Goal: Task Accomplishment & Management: Complete application form

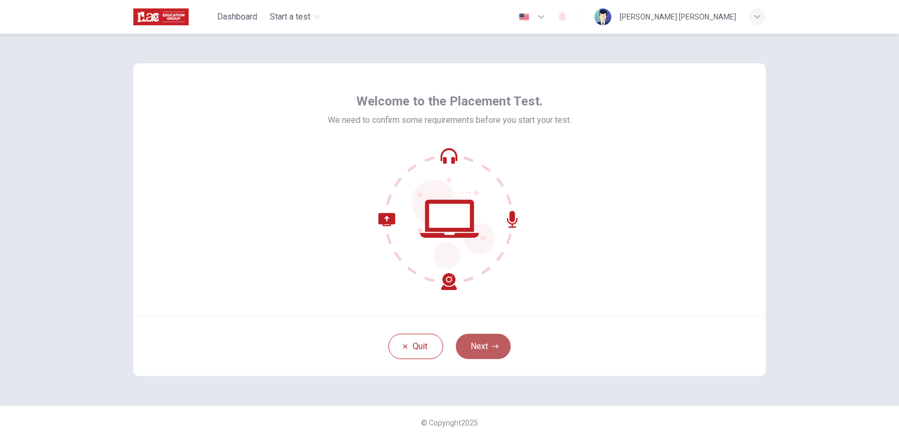
click at [485, 346] on button "Next" at bounding box center [483, 345] width 55 height 25
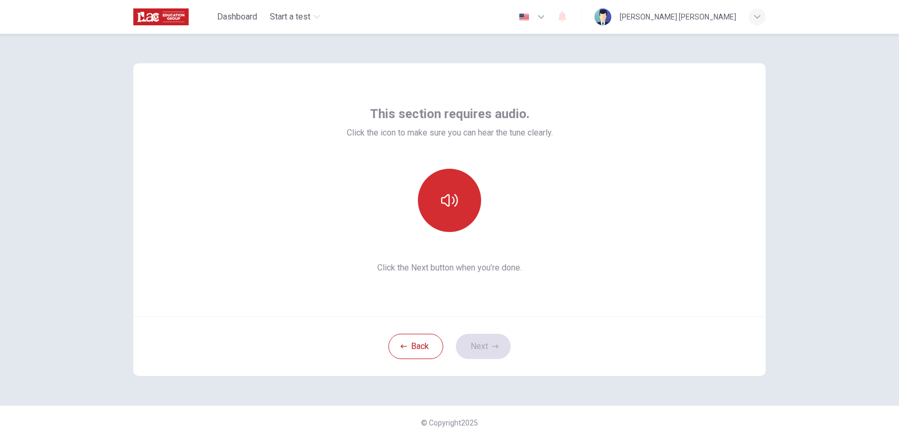
click at [453, 212] on button "button" at bounding box center [449, 200] width 63 height 63
click at [481, 332] on div "Back Next" at bounding box center [449, 346] width 632 height 60
click at [485, 342] on button "Next" at bounding box center [483, 345] width 55 height 25
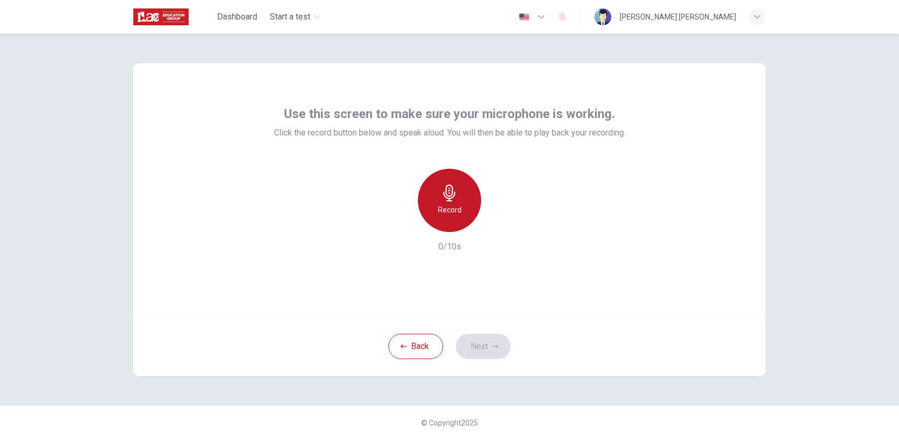
click at [450, 199] on icon "button" at bounding box center [449, 192] width 17 height 17
click at [450, 200] on icon "button" at bounding box center [449, 192] width 17 height 17
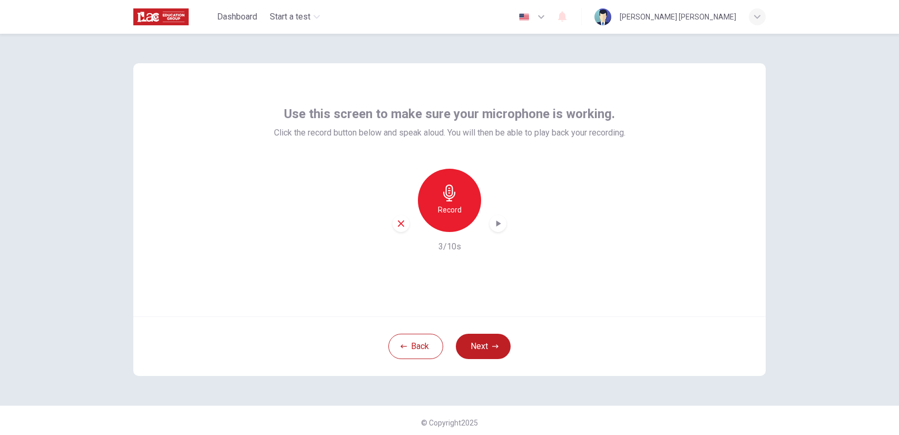
click at [501, 224] on icon "button" at bounding box center [498, 223] width 11 height 11
click at [495, 350] on button "Next" at bounding box center [483, 345] width 55 height 25
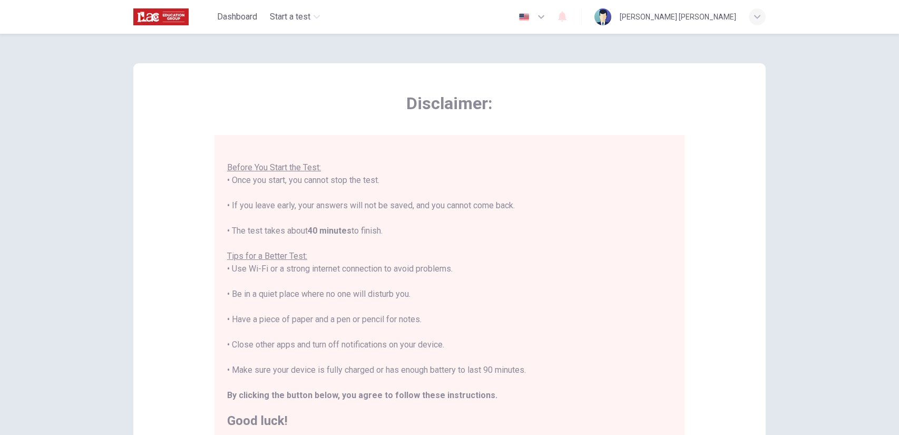
scroll to position [151, 0]
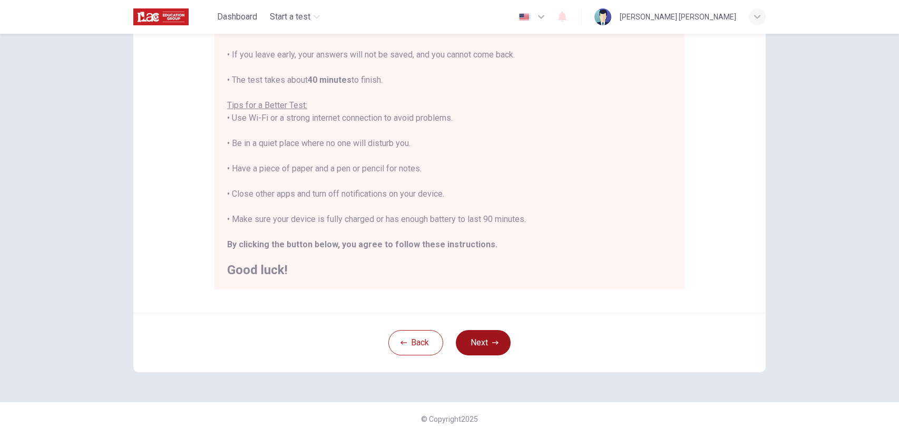
click at [485, 340] on button "Next" at bounding box center [483, 342] width 55 height 25
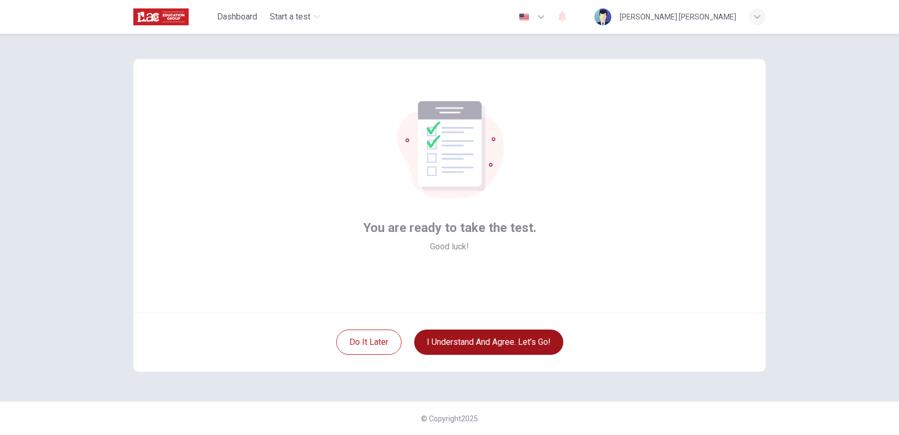
scroll to position [4, 0]
click at [520, 342] on button "I understand and agree. Let’s go!" at bounding box center [488, 342] width 149 height 25
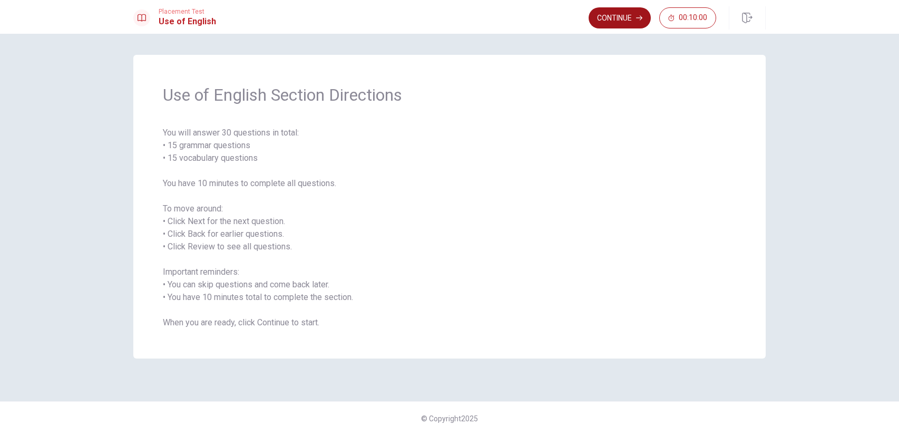
click at [603, 13] on button "Continue" at bounding box center [619, 17] width 62 height 21
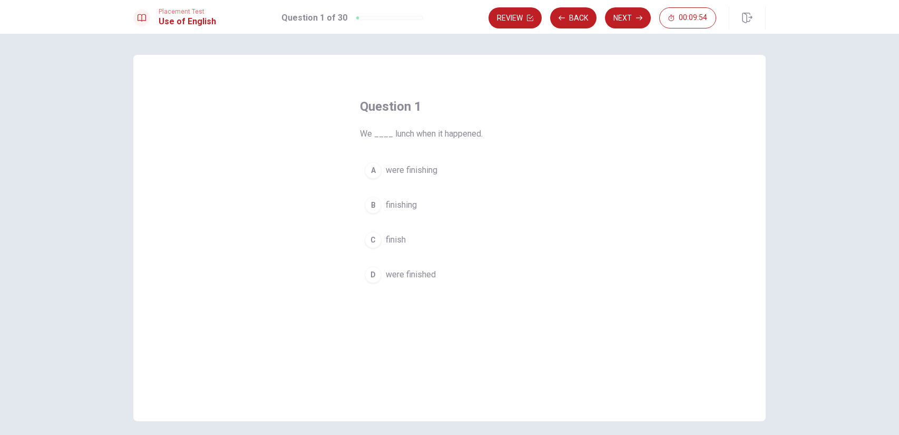
click at [407, 165] on span "were finishing" at bounding box center [412, 170] width 52 height 13
click at [380, 173] on div "A" at bounding box center [373, 170] width 17 height 17
drag, startPoint x: 380, startPoint y: 173, endPoint x: 377, endPoint y: 132, distance: 41.2
click at [377, 132] on div "Question 1 We ____ lunch when it happened. A were finishing B finishing C finis…" at bounding box center [449, 192] width 221 height 223
click at [367, 172] on div "A" at bounding box center [373, 170] width 17 height 17
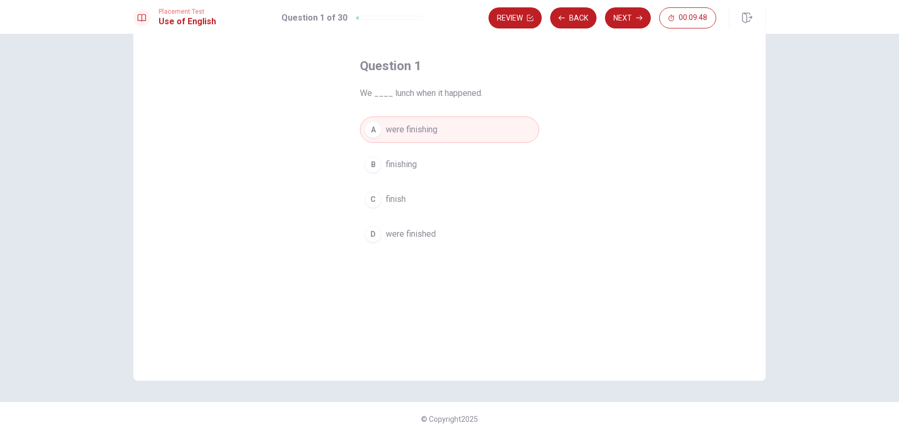
scroll to position [41, 0]
click at [629, 15] on button "Next" at bounding box center [628, 17] width 46 height 21
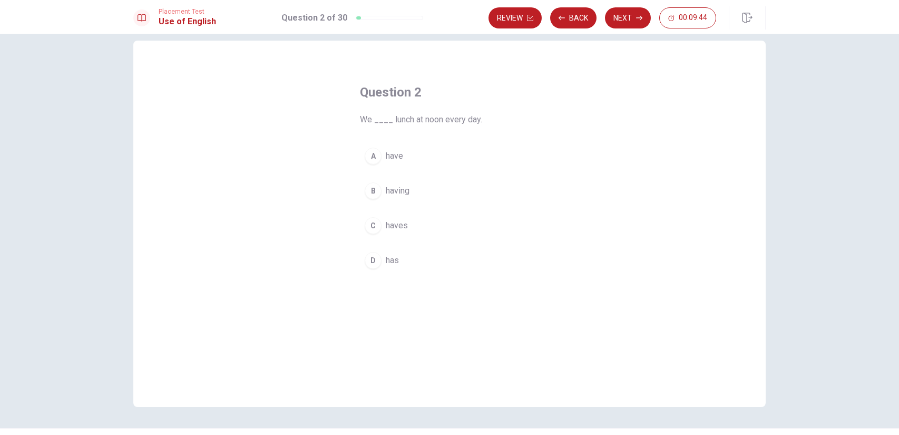
scroll to position [0, 0]
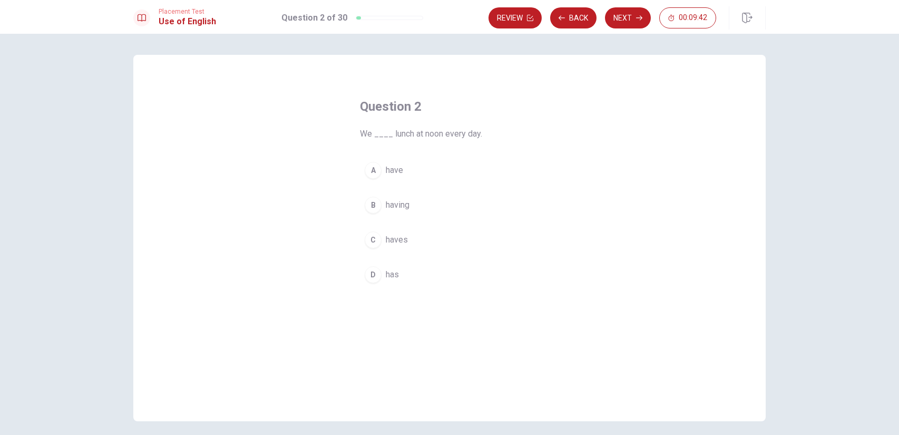
click at [392, 176] on button "A have" at bounding box center [449, 170] width 179 height 26
click at [619, 14] on button "Next" at bounding box center [628, 17] width 46 height 21
click at [408, 172] on button "A Have" at bounding box center [449, 170] width 179 height 26
click at [621, 21] on button "Next" at bounding box center [628, 17] width 46 height 21
click at [387, 241] on span "has" at bounding box center [392, 239] width 13 height 13
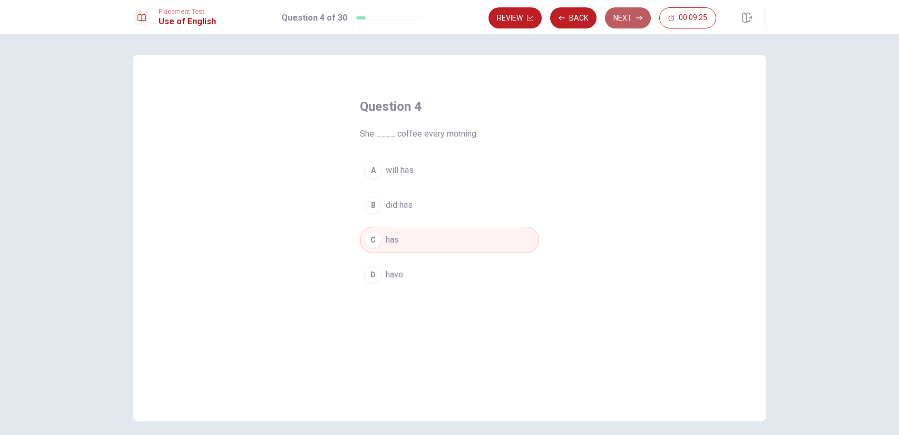
click at [617, 15] on button "Next" at bounding box center [628, 17] width 46 height 21
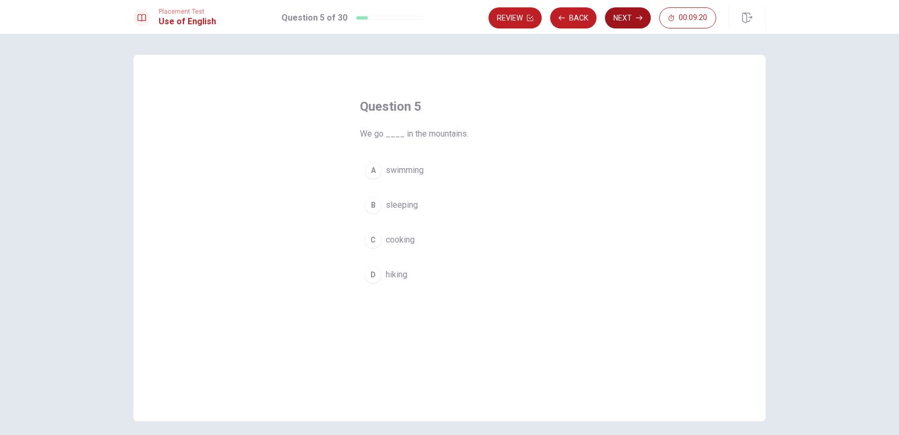
click at [630, 19] on button "Next" at bounding box center [628, 17] width 46 height 21
click at [384, 17] on div at bounding box center [391, 17] width 14 height 3
drag, startPoint x: 384, startPoint y: 17, endPoint x: 377, endPoint y: 17, distance: 6.8
click at [377, 17] on div "Question 6 of 30" at bounding box center [380, 18] width 142 height 13
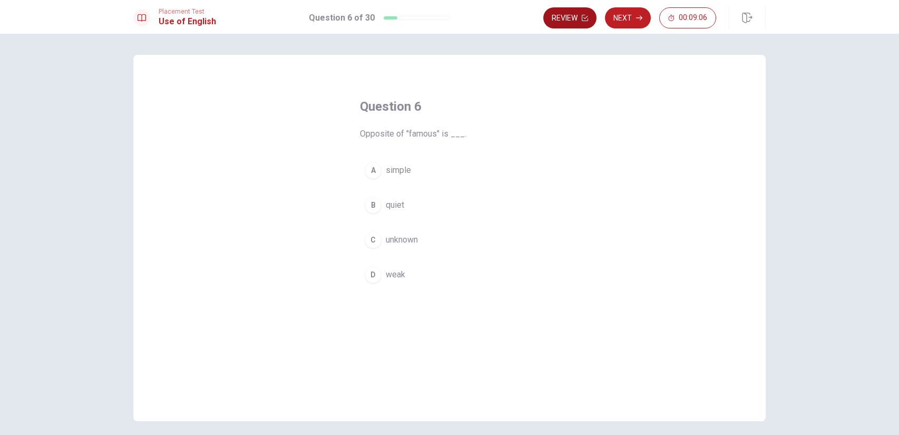
click at [571, 18] on button "Review" at bounding box center [569, 17] width 53 height 21
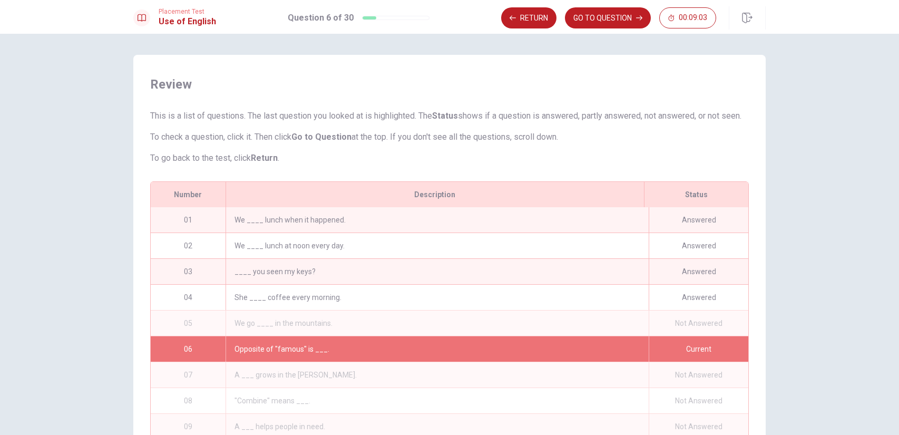
scroll to position [97, 0]
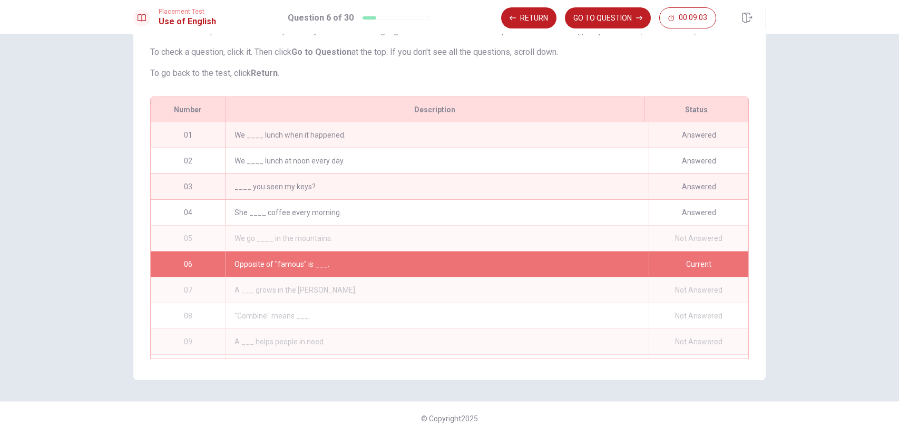
click at [538, 251] on div "Opposite of "famous" is ___." at bounding box center [436, 263] width 423 height 25
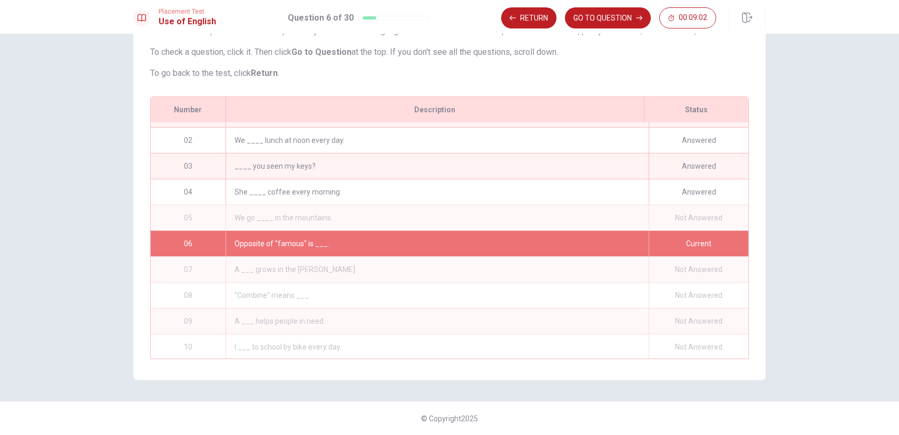
click at [483, 208] on div "We go ____ in the mountains." at bounding box center [436, 217] width 423 height 25
click at [253, 219] on div "We go ____ in the mountains." at bounding box center [436, 217] width 423 height 25
click at [540, 15] on button "Return" at bounding box center [528, 17] width 55 height 21
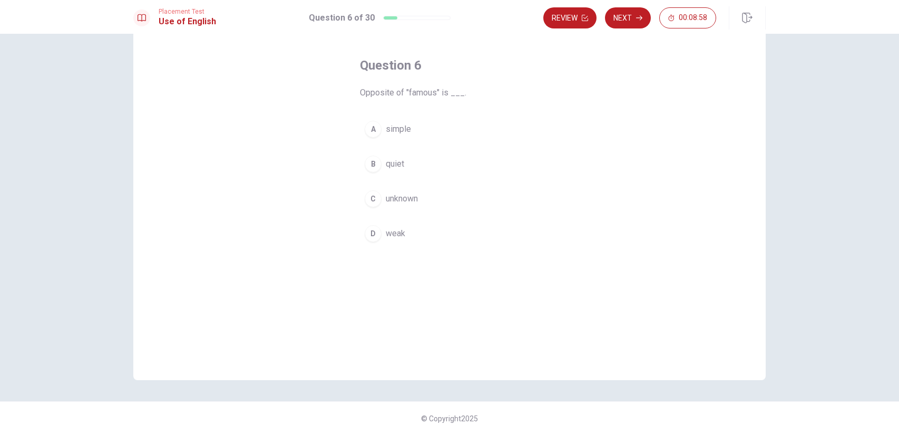
scroll to position [41, 0]
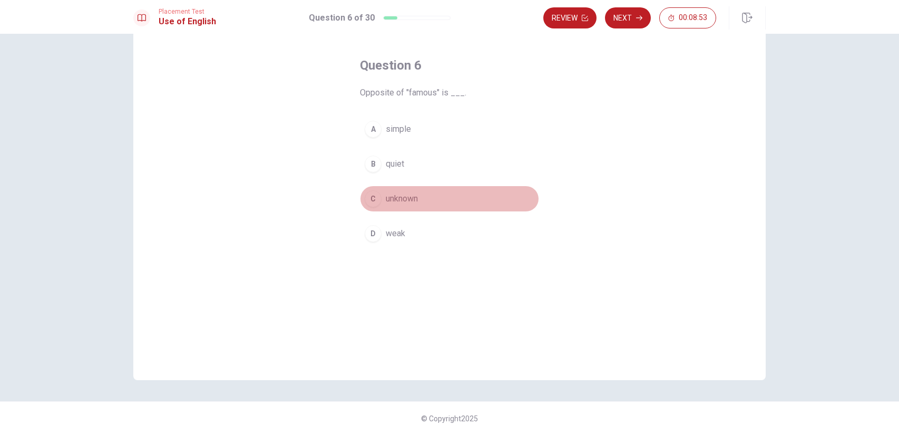
click at [384, 202] on button "C unknown" at bounding box center [449, 198] width 179 height 26
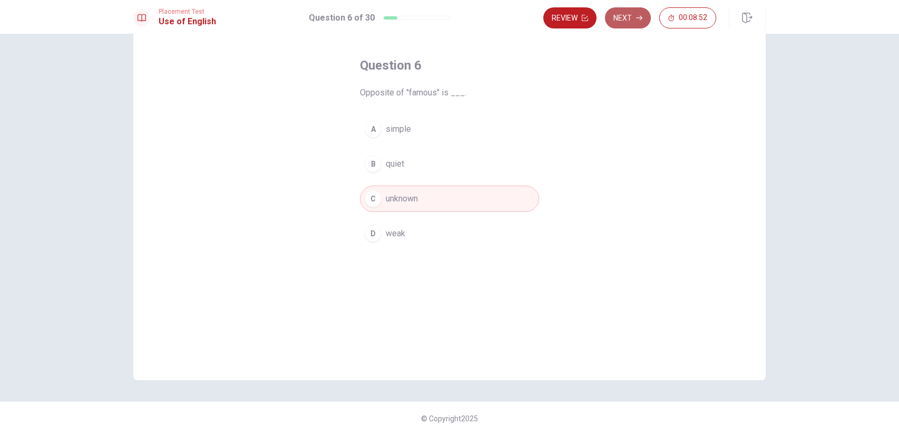
click at [637, 15] on icon "button" at bounding box center [639, 18] width 6 height 6
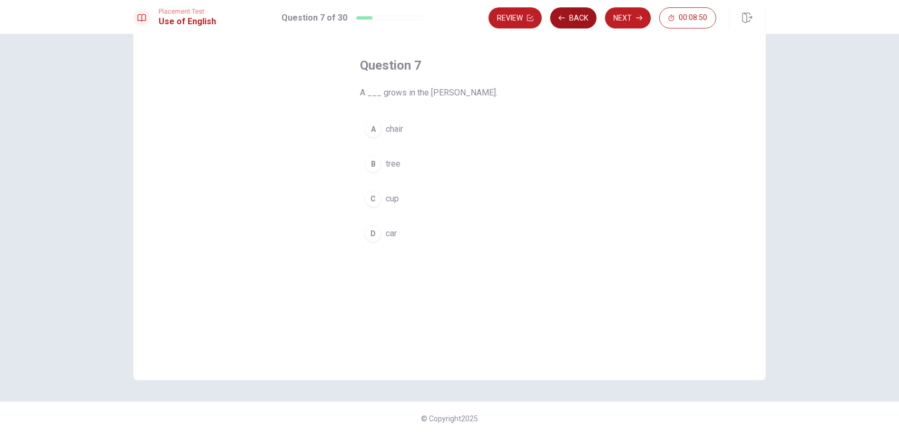
click at [573, 27] on button "Back" at bounding box center [573, 17] width 46 height 21
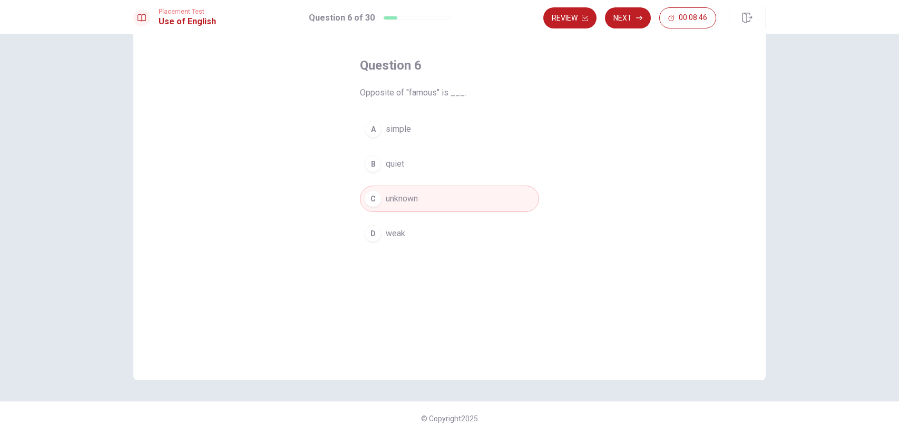
drag, startPoint x: 387, startPoint y: 17, endPoint x: 417, endPoint y: 14, distance: 29.7
click at [378, 19] on div "Question 6 of 30" at bounding box center [380, 18] width 142 height 13
click at [630, 13] on button "Next" at bounding box center [628, 17] width 46 height 21
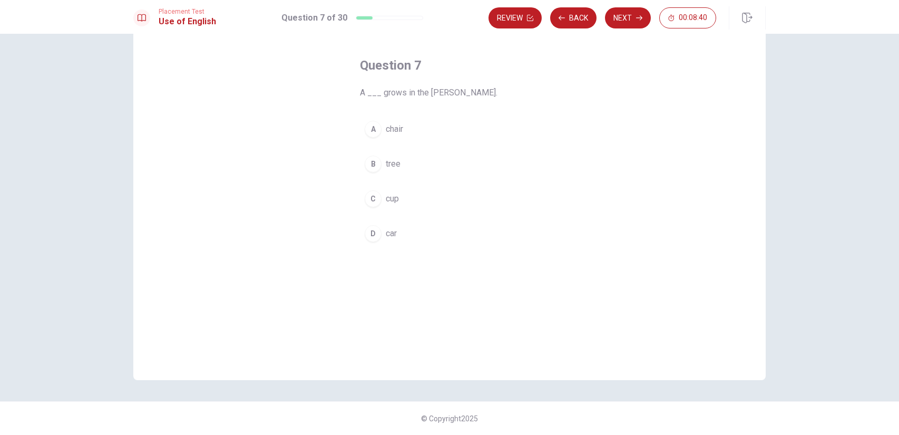
click at [391, 164] on span "tree" at bounding box center [393, 164] width 15 height 13
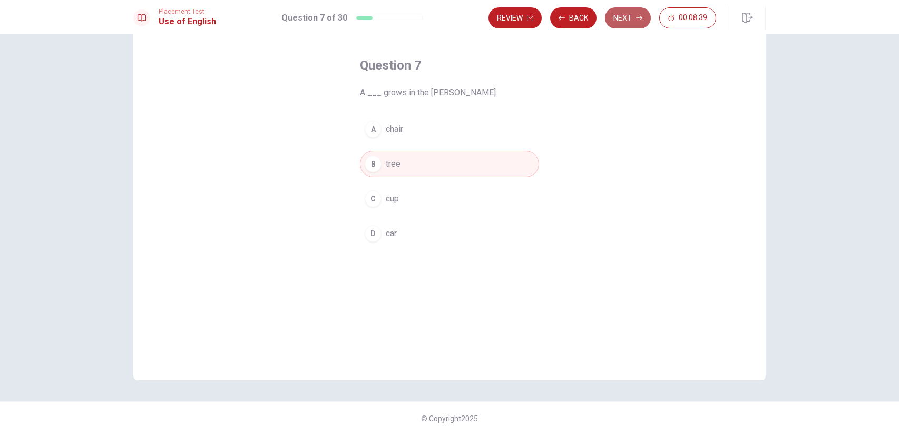
click at [643, 21] on button "Next" at bounding box center [628, 17] width 46 height 21
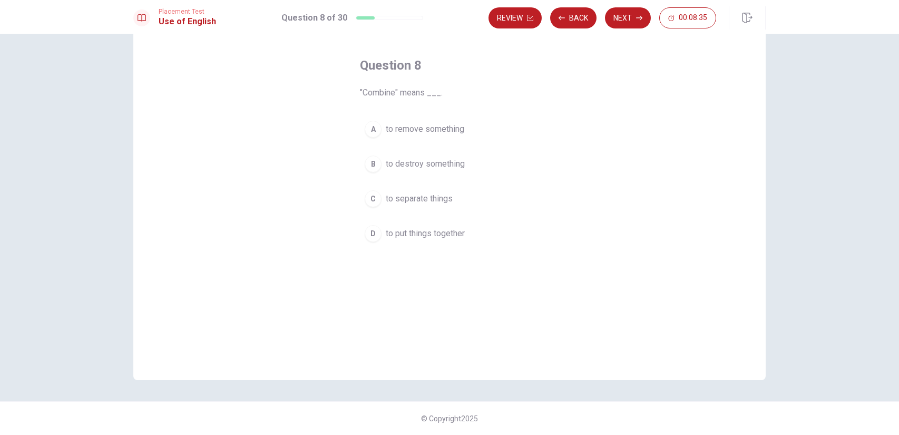
click at [401, 229] on span "to put things together" at bounding box center [425, 233] width 79 height 13
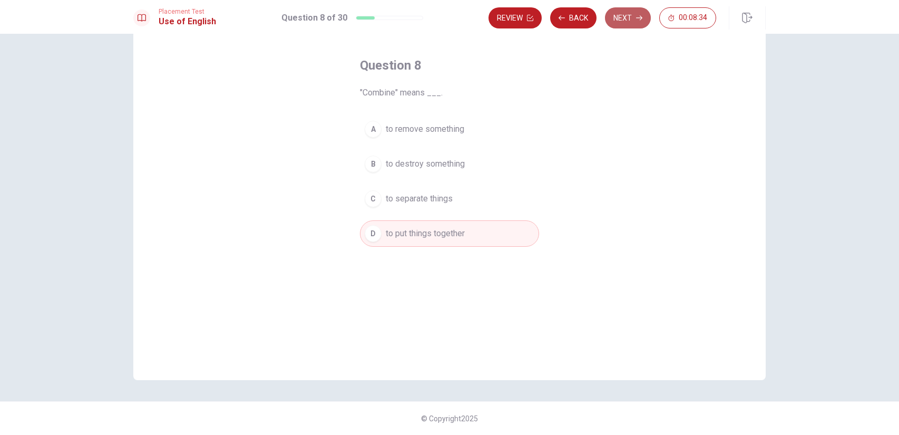
click at [631, 14] on button "Next" at bounding box center [628, 17] width 46 height 21
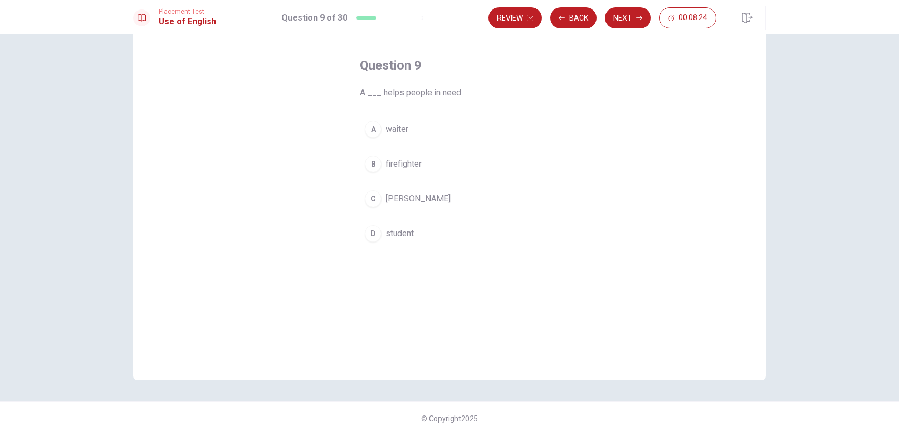
click at [403, 164] on span "firefighter" at bounding box center [404, 164] width 36 height 13
click at [625, 23] on button "Next" at bounding box center [628, 17] width 46 height 21
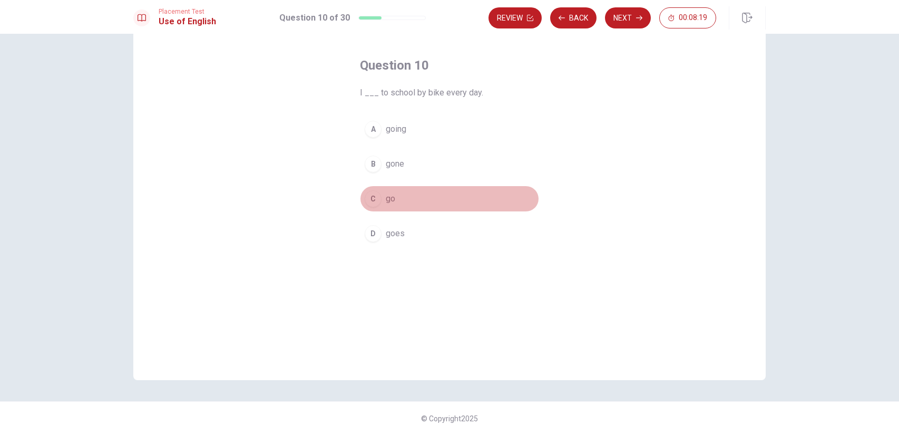
click at [390, 207] on button "C go" at bounding box center [449, 198] width 179 height 26
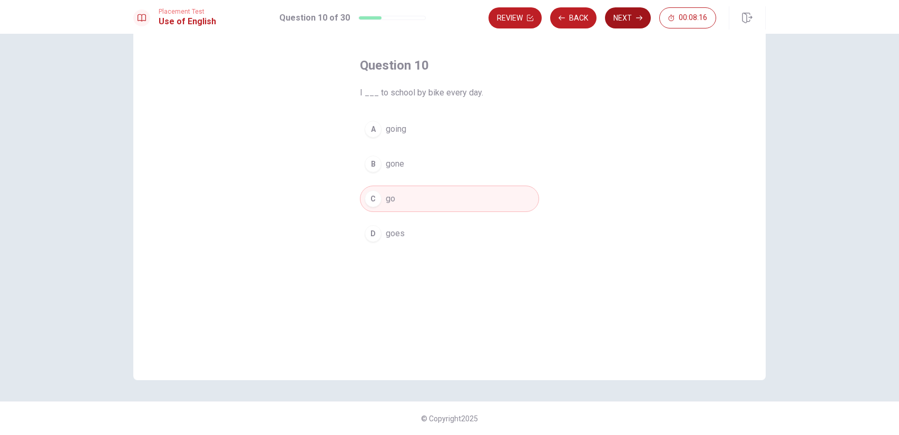
click at [627, 14] on button "Next" at bounding box center [628, 17] width 46 height 21
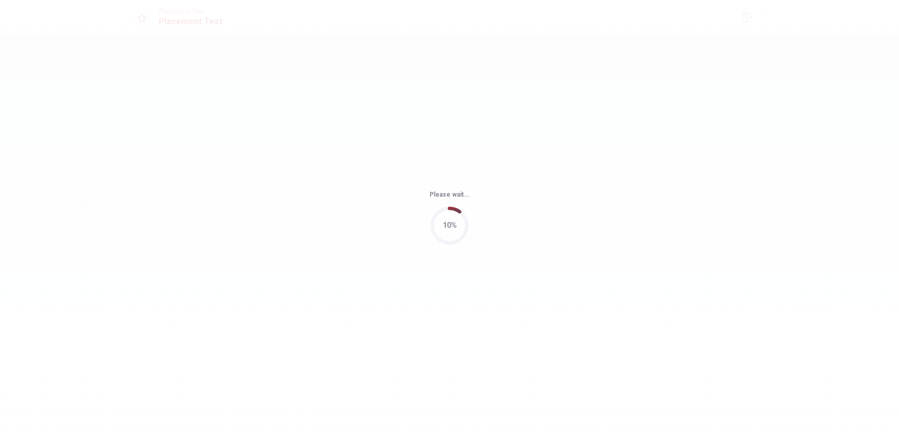
scroll to position [0, 0]
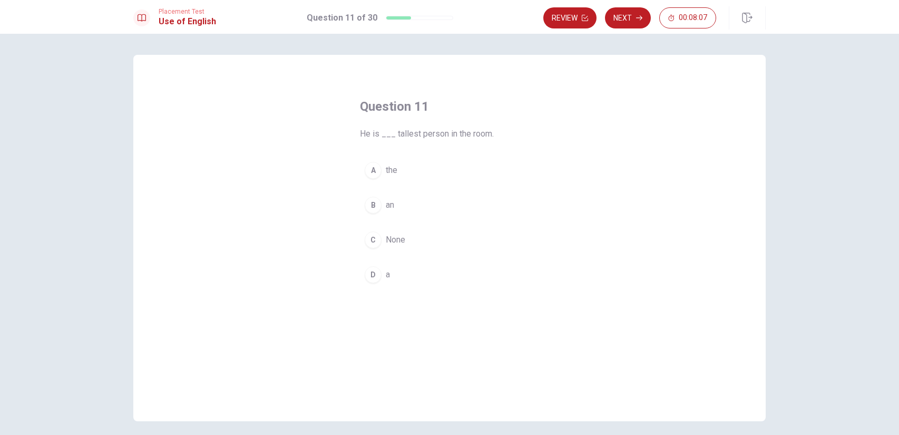
click at [398, 170] on button "A the" at bounding box center [449, 170] width 179 height 26
click at [634, 23] on button "Next" at bounding box center [628, 17] width 46 height 21
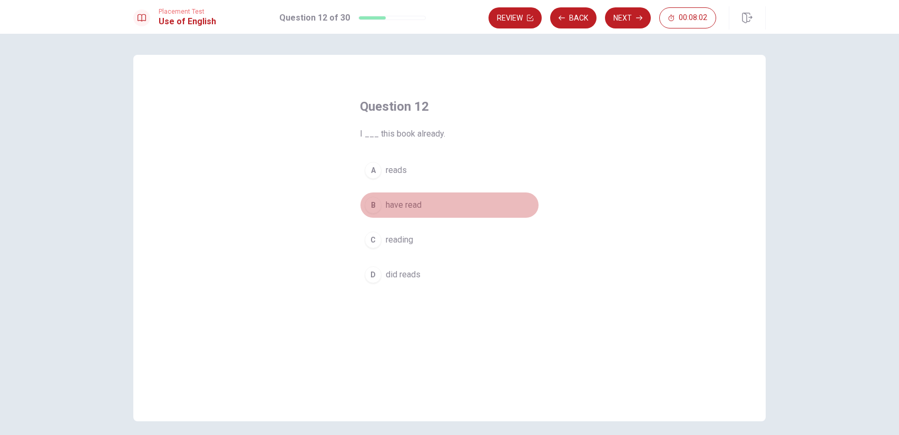
click at [408, 205] on span "have read" at bounding box center [404, 205] width 36 height 13
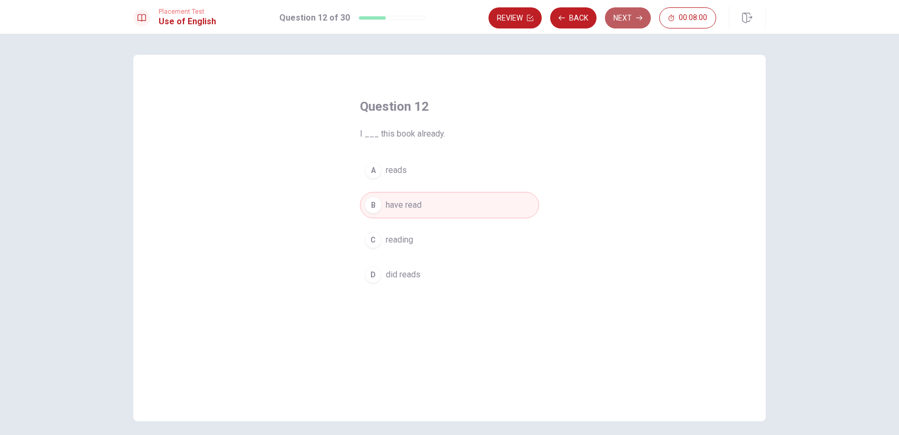
click at [637, 18] on icon "button" at bounding box center [639, 18] width 6 height 6
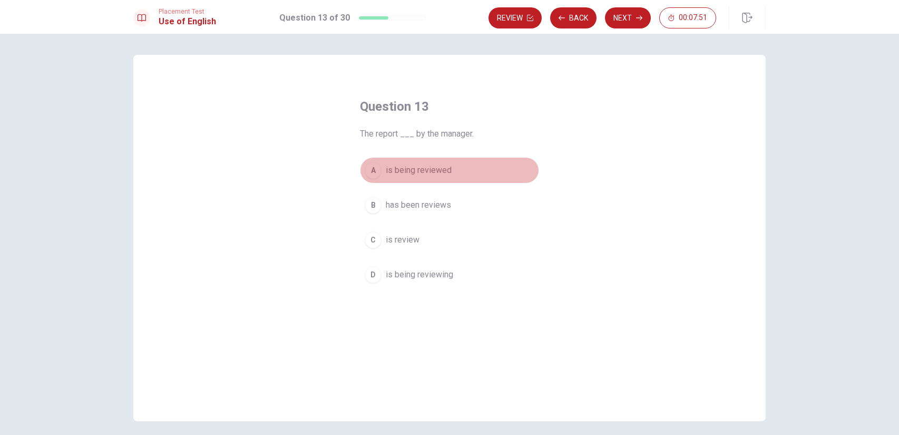
click at [440, 169] on span "is being reviewed" at bounding box center [419, 170] width 66 height 13
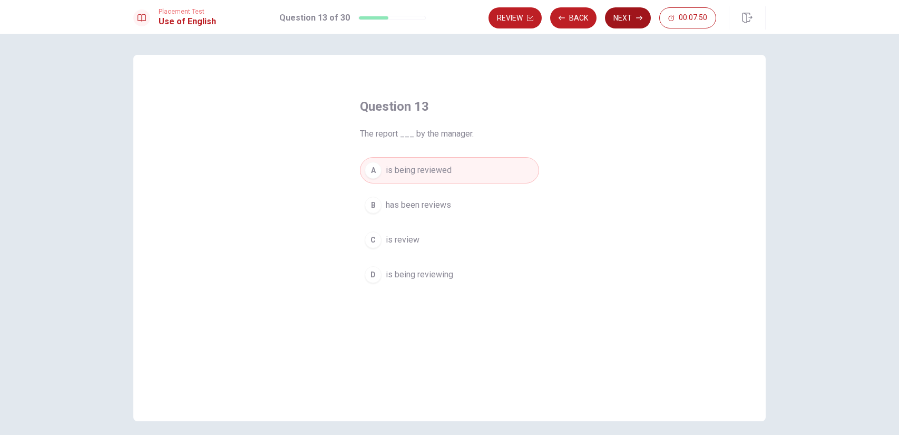
click at [629, 13] on button "Next" at bounding box center [628, 17] width 46 height 21
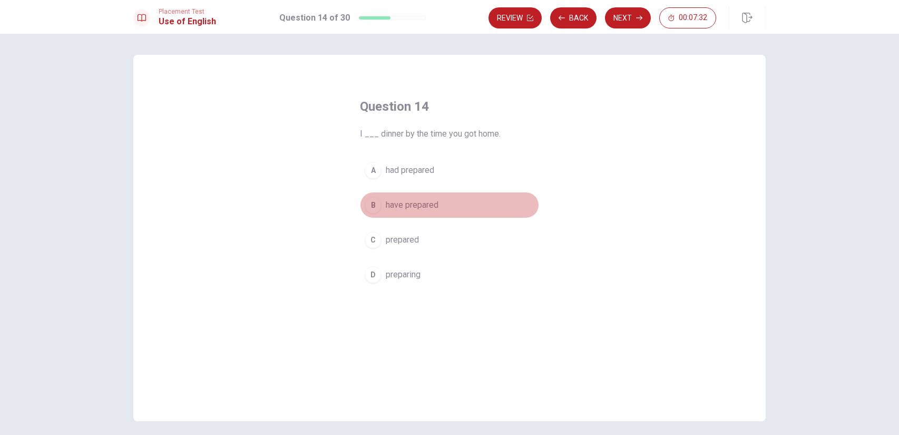
click at [418, 206] on span "have prepared" at bounding box center [412, 205] width 53 height 13
click at [444, 172] on button "A had prepared" at bounding box center [449, 170] width 179 height 26
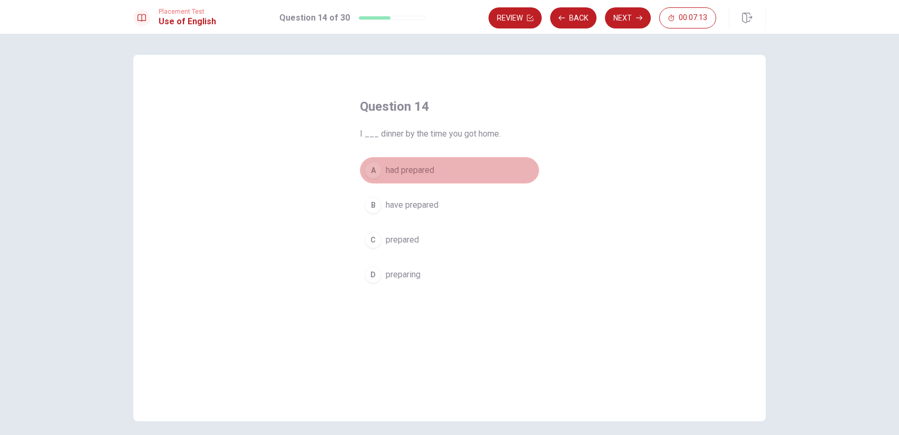
click at [385, 174] on button "A had prepared" at bounding box center [449, 170] width 179 height 26
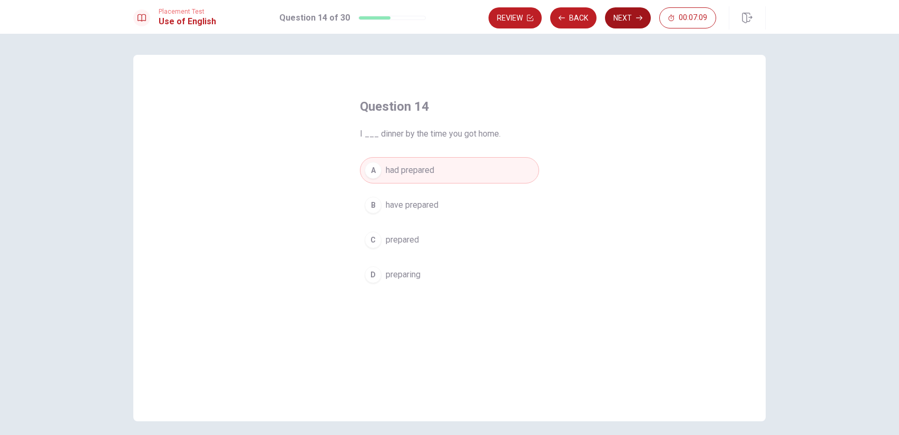
click at [623, 18] on button "Next" at bounding box center [628, 17] width 46 height 21
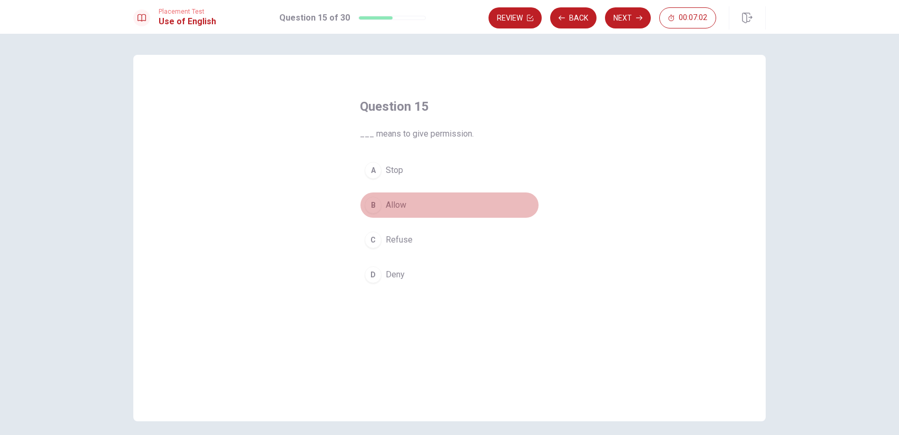
click at [382, 210] on button "B Allow" at bounding box center [449, 205] width 179 height 26
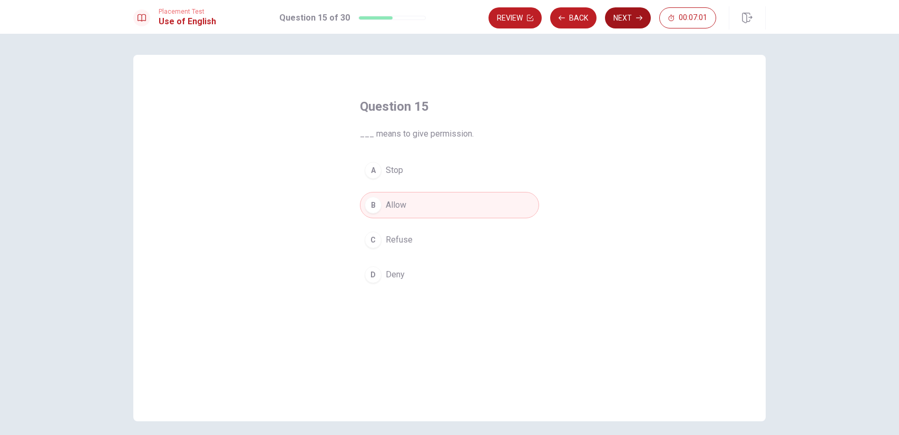
click at [627, 16] on button "Next" at bounding box center [628, 17] width 46 height 21
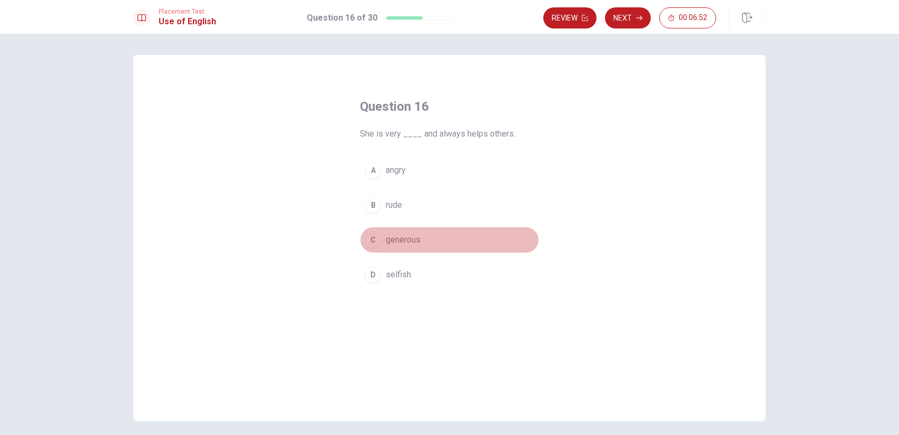
click at [392, 238] on span "generous" at bounding box center [403, 239] width 35 height 13
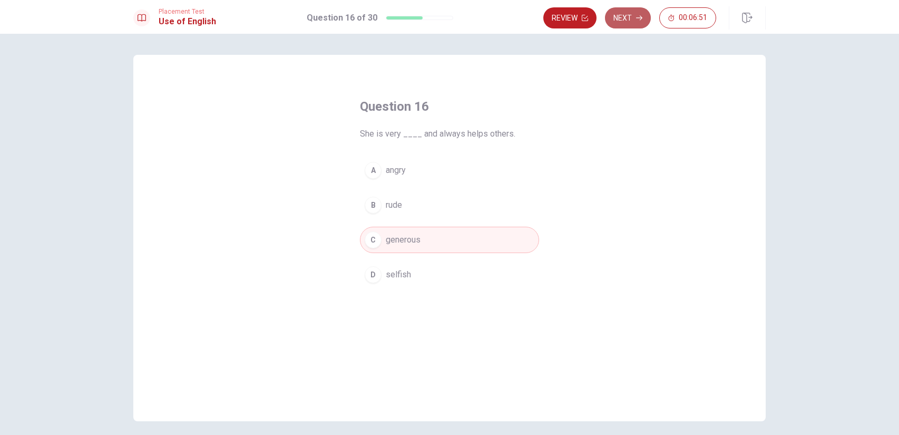
click at [632, 19] on button "Next" at bounding box center [628, 17] width 46 height 21
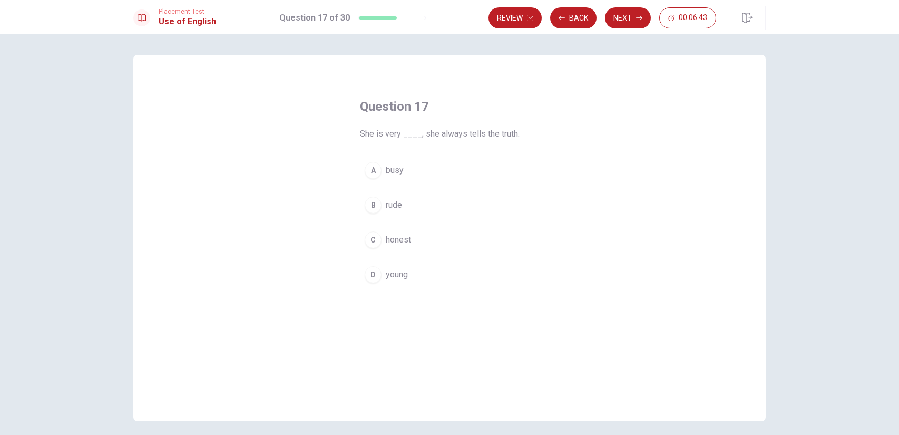
click at [391, 245] on span "honest" at bounding box center [398, 239] width 25 height 13
click at [621, 13] on button "Next" at bounding box center [628, 17] width 46 height 21
click at [401, 245] on span "clear" at bounding box center [395, 239] width 18 height 13
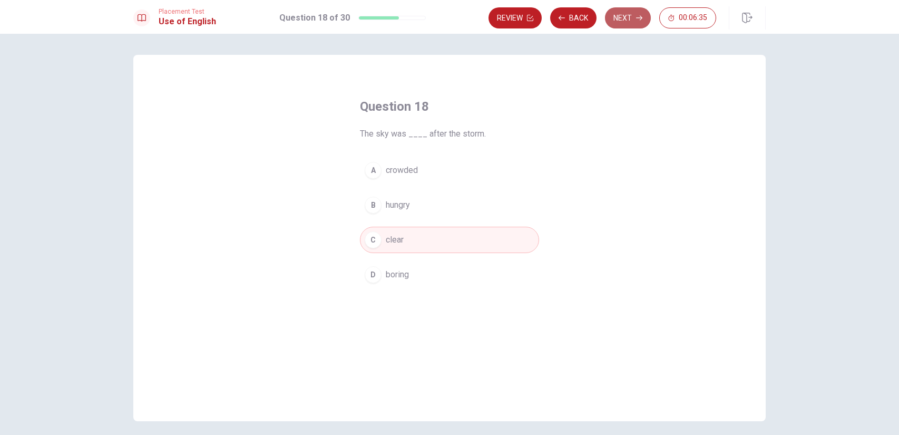
click at [620, 11] on button "Next" at bounding box center [628, 17] width 46 height 21
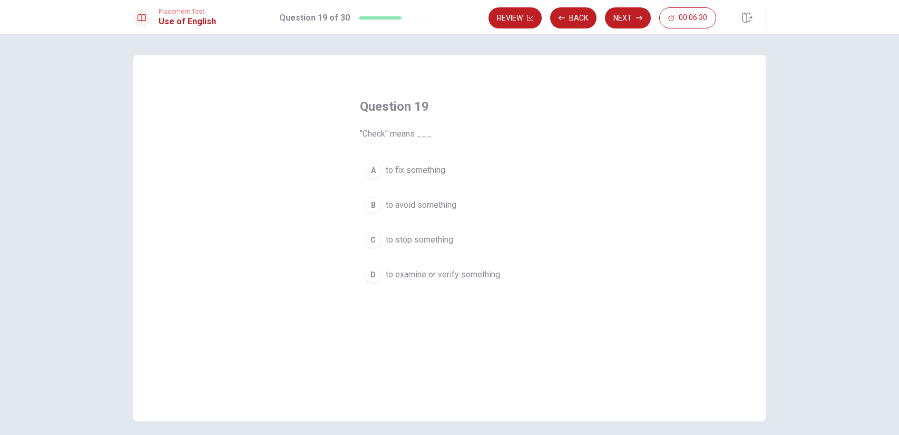
click at [390, 272] on span "to examine or verify something" at bounding box center [443, 274] width 114 height 13
click at [627, 21] on button "Next" at bounding box center [628, 17] width 46 height 21
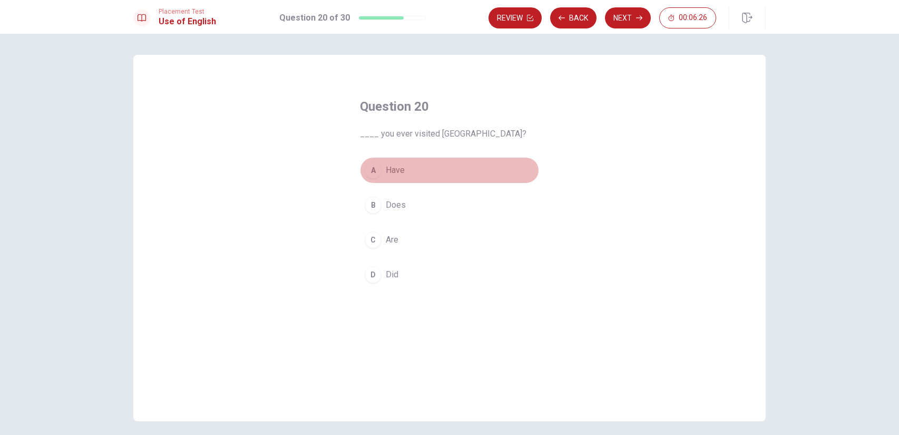
click at [400, 173] on span "Have" at bounding box center [395, 170] width 19 height 13
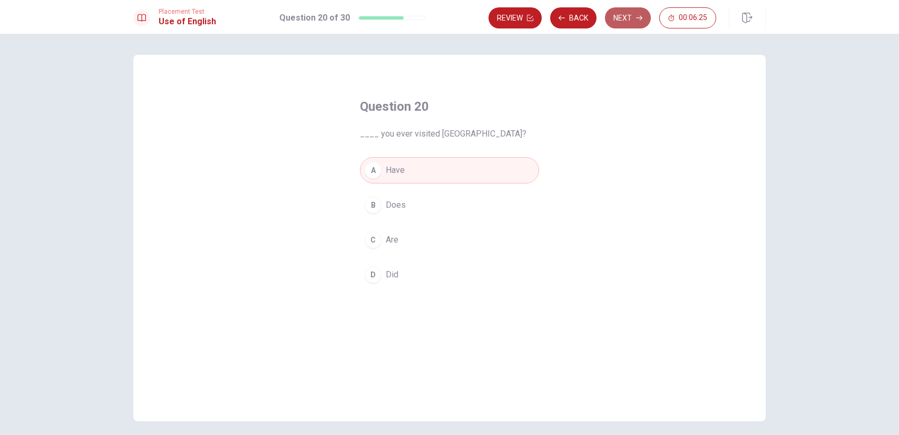
click at [625, 23] on button "Next" at bounding box center [628, 17] width 46 height 21
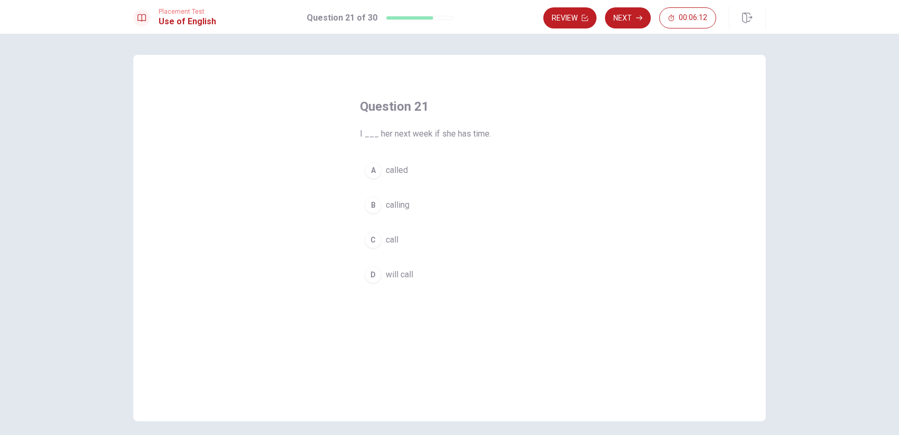
click at [421, 272] on button "D will call" at bounding box center [449, 274] width 179 height 26
click at [619, 21] on button "Next" at bounding box center [628, 17] width 46 height 21
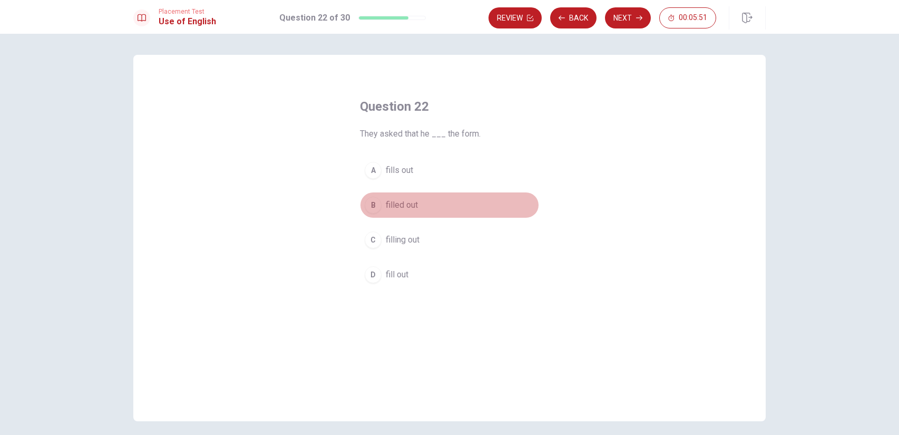
click at [394, 206] on span "filled out" at bounding box center [402, 205] width 32 height 13
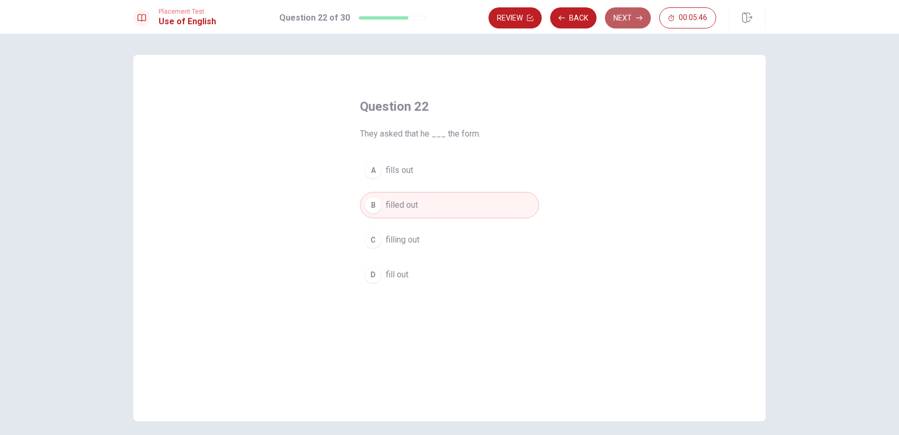
click at [625, 20] on button "Next" at bounding box center [628, 17] width 46 height 21
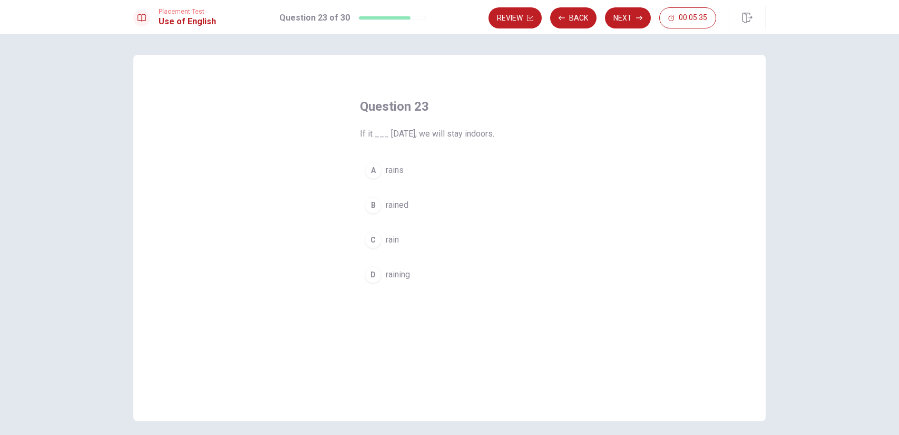
click at [401, 166] on span "rains" at bounding box center [395, 170] width 18 height 13
click at [622, 26] on button "Next" at bounding box center [628, 17] width 46 height 21
click at [325, 160] on div "Question 24 They suggested that he ___ early to avoid traffic. A leaving B leav…" at bounding box center [449, 238] width 632 height 366
click at [392, 277] on span "left" at bounding box center [392, 274] width 13 height 13
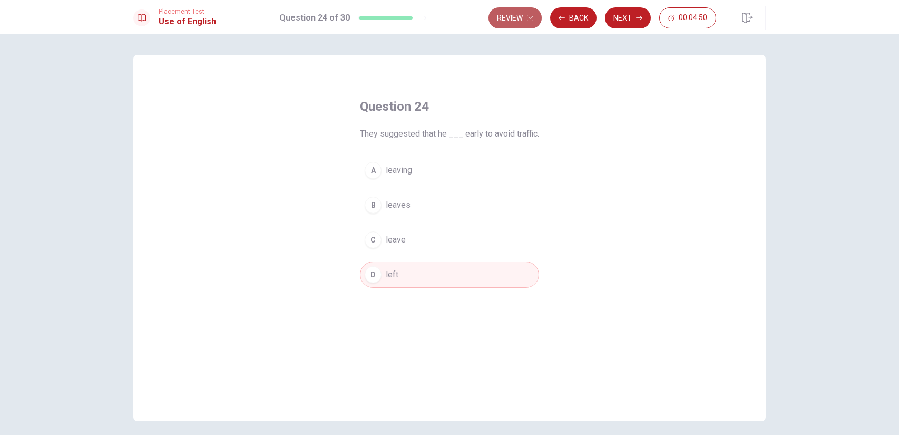
click at [508, 21] on button "Review" at bounding box center [514, 17] width 53 height 21
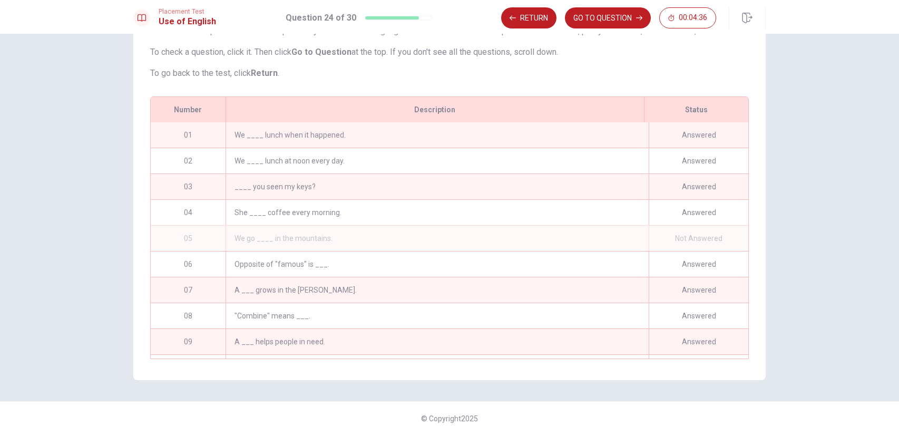
click at [208, 240] on div "05" at bounding box center [188, 237] width 75 height 25
click at [237, 243] on div "We go ____ in the mountains." at bounding box center [436, 237] width 423 height 25
click at [260, 237] on div "We go ____ in the mountains." at bounding box center [436, 237] width 423 height 25
click at [287, 235] on div "We go ____ in the mountains." at bounding box center [436, 237] width 423 height 25
click at [288, 238] on div "We go ____ in the mountains." at bounding box center [436, 237] width 423 height 25
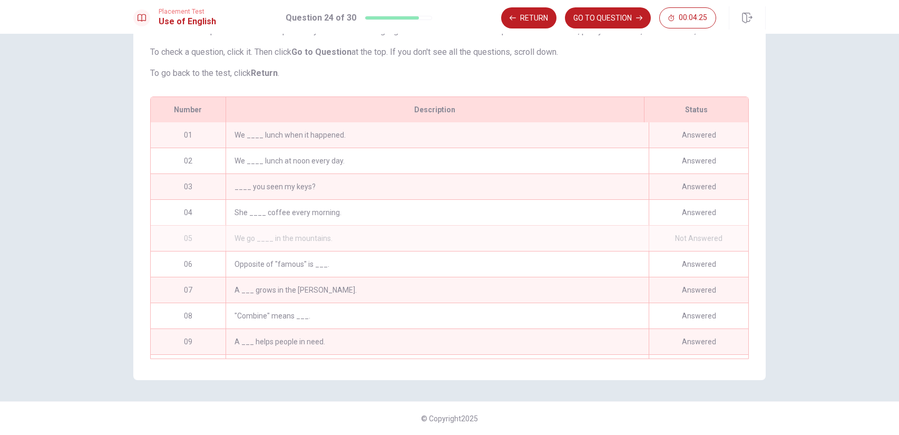
click at [286, 238] on div "We go ____ in the mountains." at bounding box center [436, 237] width 423 height 25
click at [194, 244] on div "05" at bounding box center [188, 237] width 75 height 25
click at [210, 250] on div "05" at bounding box center [188, 237] width 75 height 25
click at [226, 238] on div "We go ____ in the mountains." at bounding box center [436, 237] width 423 height 25
click at [312, 239] on div "We go ____ in the mountains." at bounding box center [436, 237] width 423 height 25
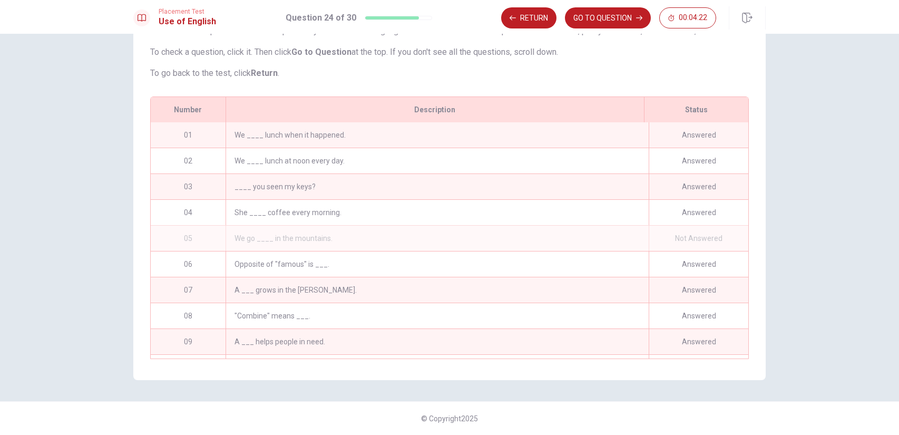
click at [677, 231] on div "Not Answered" at bounding box center [698, 237] width 100 height 25
click at [676, 221] on div "Answered" at bounding box center [698, 212] width 100 height 25
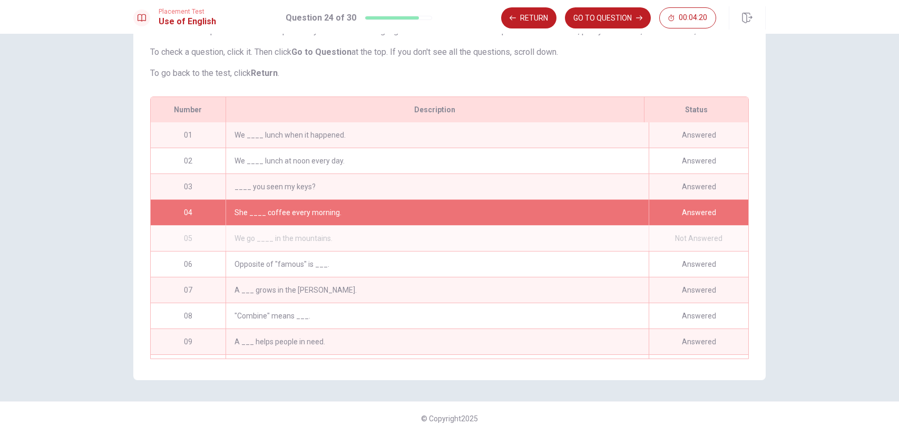
click at [657, 217] on div "Answered" at bounding box center [698, 212] width 100 height 25
click at [665, 230] on div "Not Answered" at bounding box center [698, 237] width 100 height 25
click at [677, 191] on div "Answered" at bounding box center [698, 186] width 100 height 25
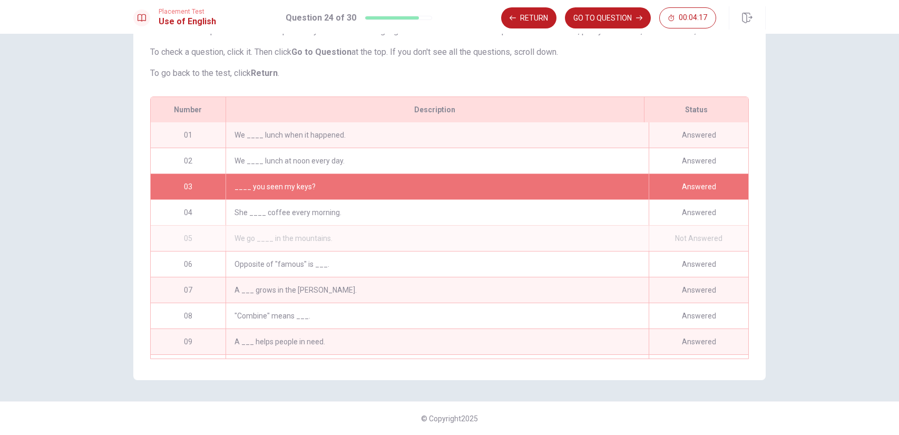
click at [664, 221] on div "Answered" at bounding box center [698, 212] width 100 height 25
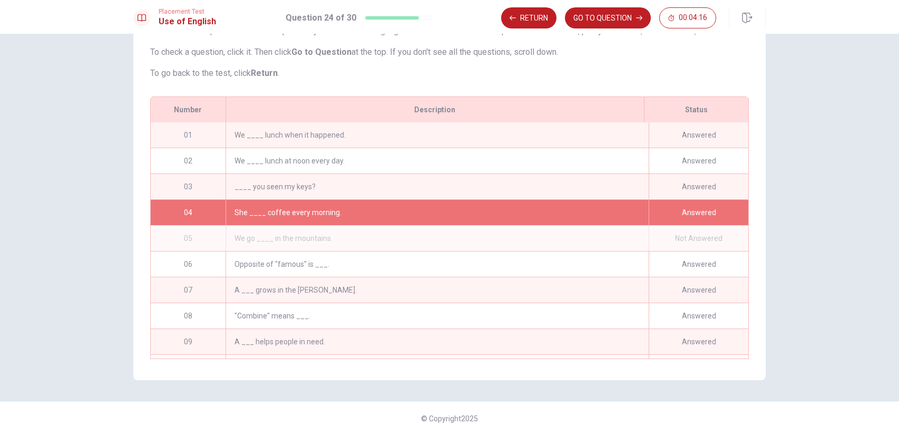
click at [665, 235] on div "Not Answered" at bounding box center [698, 237] width 100 height 25
click at [666, 237] on div "Not Answered" at bounding box center [698, 237] width 100 height 25
click at [680, 234] on div "Not Answered" at bounding box center [698, 237] width 100 height 25
click at [695, 238] on div "Not Answered" at bounding box center [698, 237] width 100 height 25
click at [635, 250] on div "We go ____ in the mountains." at bounding box center [436, 237] width 423 height 25
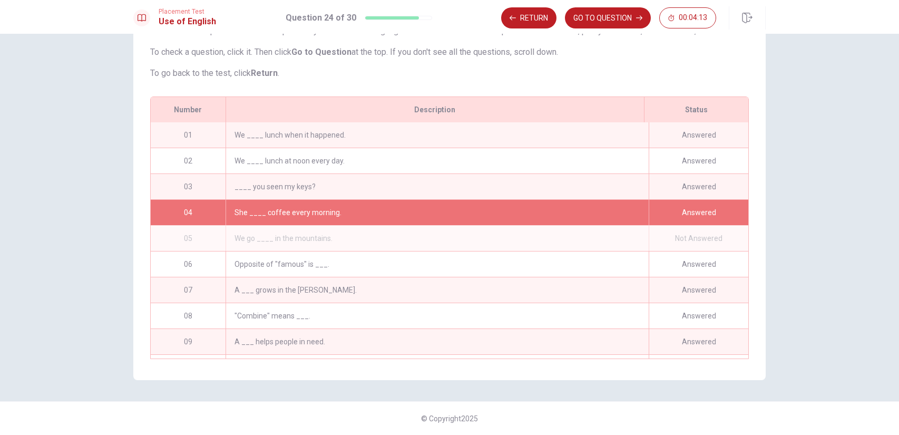
click at [283, 212] on div "She ____ coffee every morning." at bounding box center [436, 212] width 423 height 25
click at [595, 18] on button "GO TO QUESTION" at bounding box center [608, 17] width 86 height 21
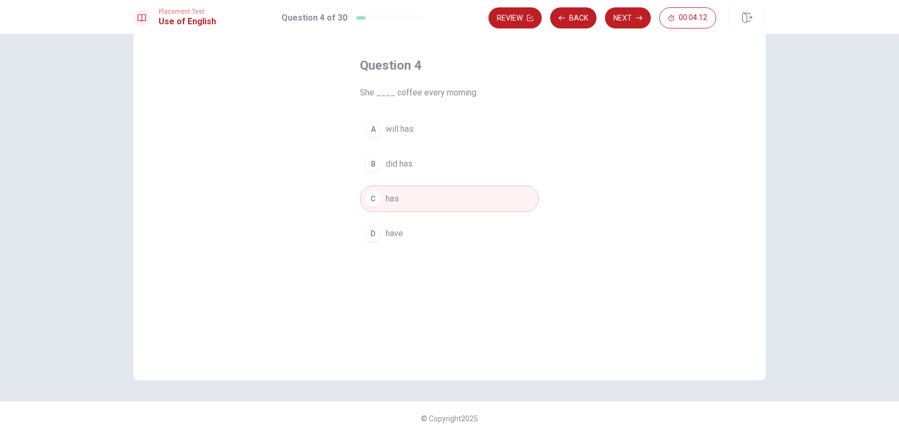
scroll to position [41, 0]
click at [623, 17] on button "Next" at bounding box center [628, 17] width 46 height 21
click at [576, 16] on button "Back" at bounding box center [573, 17] width 46 height 21
click at [624, 16] on button "Next" at bounding box center [628, 17] width 46 height 21
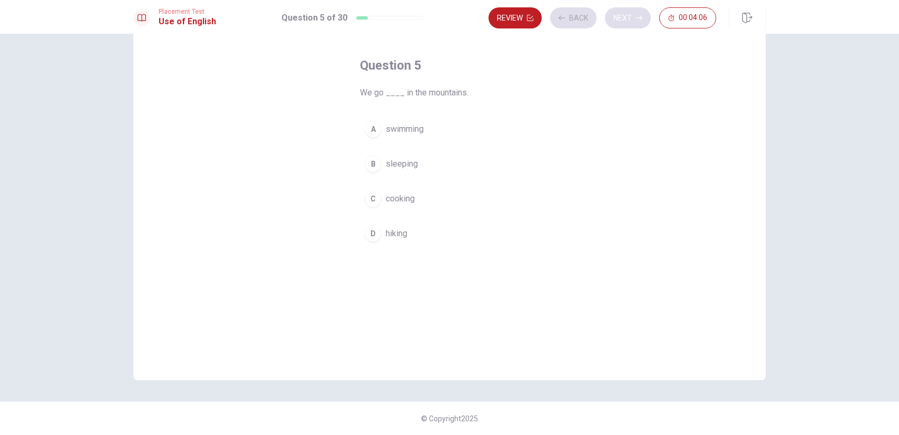
click at [624, 16] on div "Review Back Next 00:04:06" at bounding box center [602, 17] width 228 height 21
click at [619, 18] on button "Next" at bounding box center [628, 17] width 46 height 21
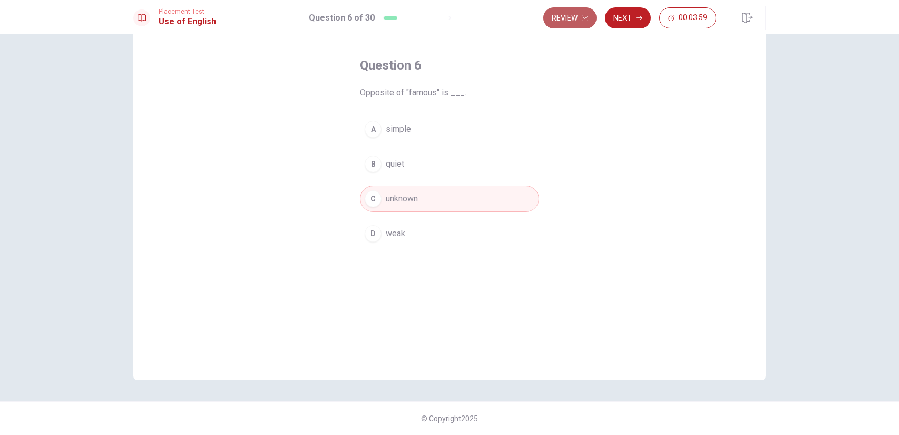
click at [576, 20] on button "Review" at bounding box center [569, 17] width 53 height 21
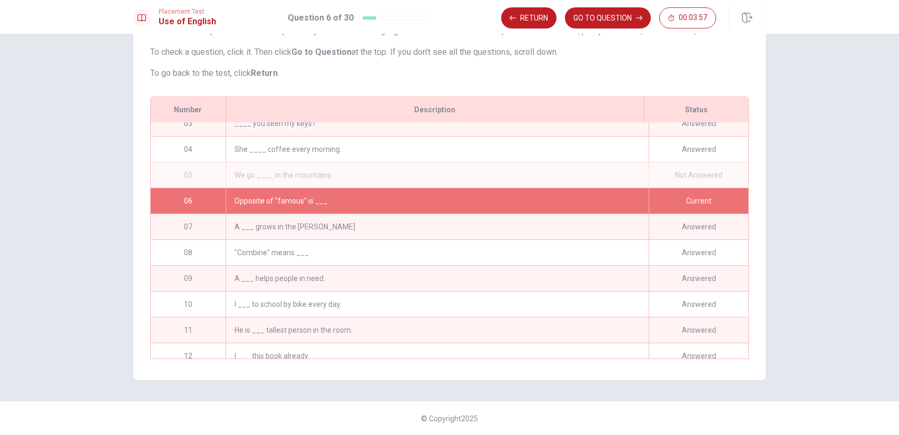
scroll to position [42, 0]
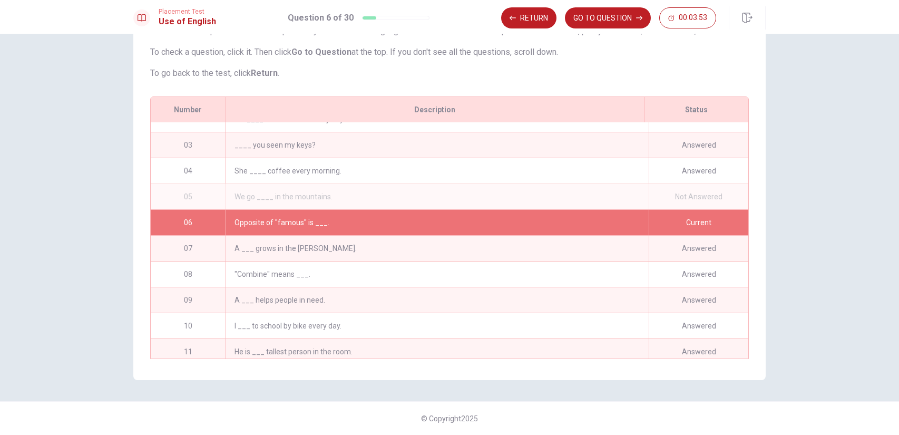
click at [681, 173] on div "Answered" at bounding box center [698, 170] width 100 height 25
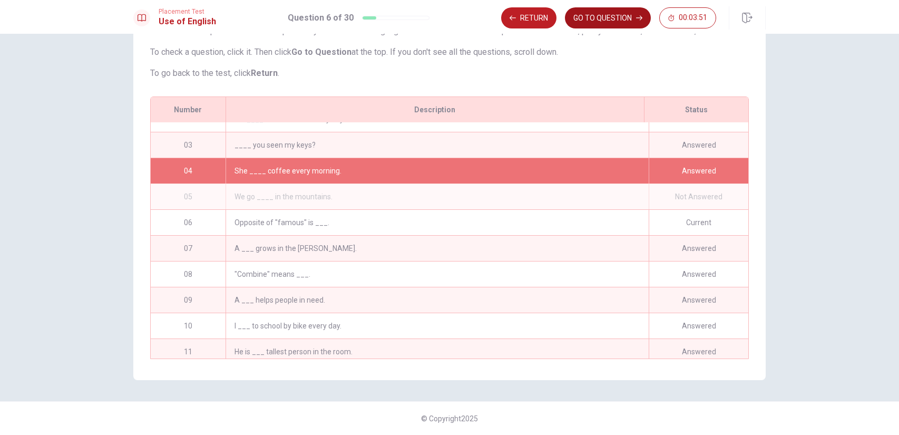
click at [596, 18] on button "GO TO QUESTION" at bounding box center [608, 17] width 86 height 21
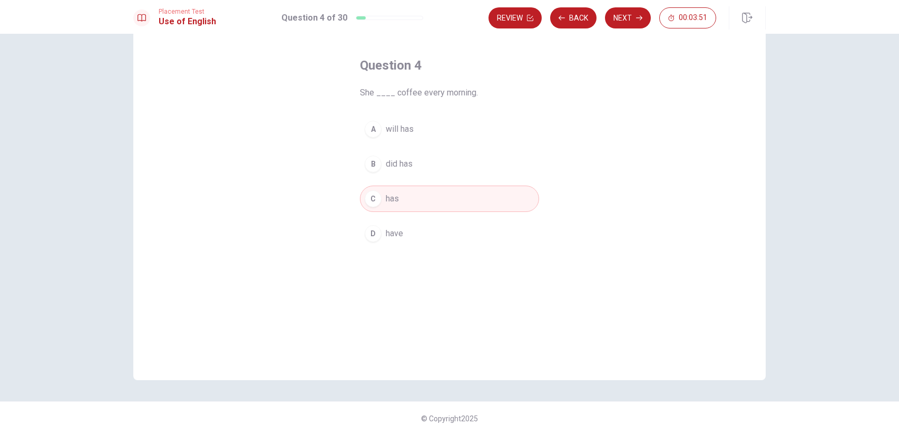
scroll to position [41, 0]
click at [632, 23] on button "Next" at bounding box center [628, 17] width 46 height 21
click at [389, 233] on span "hiking" at bounding box center [397, 233] width 22 height 13
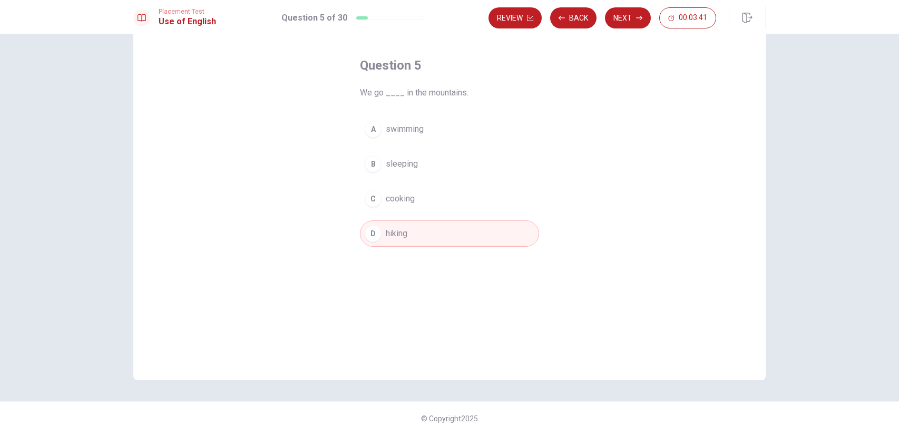
drag, startPoint x: 520, startPoint y: 24, endPoint x: 519, endPoint y: 30, distance: 5.8
click at [520, 24] on button "Review" at bounding box center [514, 17] width 53 height 21
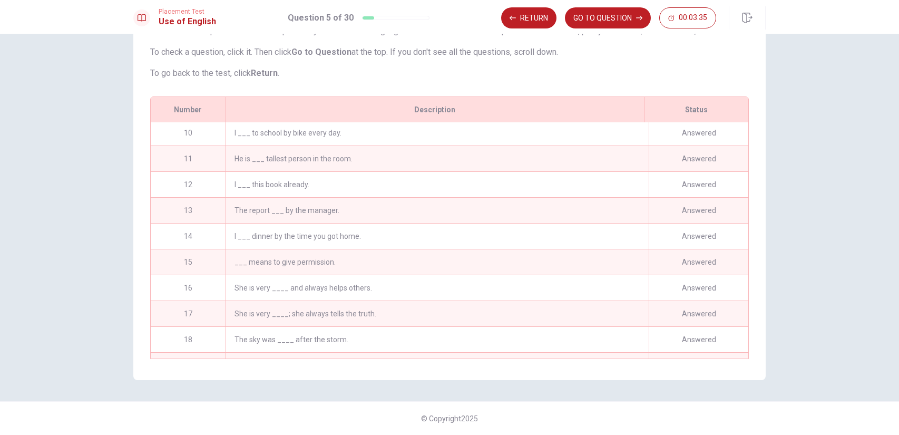
scroll to position [407, 0]
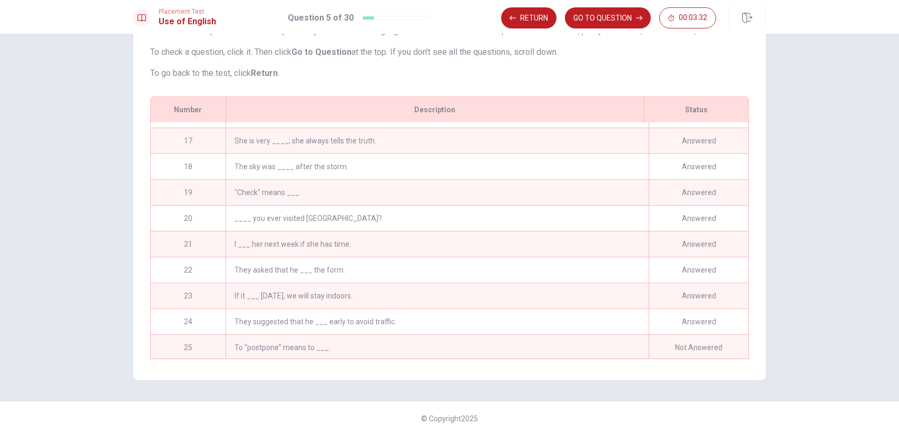
click at [472, 320] on div "They suggested that he ___ early to avoid traffic." at bounding box center [436, 321] width 423 height 25
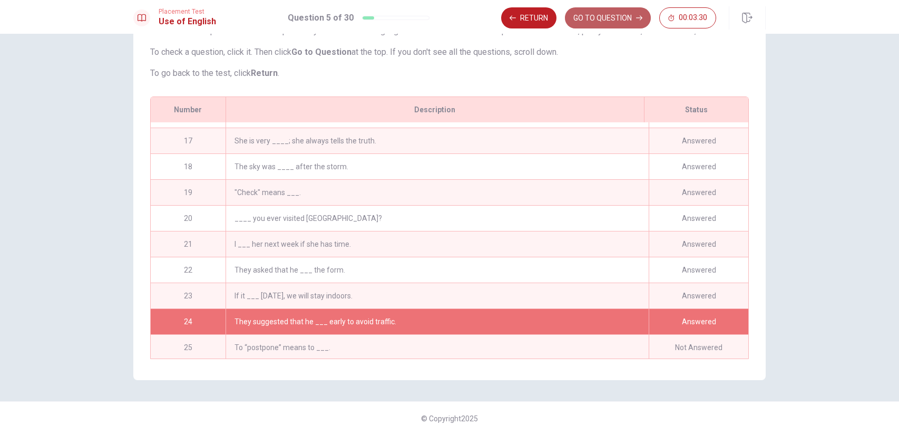
click at [607, 18] on button "GO TO QUESTION" at bounding box center [608, 17] width 86 height 21
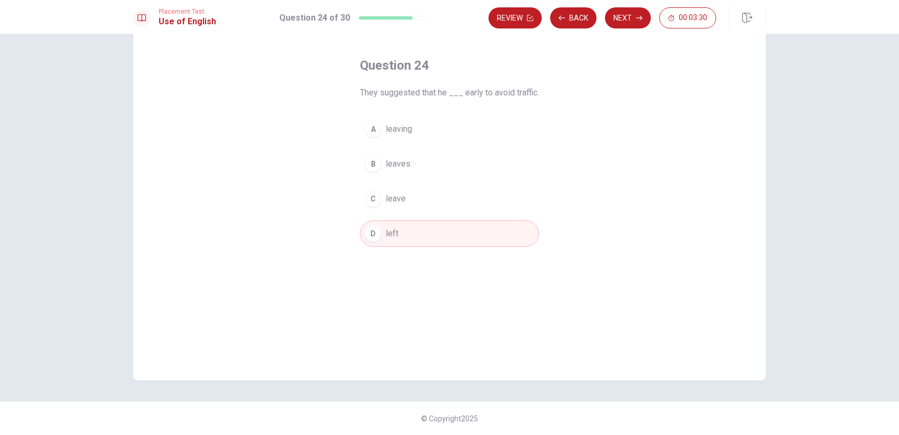
scroll to position [41, 0]
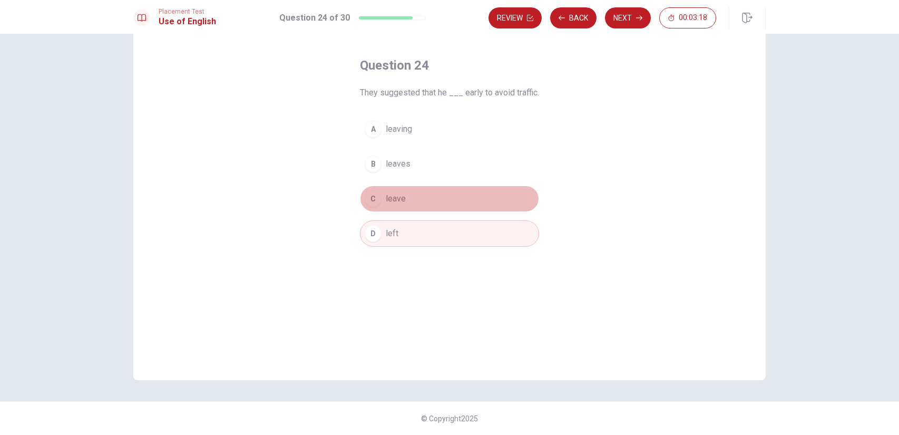
click at [412, 200] on button "C leave" at bounding box center [449, 198] width 179 height 26
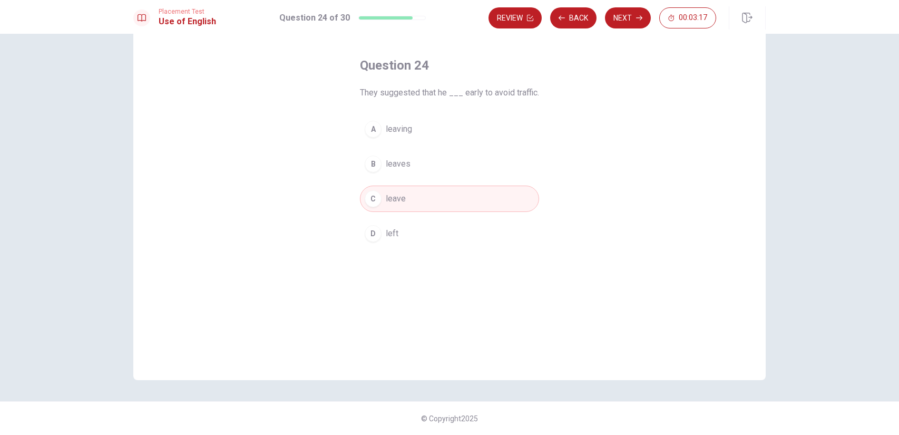
click at [406, 227] on button "D left" at bounding box center [449, 233] width 179 height 26
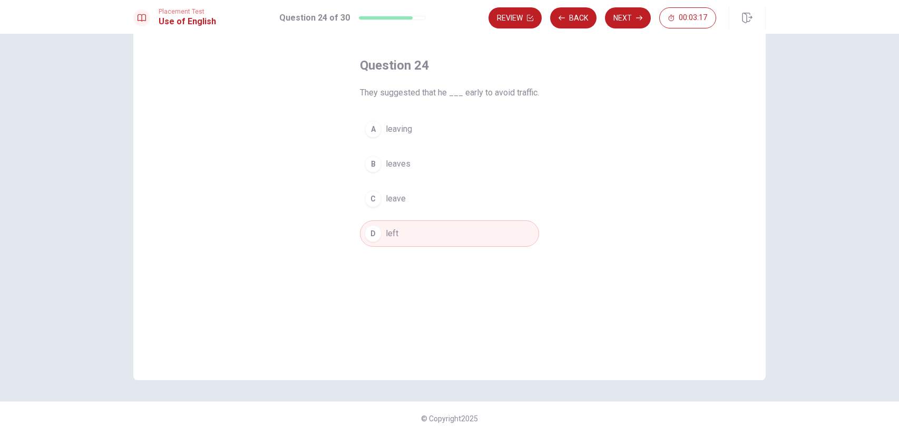
click at [414, 202] on button "C leave" at bounding box center [449, 198] width 179 height 26
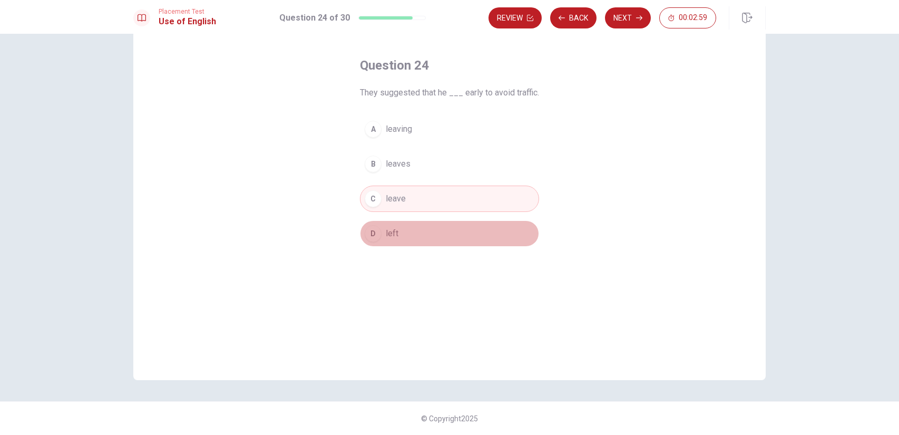
click at [387, 227] on span "left" at bounding box center [392, 233] width 13 height 13
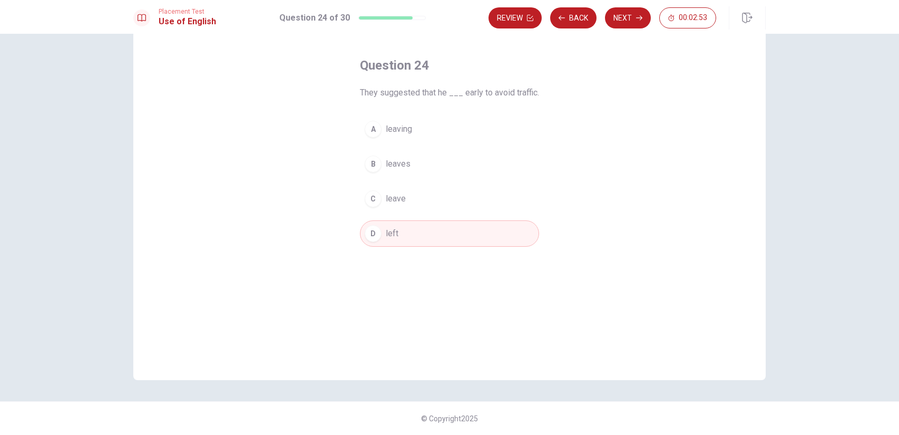
click at [396, 129] on span "leaving" at bounding box center [399, 129] width 26 height 13
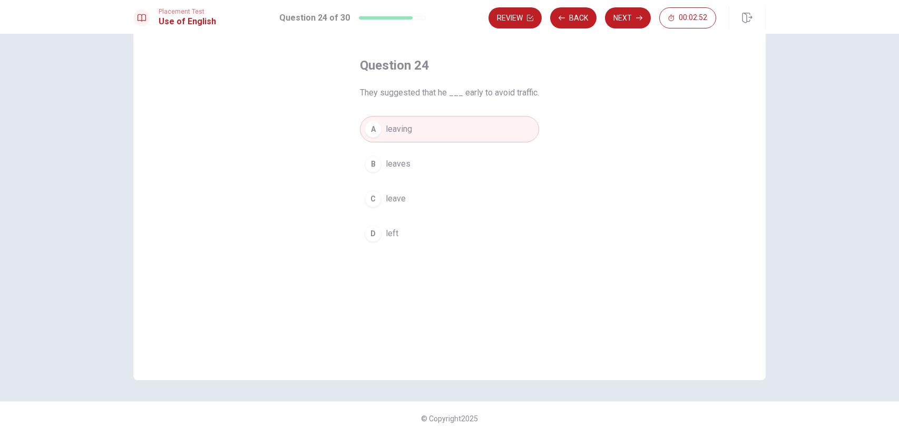
click at [395, 154] on button "B leaves" at bounding box center [449, 164] width 179 height 26
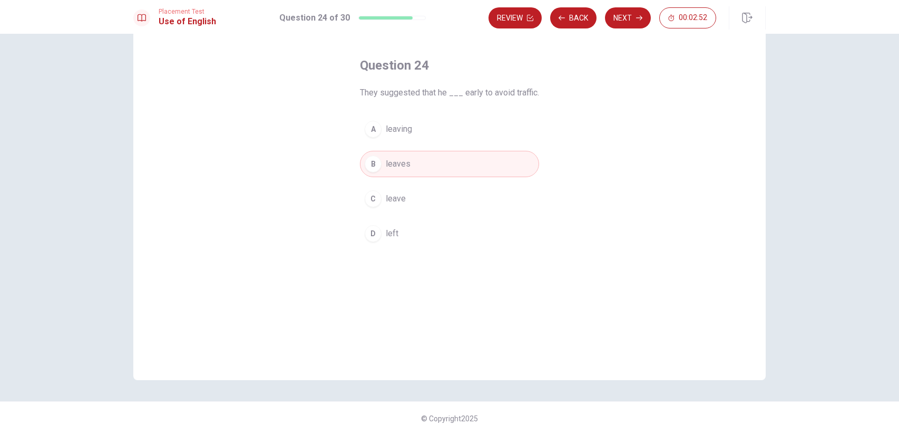
click at [397, 189] on button "C leave" at bounding box center [449, 198] width 179 height 26
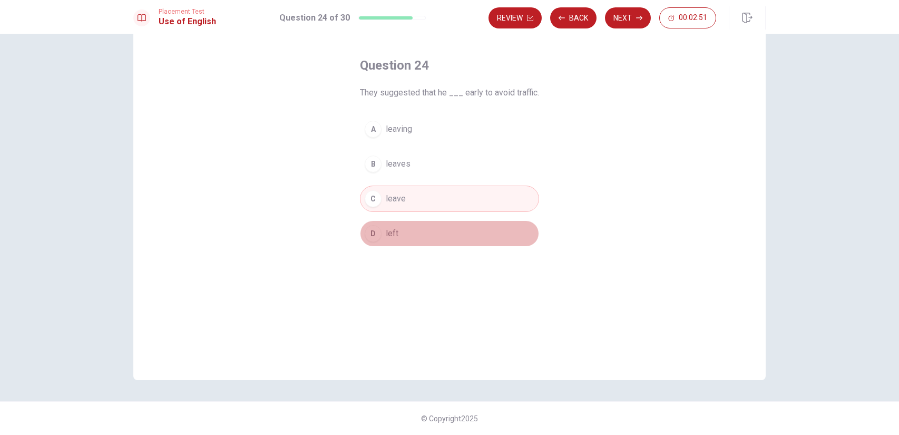
click at [398, 229] on button "D left" at bounding box center [449, 233] width 179 height 26
click at [387, 224] on button "D left" at bounding box center [449, 233] width 179 height 26
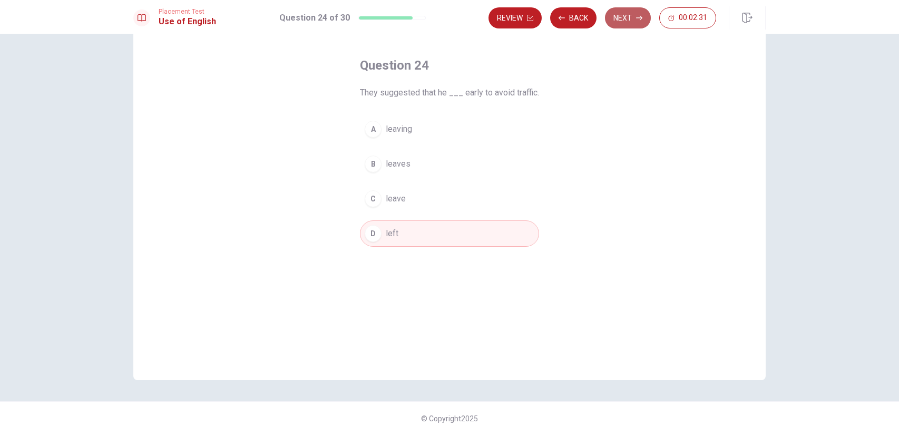
click at [623, 14] on button "Next" at bounding box center [628, 17] width 46 height 21
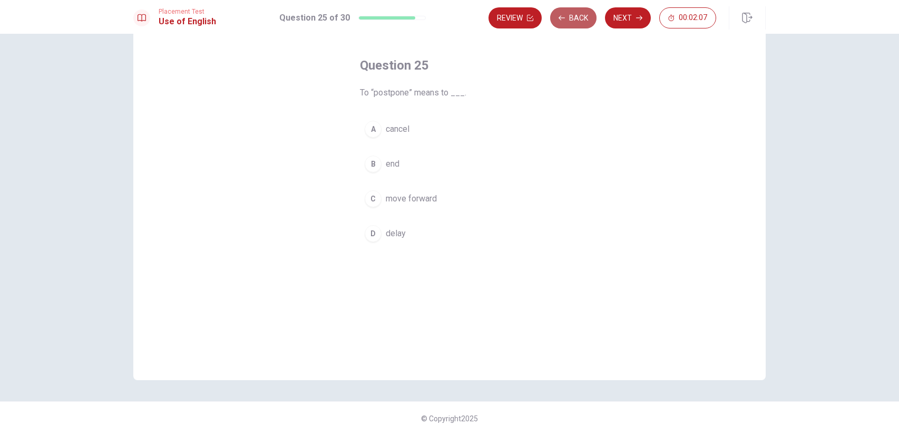
click at [584, 20] on button "Back" at bounding box center [573, 17] width 46 height 21
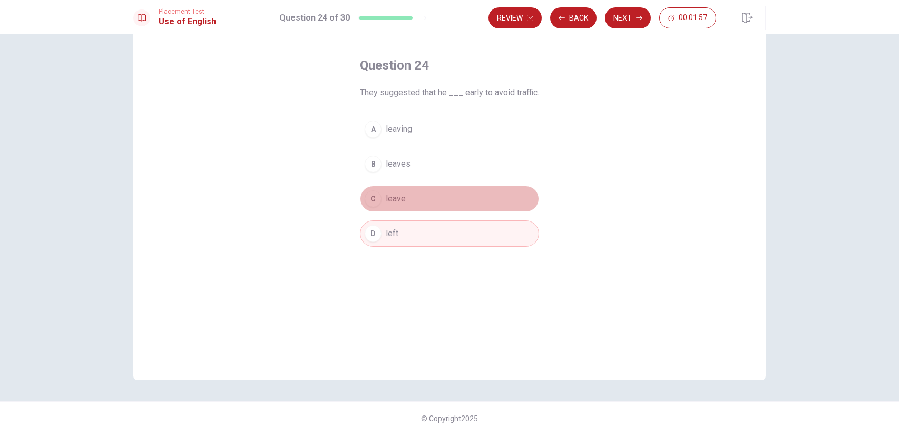
click at [401, 185] on button "C leave" at bounding box center [449, 198] width 179 height 26
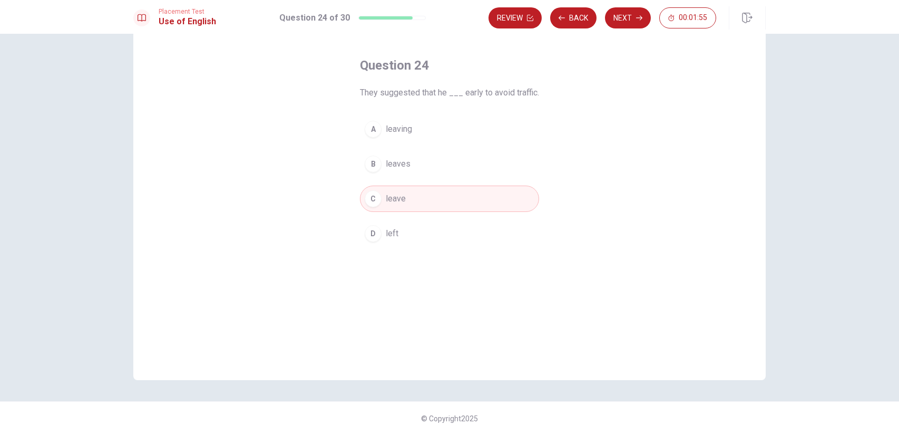
click at [393, 235] on span "left" at bounding box center [392, 233] width 13 height 13
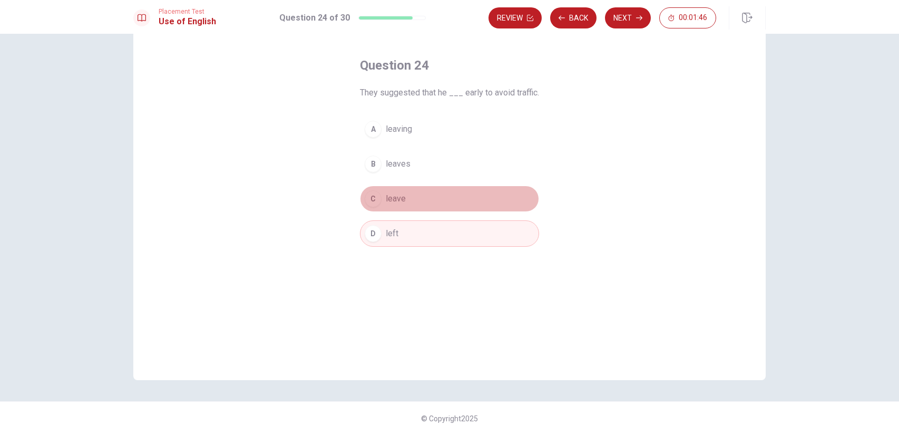
click at [404, 196] on span "leave" at bounding box center [396, 198] width 20 height 13
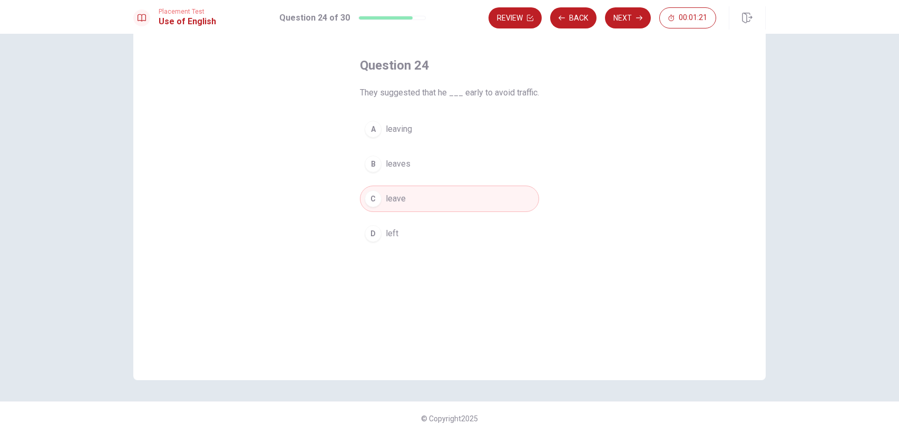
click at [372, 169] on div "B" at bounding box center [373, 163] width 17 height 17
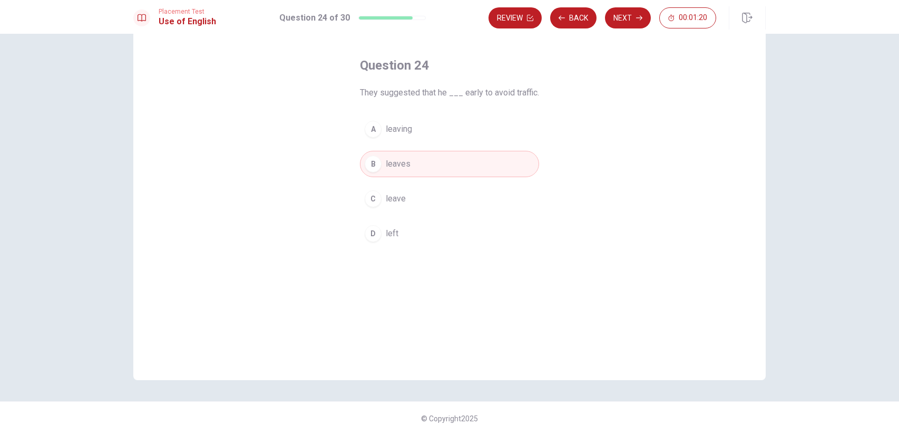
click at [386, 195] on span "leave" at bounding box center [396, 198] width 20 height 13
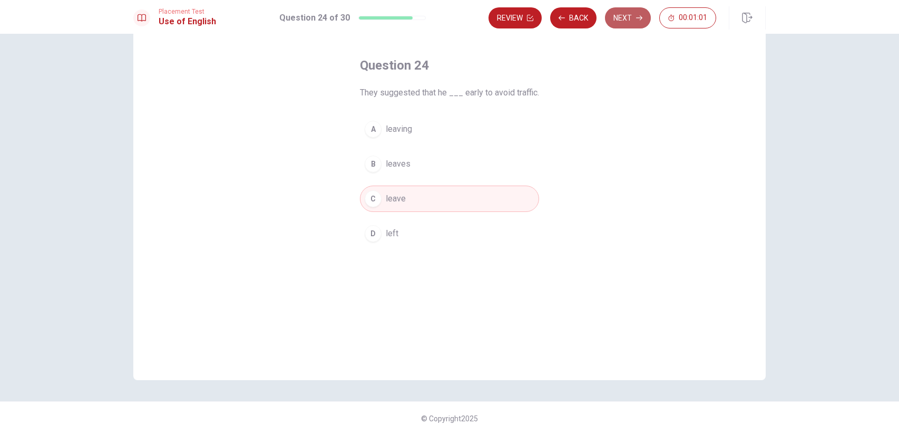
click at [650, 15] on button "Next" at bounding box center [628, 17] width 46 height 21
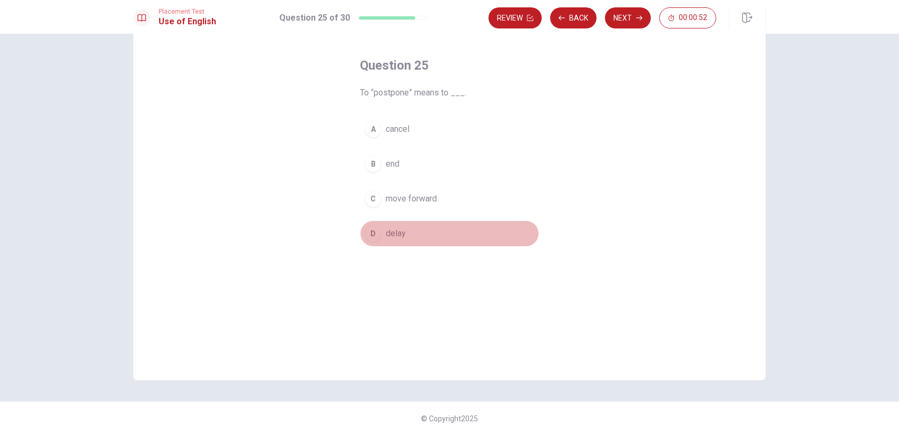
click at [414, 229] on button "D delay" at bounding box center [449, 233] width 179 height 26
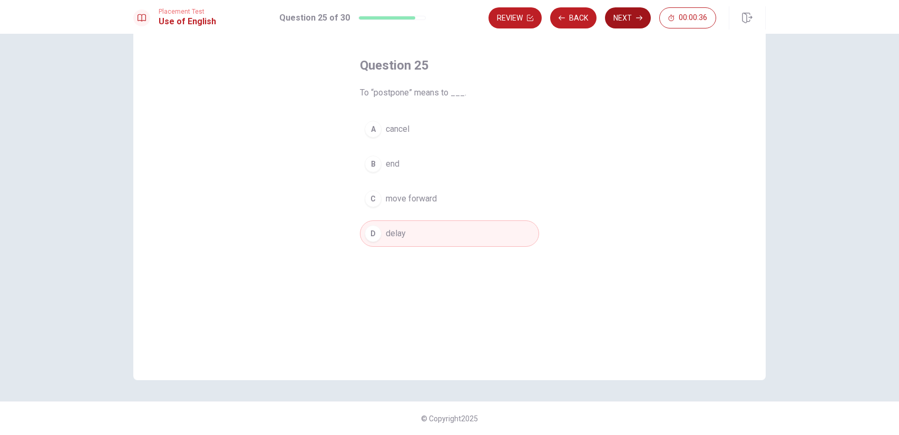
click at [636, 17] on icon "button" at bounding box center [639, 18] width 6 height 6
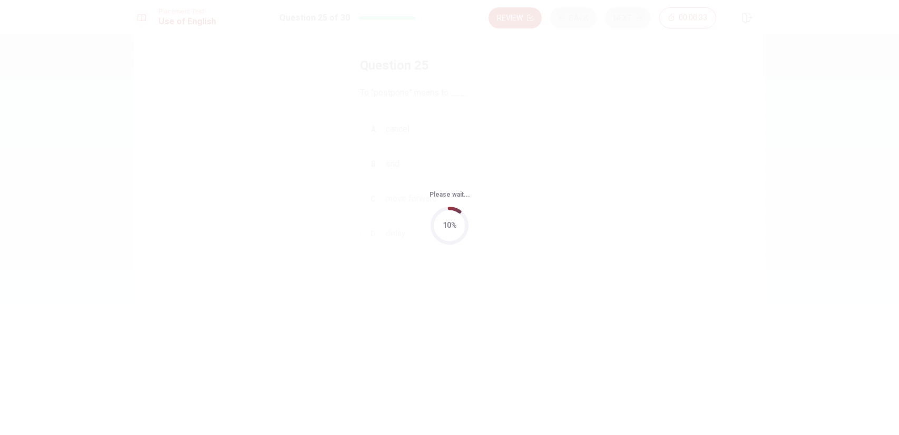
scroll to position [0, 0]
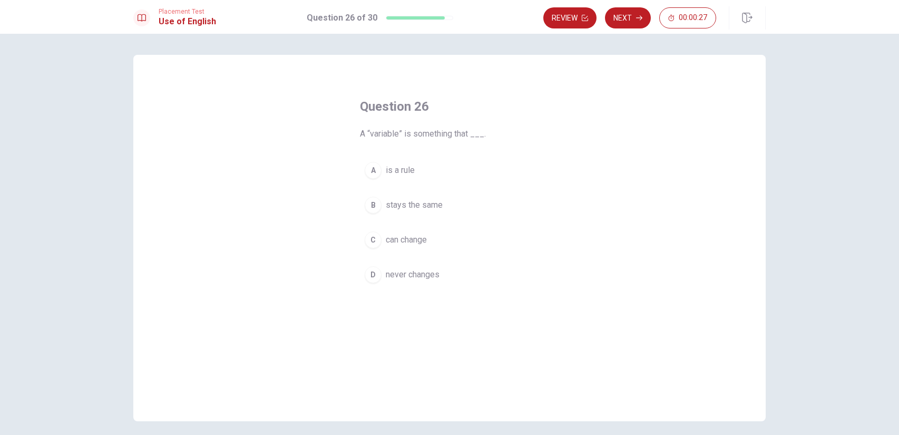
click at [410, 243] on span "can change" at bounding box center [406, 239] width 41 height 13
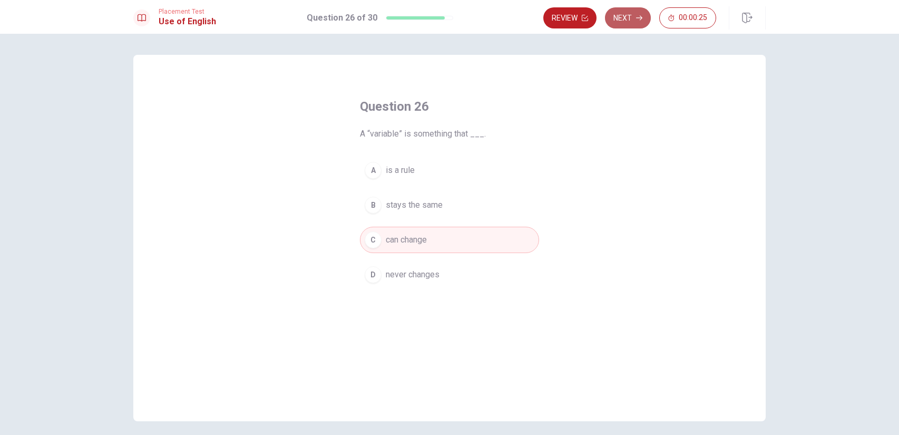
click at [623, 21] on button "Next" at bounding box center [628, 17] width 46 height 21
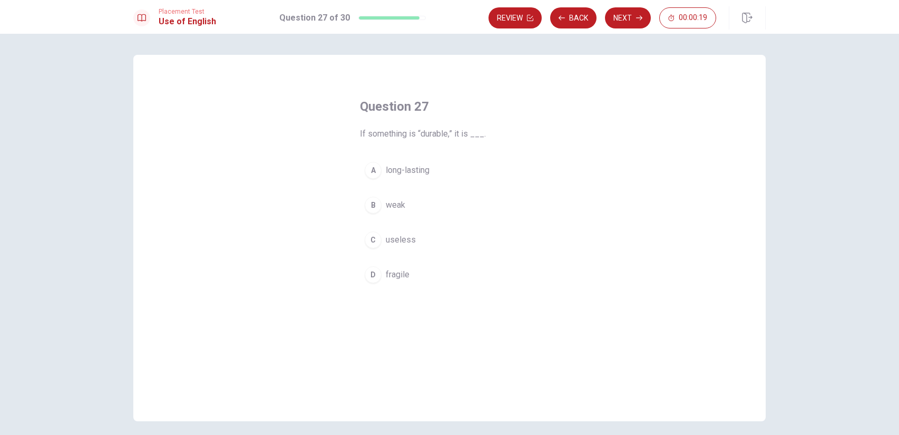
click at [415, 169] on span "long-lasting" at bounding box center [408, 170] width 44 height 13
click at [632, 21] on button "Next" at bounding box center [628, 17] width 46 height 21
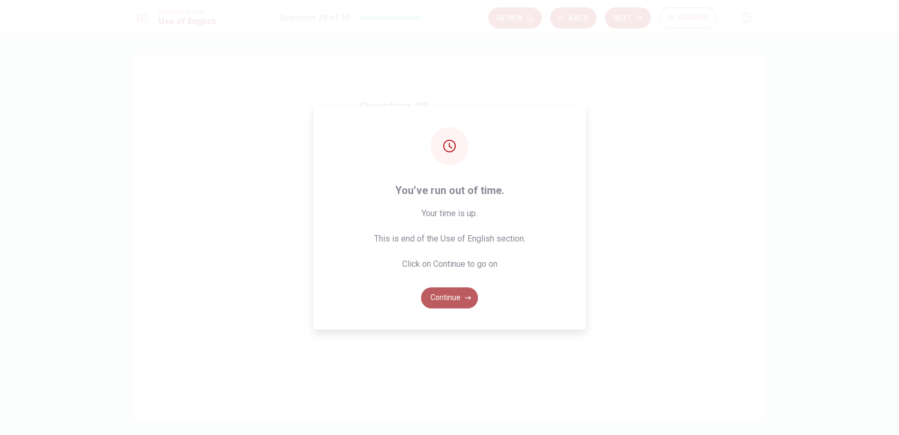
click at [459, 298] on button "Continue" at bounding box center [449, 297] width 57 height 21
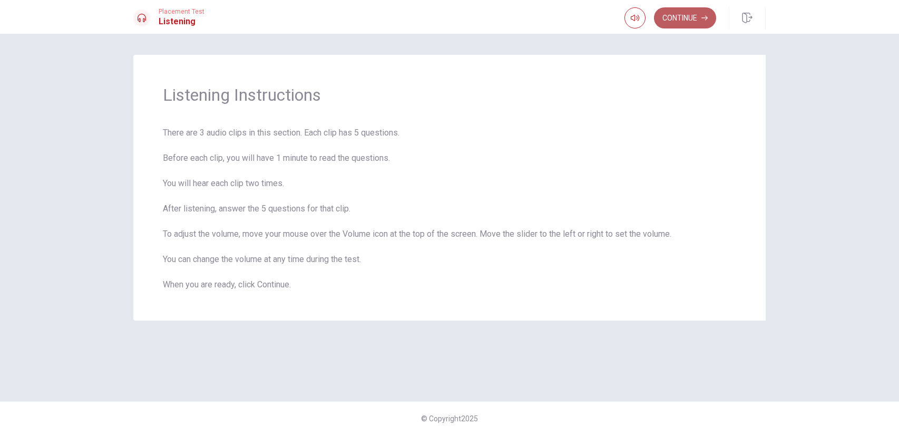
click at [698, 24] on button "Continue" at bounding box center [685, 17] width 62 height 21
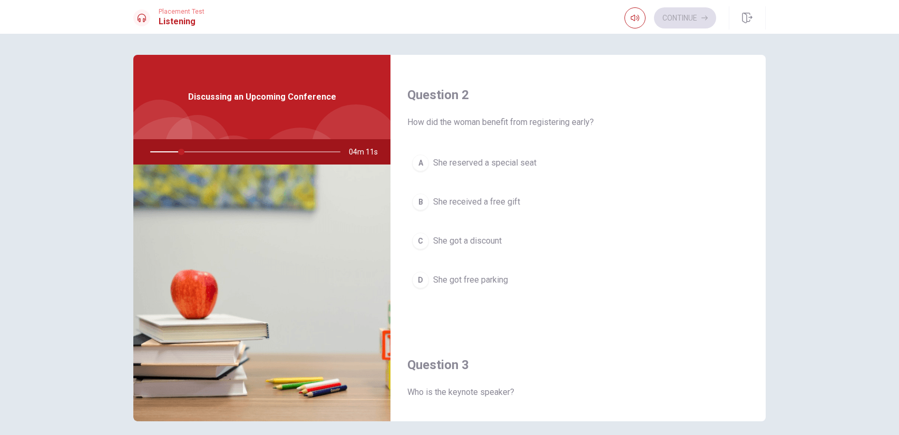
scroll to position [345, 0]
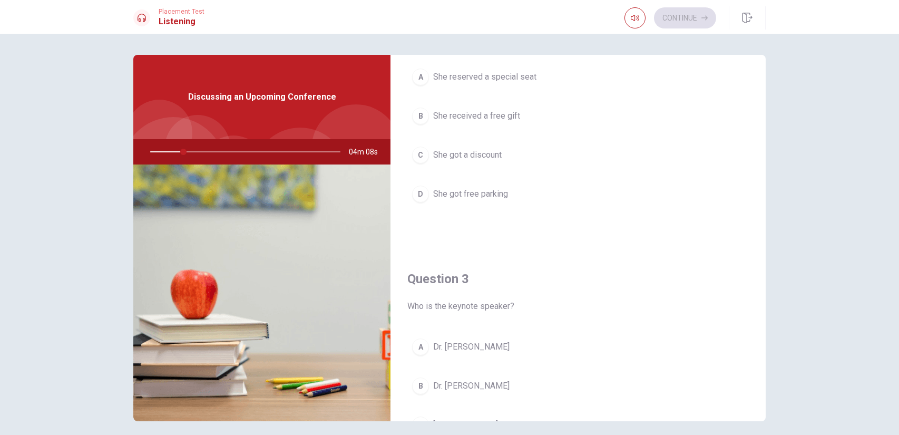
click at [196, 151] on div at bounding box center [242, 151] width 211 height 25
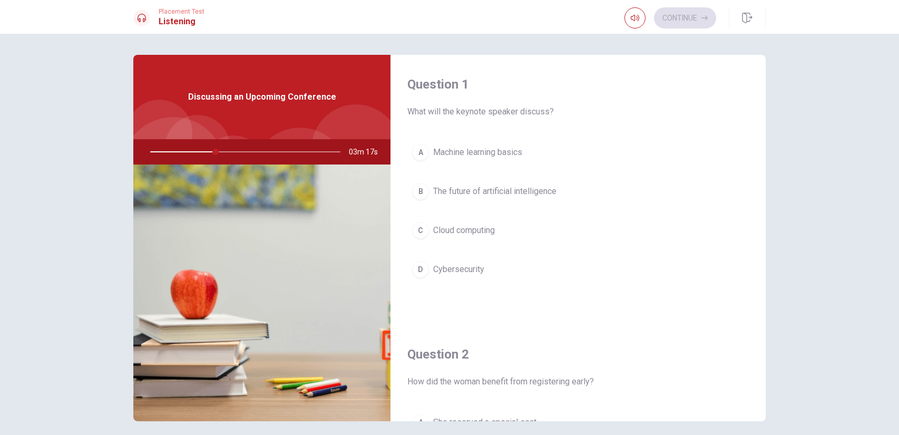
scroll to position [86, 0]
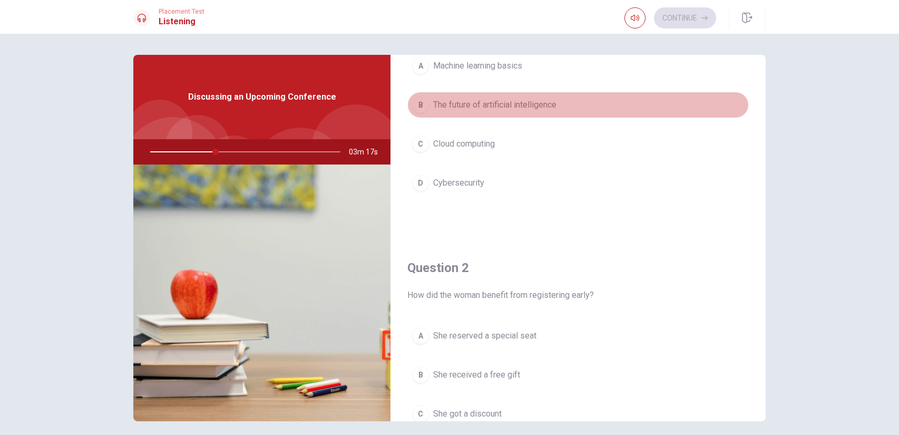
click at [477, 101] on span "The future of artificial intelligence" at bounding box center [494, 105] width 123 height 13
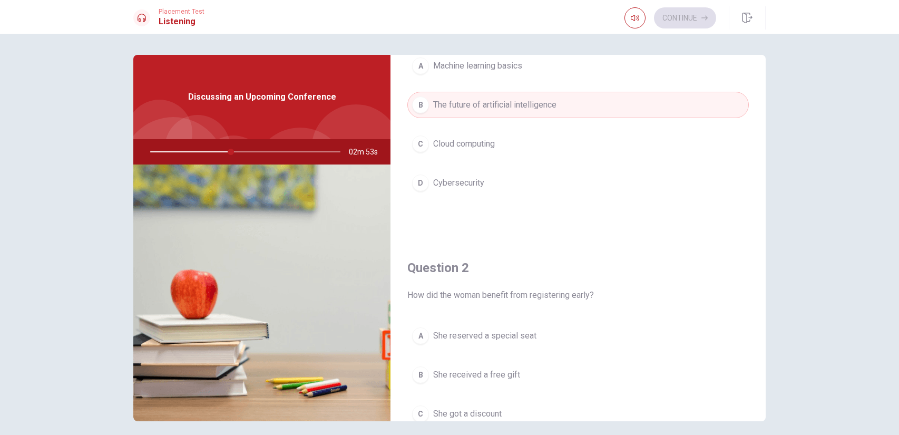
scroll to position [172, 0]
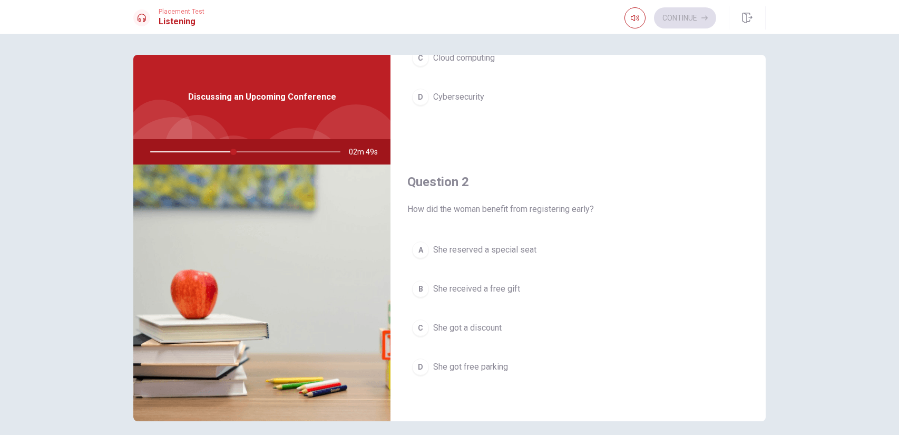
click at [478, 322] on span "She got a discount" at bounding box center [467, 327] width 68 height 13
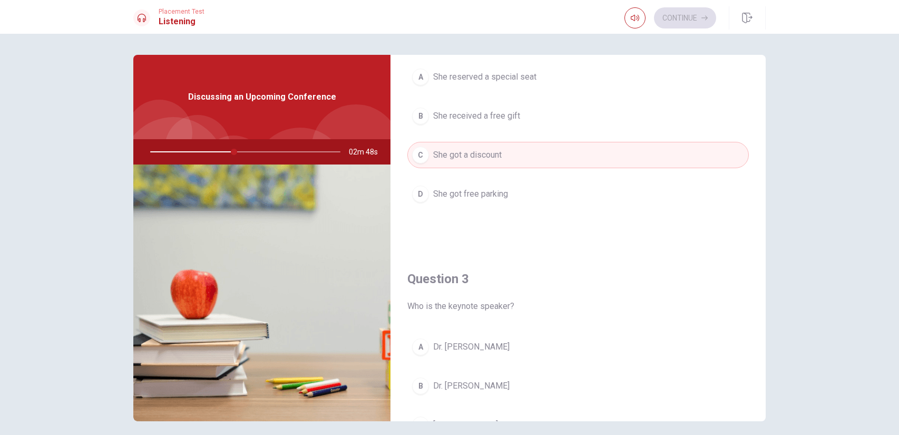
scroll to position [432, 0]
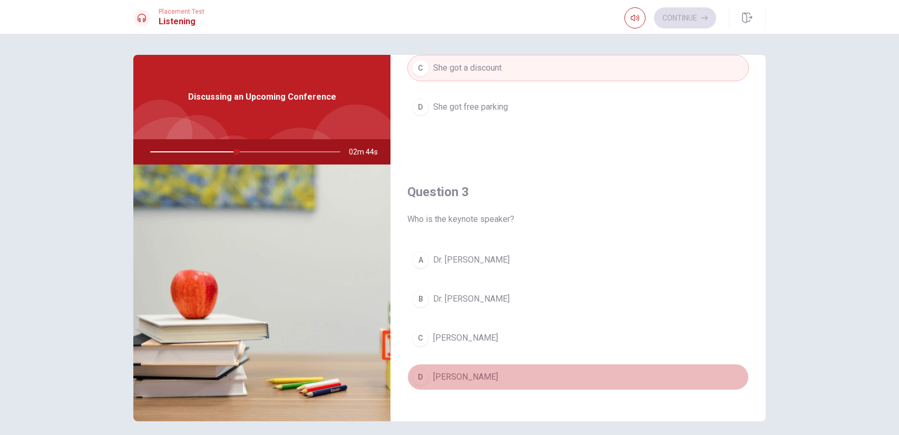
click at [464, 378] on span "[PERSON_NAME]" at bounding box center [465, 376] width 65 height 13
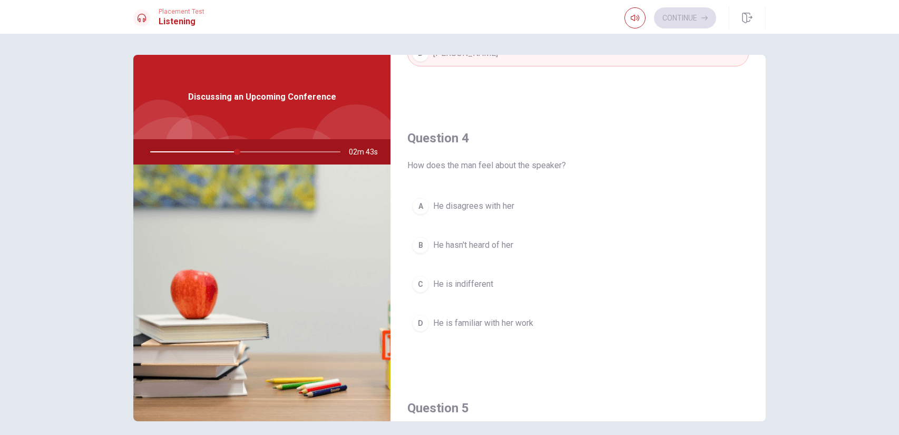
scroll to position [777, 0]
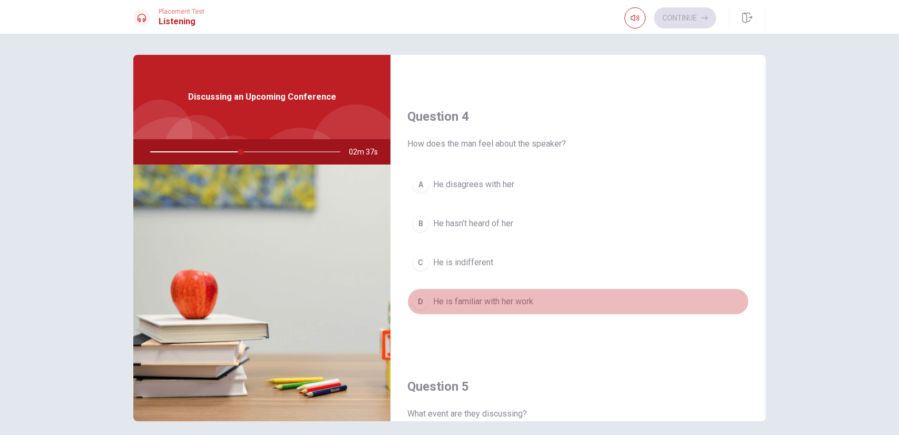
click at [461, 301] on span "He is familiar with her work" at bounding box center [483, 301] width 100 height 13
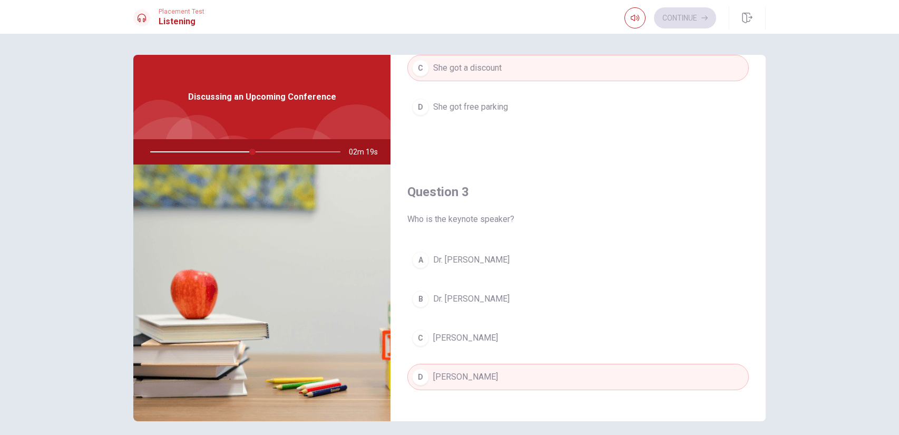
scroll to position [979, 0]
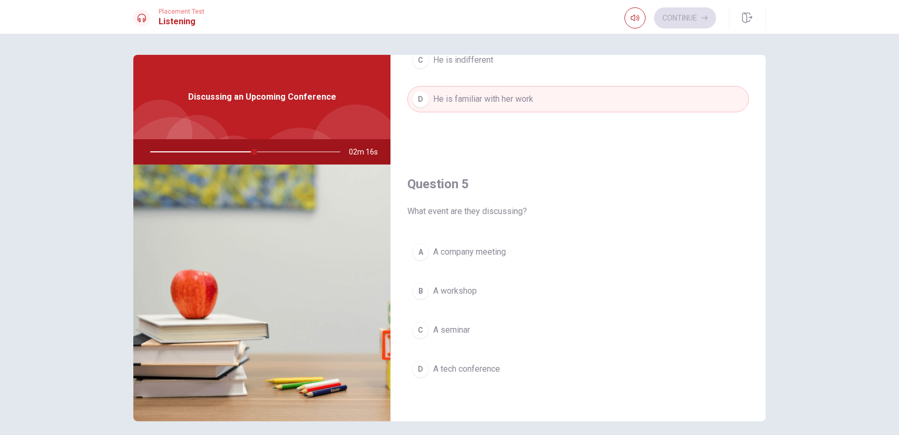
click at [482, 367] on span "A tech conference" at bounding box center [466, 368] width 67 height 13
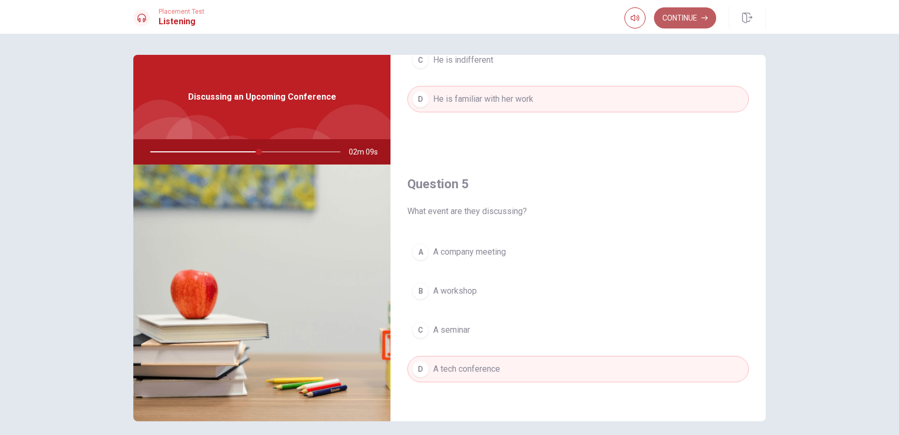
click at [697, 14] on button "Continue" at bounding box center [685, 17] width 62 height 21
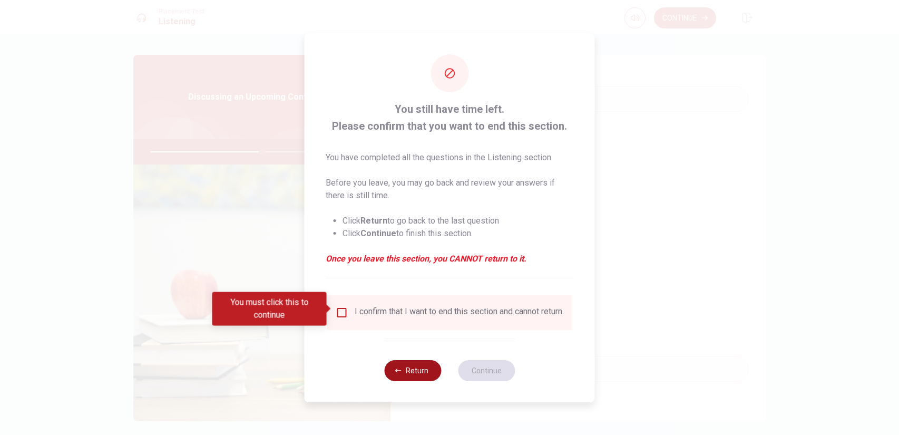
click at [403, 381] on button "Return" at bounding box center [412, 370] width 57 height 21
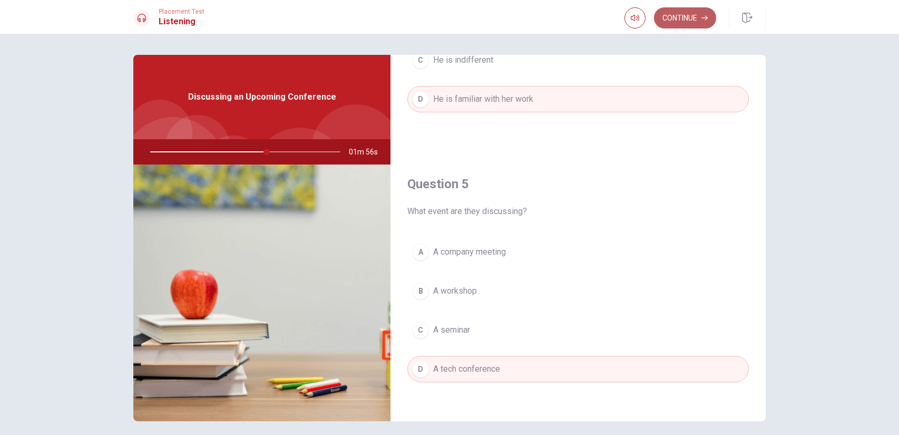
click at [683, 25] on button "Continue" at bounding box center [685, 17] width 62 height 21
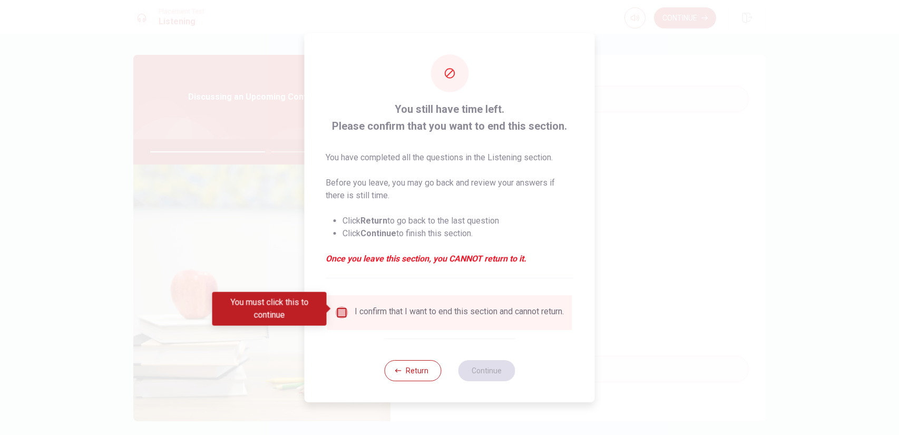
click at [342, 309] on input "You must click this to continue" at bounding box center [342, 312] width 13 height 13
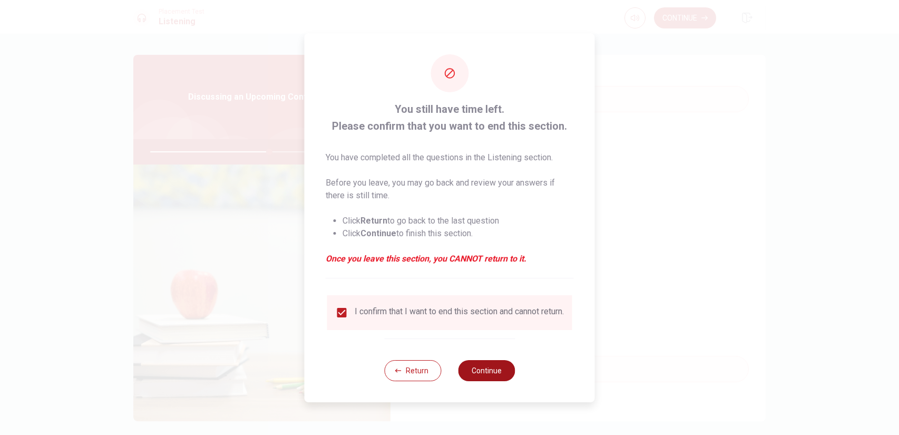
click at [494, 372] on button "Continue" at bounding box center [486, 370] width 57 height 21
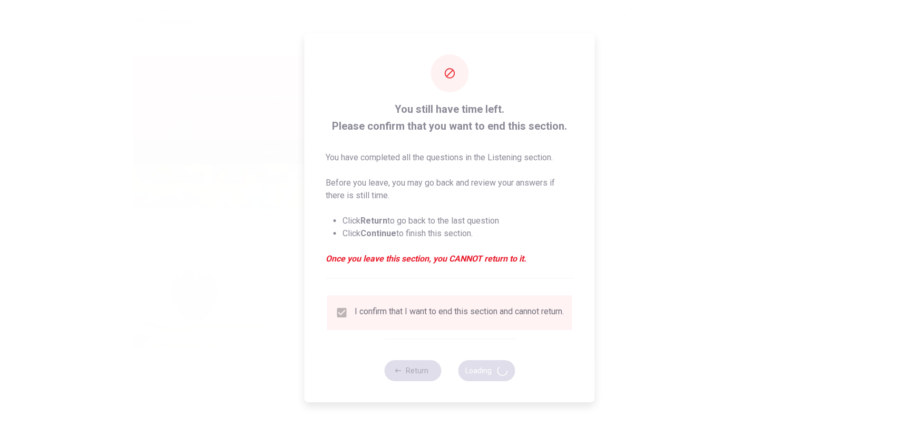
type input "64"
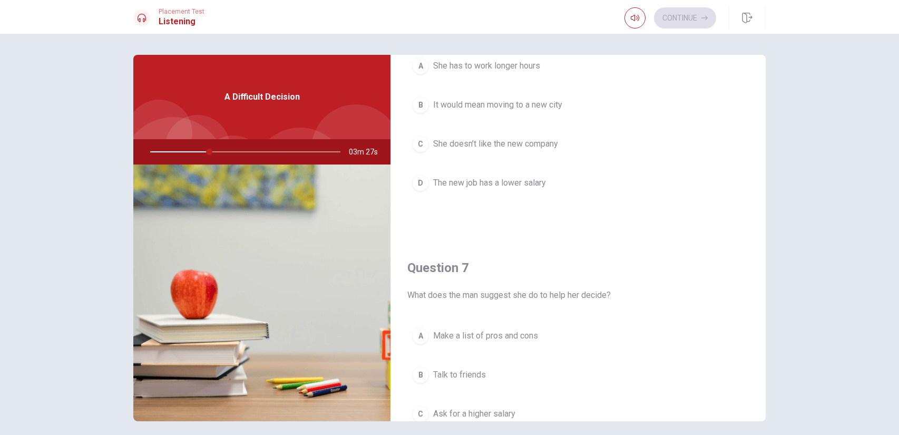
scroll to position [0, 0]
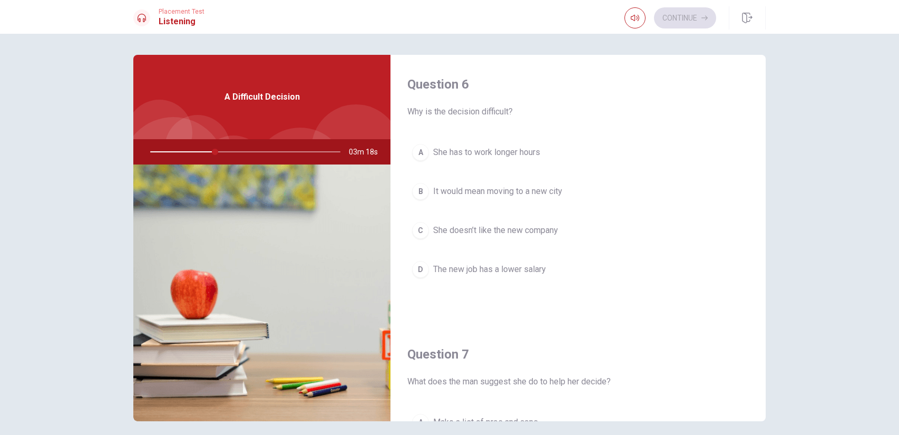
click at [484, 191] on span "It would mean moving to a new city" at bounding box center [497, 191] width 129 height 13
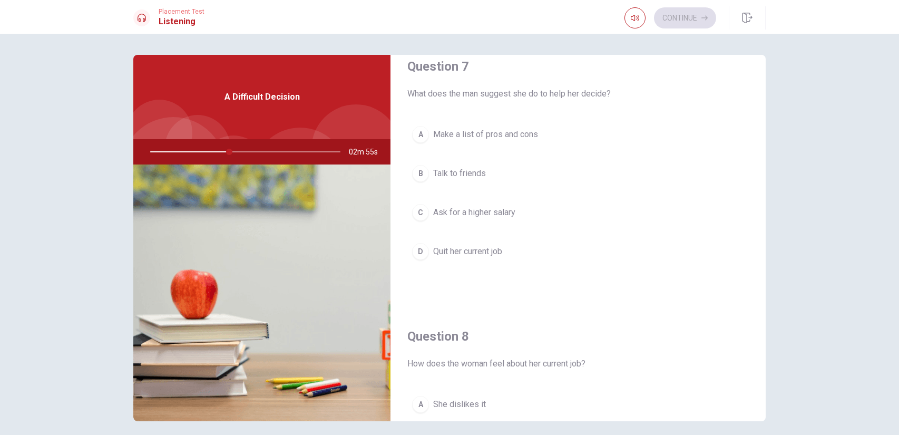
scroll to position [259, 0]
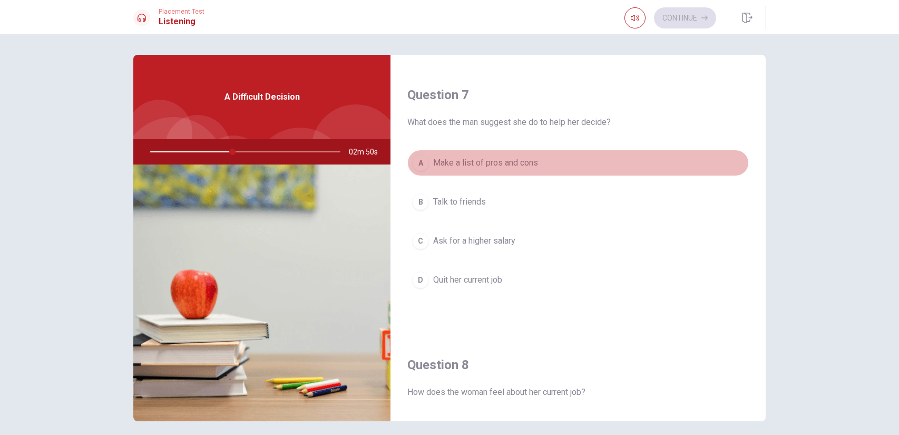
click at [481, 161] on span "Make a list of pros and cons" at bounding box center [485, 162] width 105 height 13
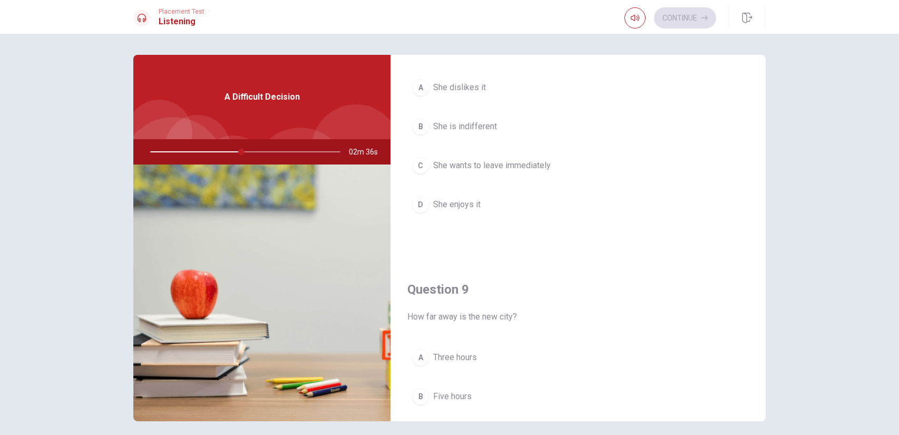
scroll to position [518, 0]
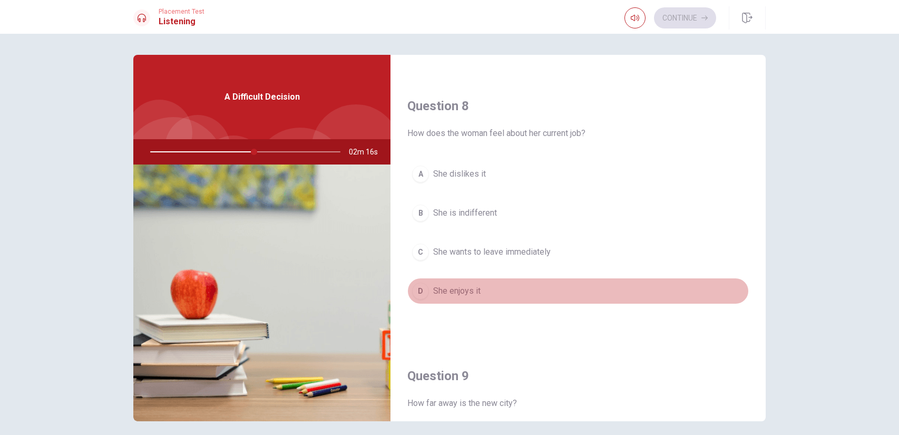
click at [465, 291] on span "She enjoys it" at bounding box center [456, 290] width 47 height 13
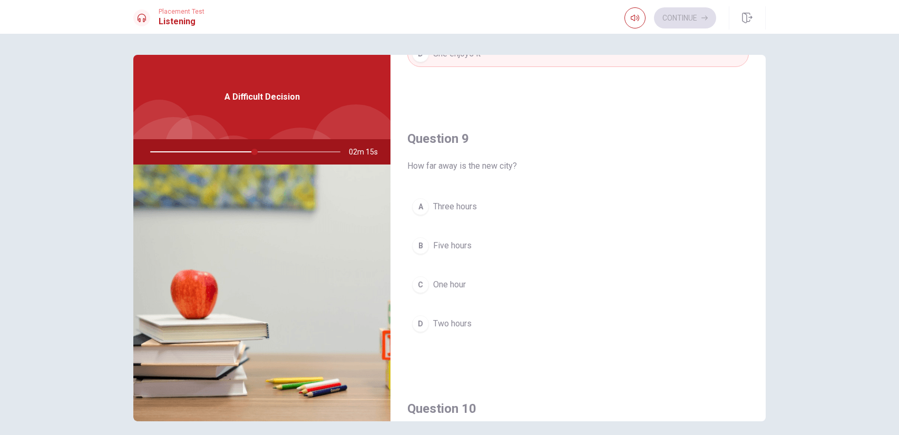
scroll to position [777, 0]
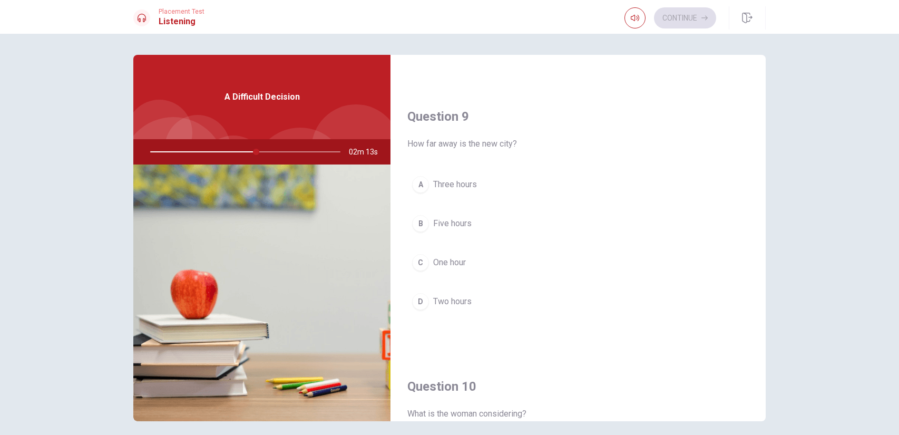
click at [466, 184] on span "Three hours" at bounding box center [455, 184] width 44 height 13
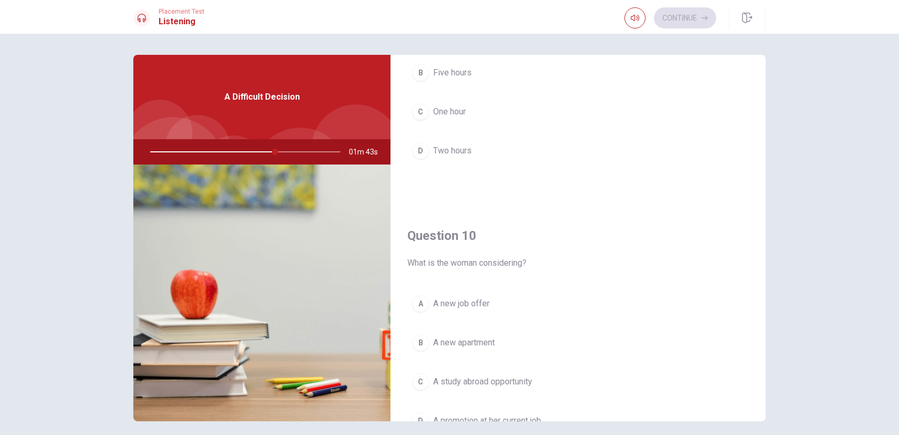
scroll to position [979, 0]
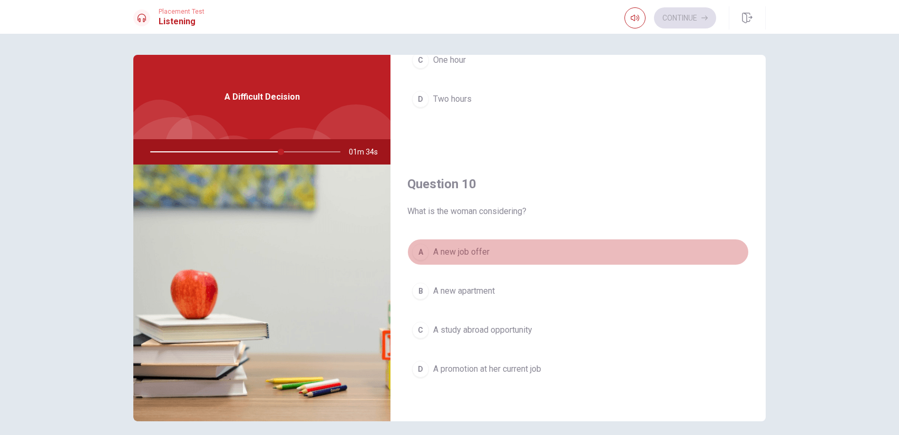
click at [469, 249] on span "A new job offer" at bounding box center [461, 251] width 56 height 13
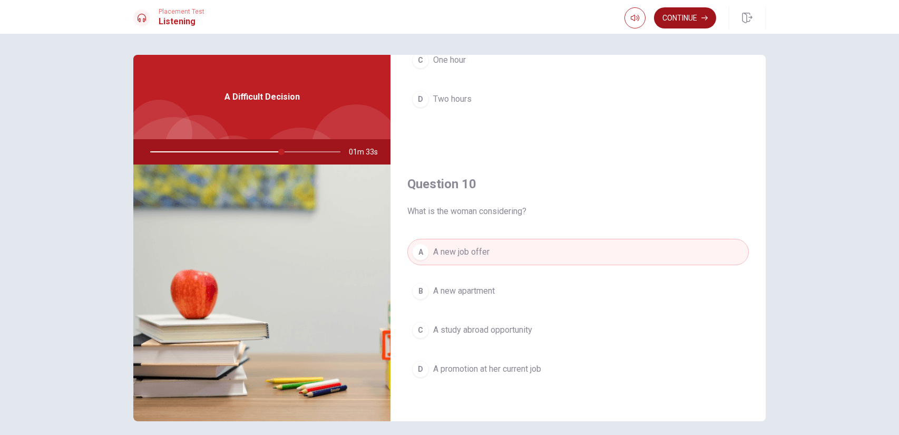
click at [680, 12] on button "Continue" at bounding box center [685, 17] width 62 height 21
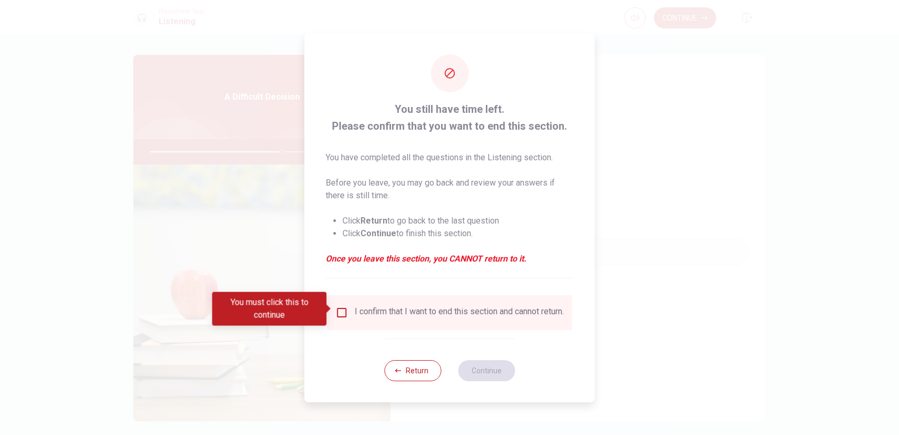
click at [339, 310] on input "You must click this to continue" at bounding box center [342, 312] width 13 height 13
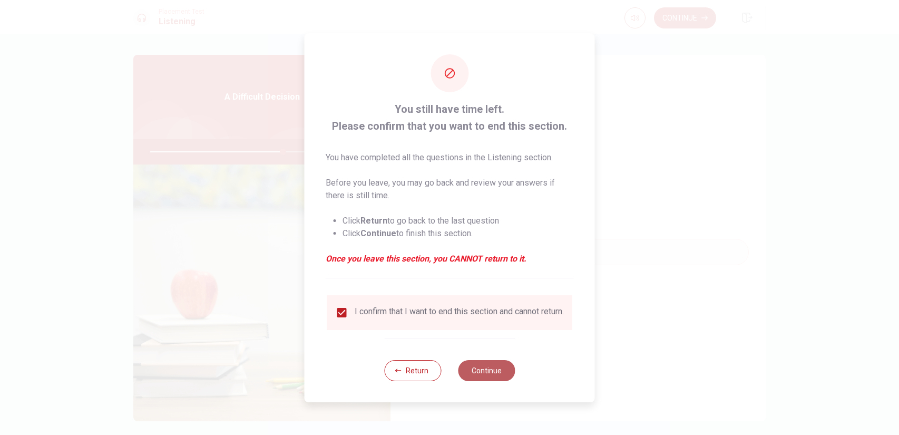
click at [474, 371] on button "Continue" at bounding box center [486, 370] width 57 height 21
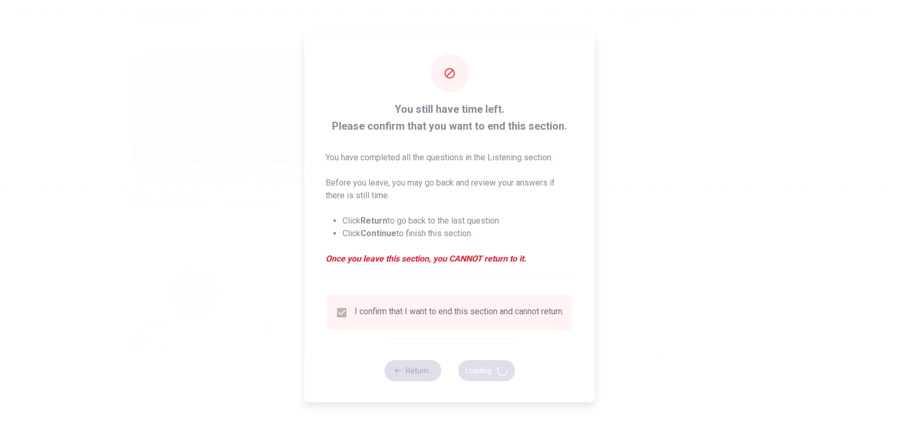
type input "71"
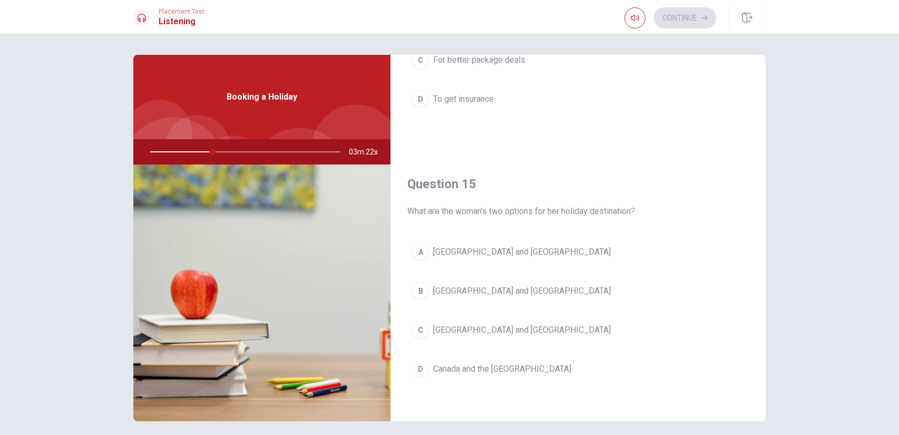
click at [476, 287] on span "[GEOGRAPHIC_DATA] and [GEOGRAPHIC_DATA]" at bounding box center [522, 290] width 178 height 13
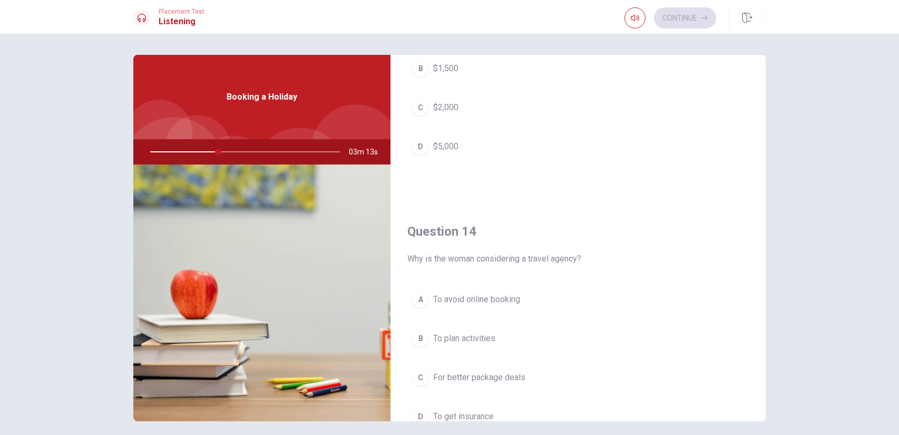
scroll to position [691, 0]
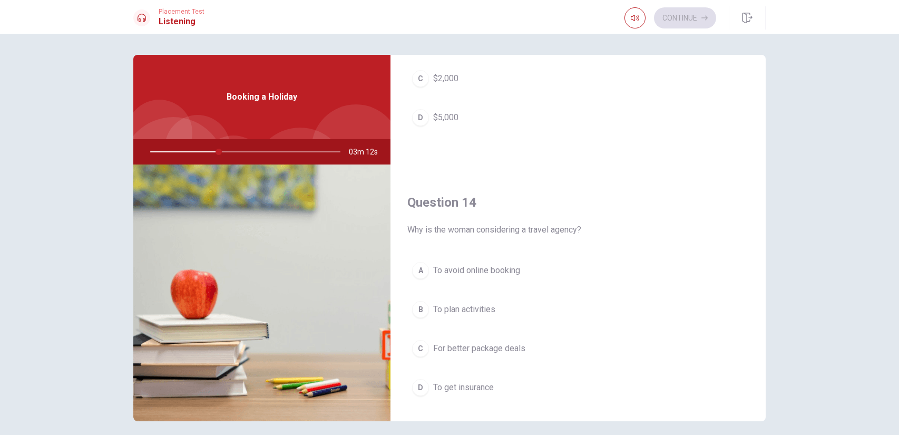
click at [487, 351] on span "For better package deals" at bounding box center [479, 348] width 92 height 13
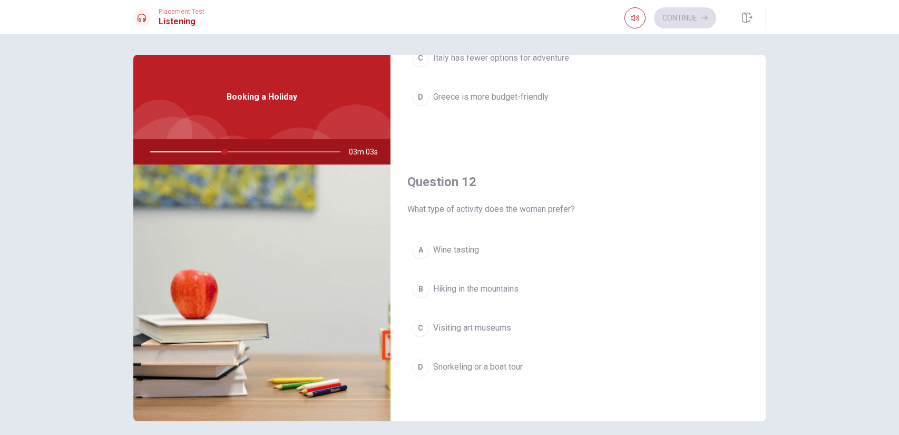
scroll to position [259, 0]
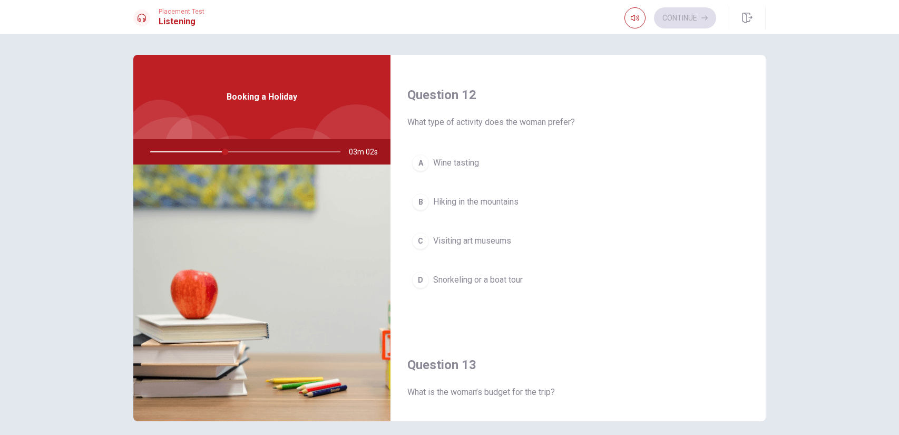
drag, startPoint x: 499, startPoint y: 281, endPoint x: 506, endPoint y: 280, distance: 6.4
click at [500, 281] on span "Snorkeling or a boat tour" at bounding box center [478, 279] width 90 height 13
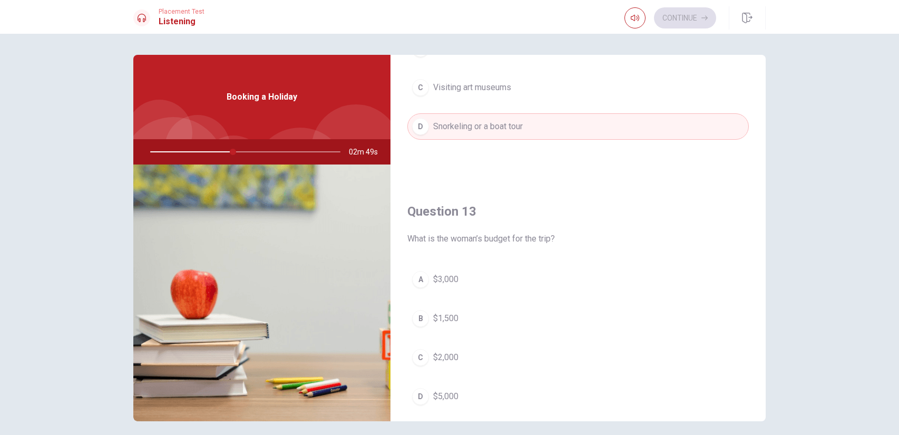
scroll to position [432, 0]
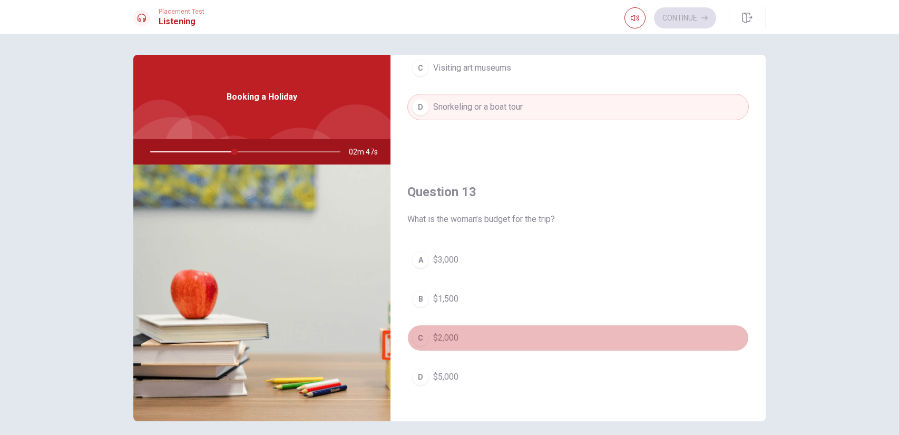
click at [453, 336] on span "$2,000" at bounding box center [445, 337] width 25 height 13
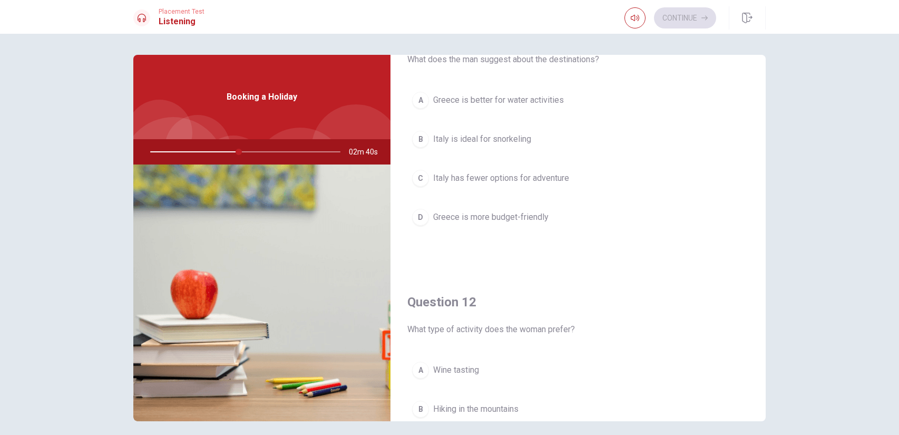
scroll to position [0, 0]
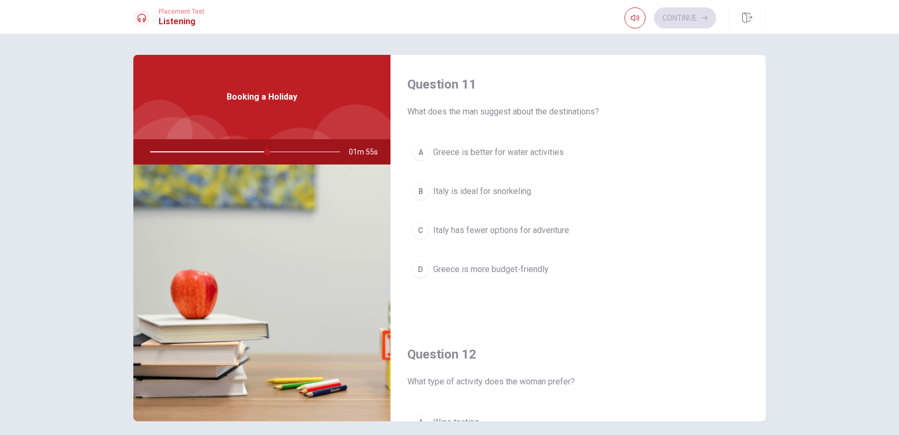
click at [534, 153] on span "Greece is better for water activities" at bounding box center [498, 152] width 131 height 13
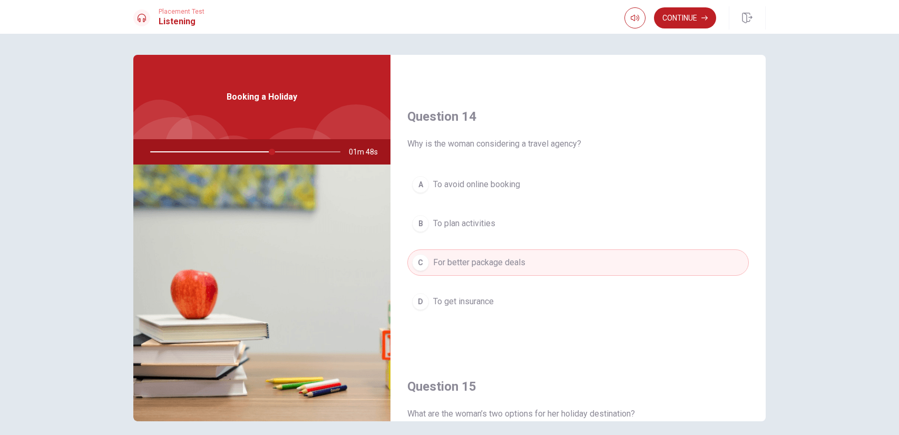
scroll to position [979, 0]
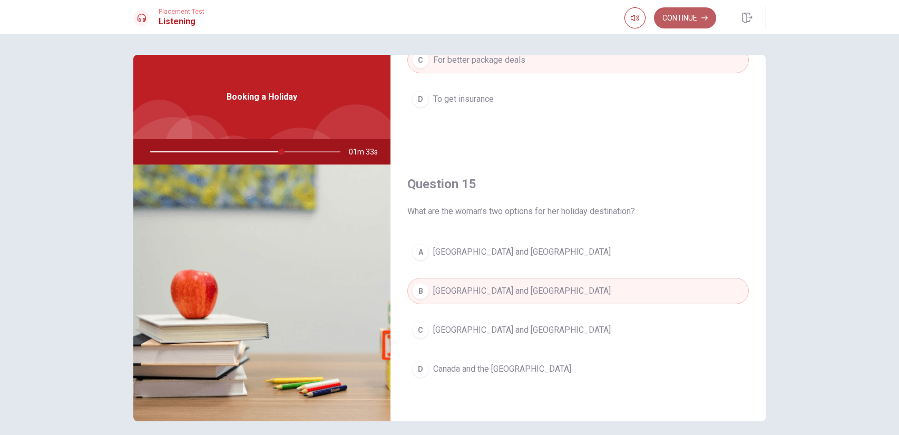
click at [691, 22] on button "Continue" at bounding box center [685, 17] width 62 height 21
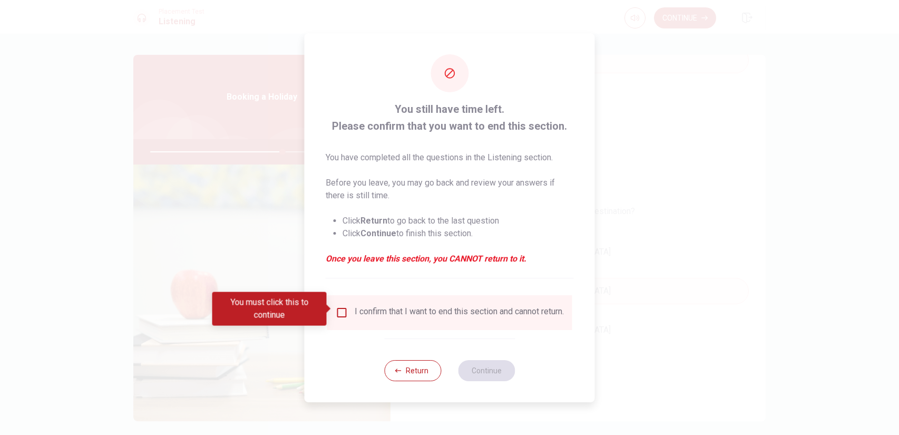
click at [339, 311] on input "You must click this to continue" at bounding box center [342, 312] width 13 height 13
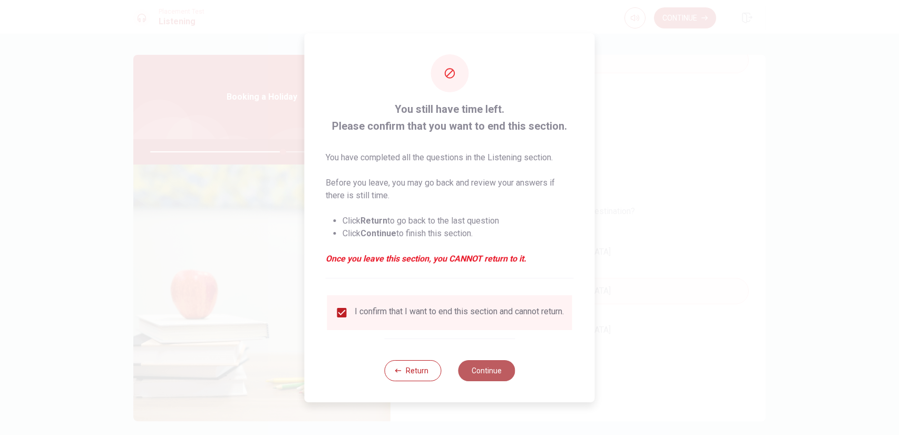
click at [489, 374] on button "Continue" at bounding box center [486, 370] width 57 height 21
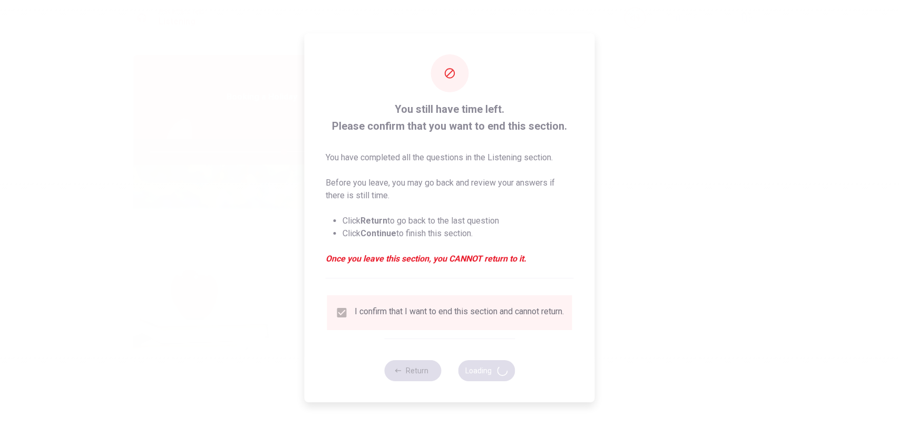
type input "71"
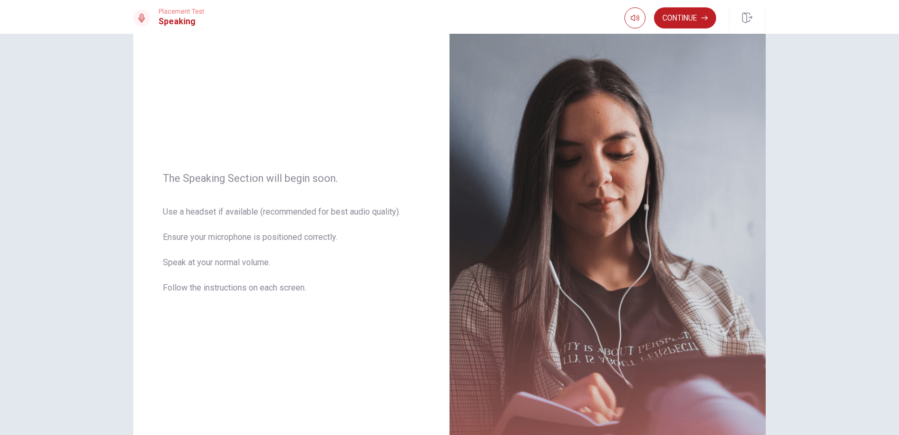
scroll to position [0, 0]
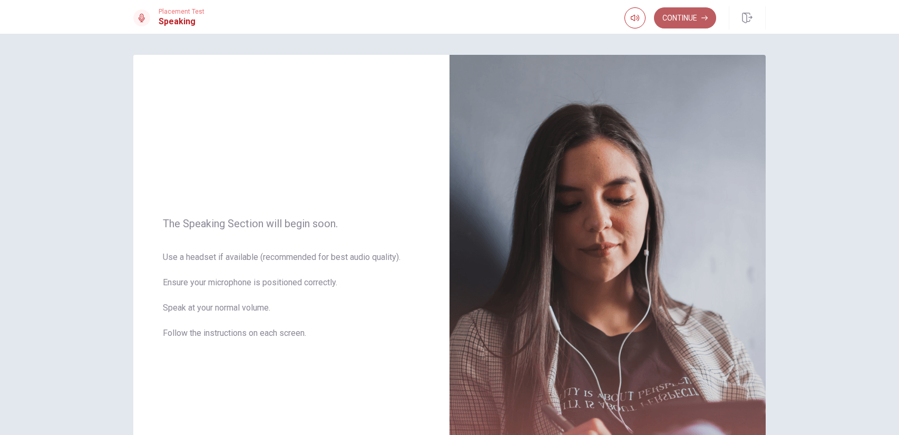
click at [690, 14] on button "Continue" at bounding box center [685, 17] width 62 height 21
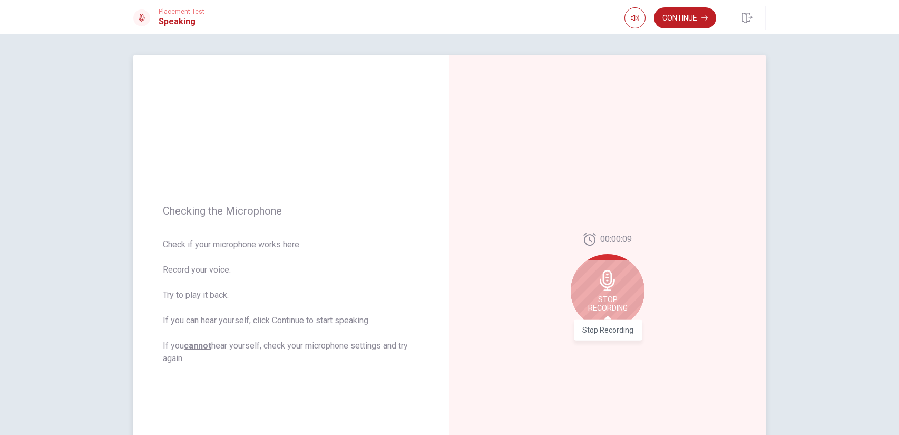
click at [607, 301] on span "Stop Recording" at bounding box center [608, 303] width 40 height 17
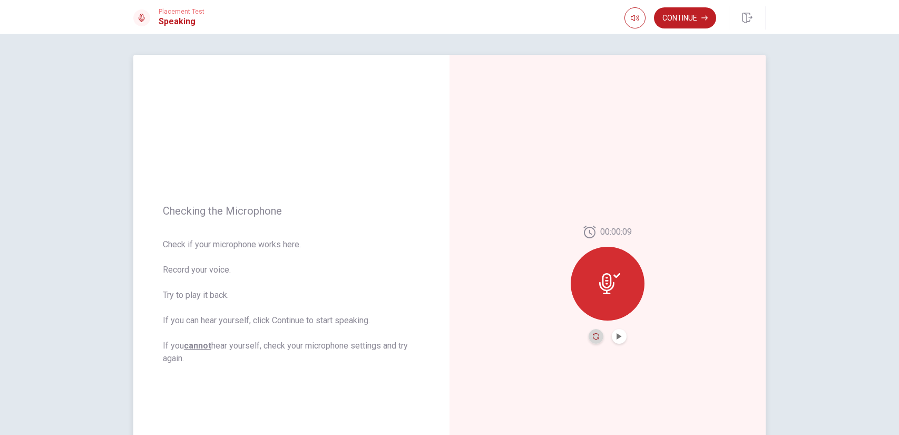
click at [596, 334] on icon "Record Again" at bounding box center [596, 336] width 6 height 6
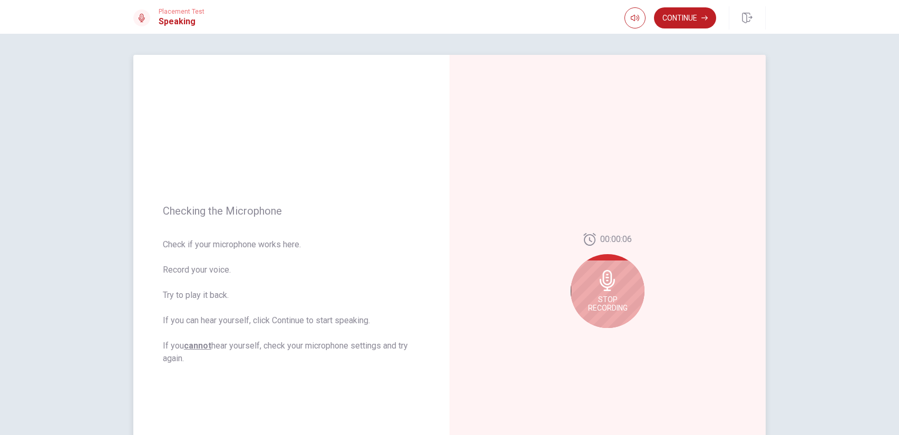
click at [620, 274] on div "Stop Recording" at bounding box center [608, 291] width 74 height 74
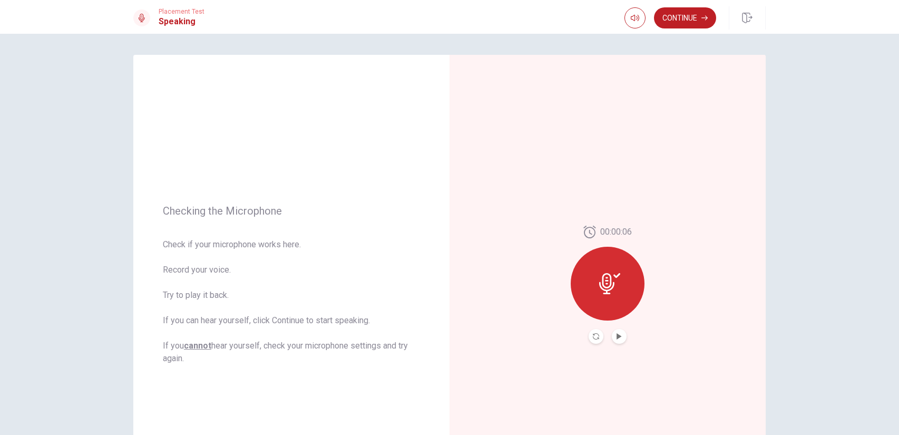
click at [615, 338] on button "Play Audio" at bounding box center [619, 336] width 15 height 15
click at [594, 339] on button "Record Again" at bounding box center [595, 336] width 15 height 15
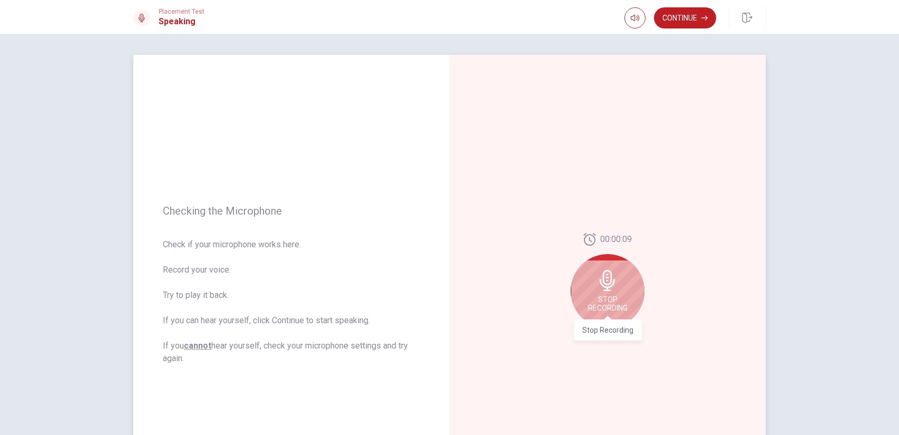
click at [622, 304] on span "Stop Recording" at bounding box center [608, 303] width 40 height 17
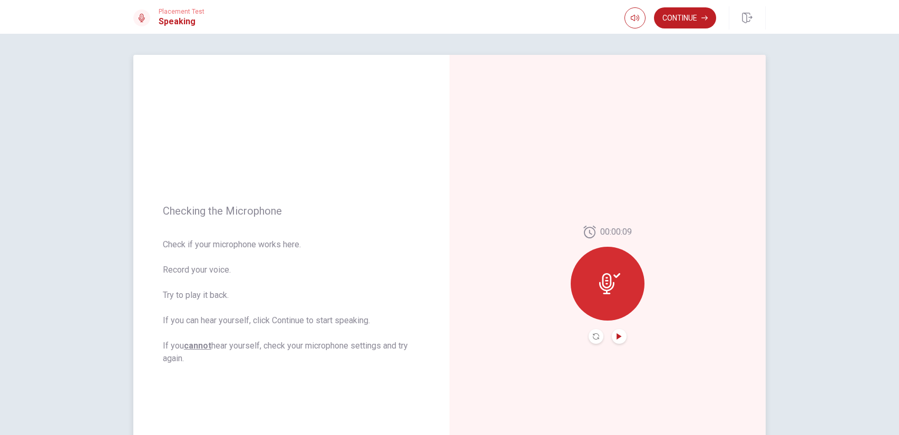
click at [618, 336] on icon "Play Audio" at bounding box center [618, 336] width 5 height 6
click at [596, 340] on button "Record Again" at bounding box center [595, 336] width 15 height 15
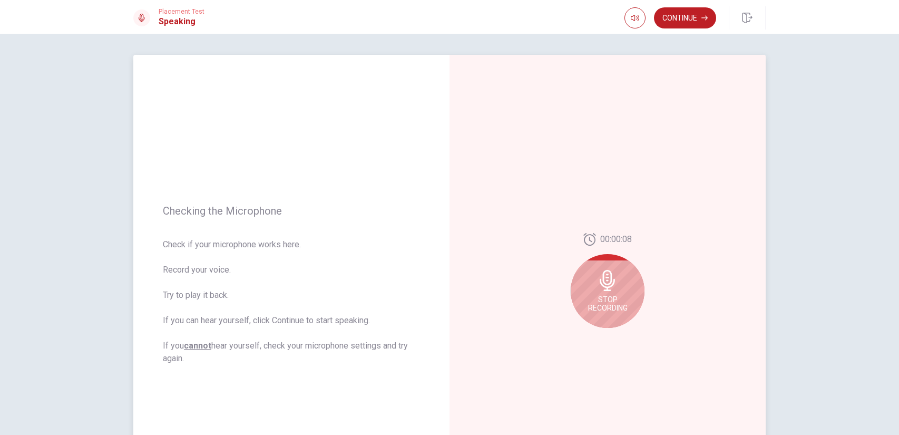
click at [611, 310] on span "Stop Recording" at bounding box center [608, 303] width 40 height 17
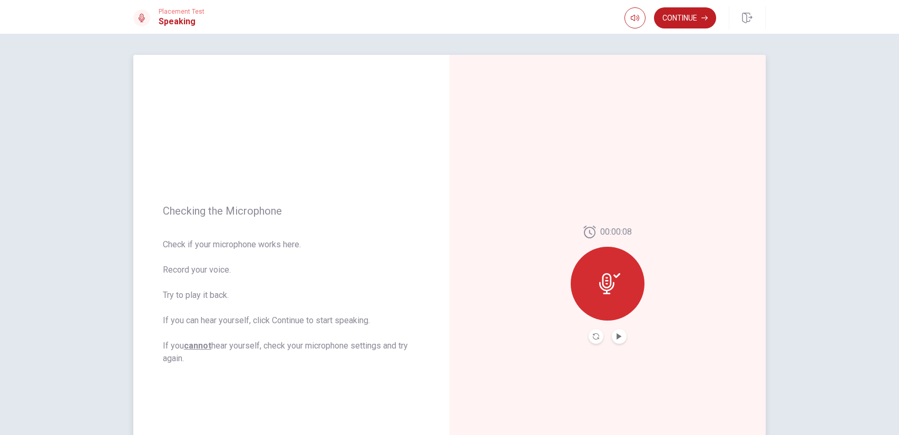
click at [611, 346] on div "00:00:08" at bounding box center [607, 284] width 316 height 459
click at [616, 339] on button "Play Audio" at bounding box center [619, 336] width 15 height 15
click at [594, 341] on button "Record Again" at bounding box center [595, 336] width 15 height 15
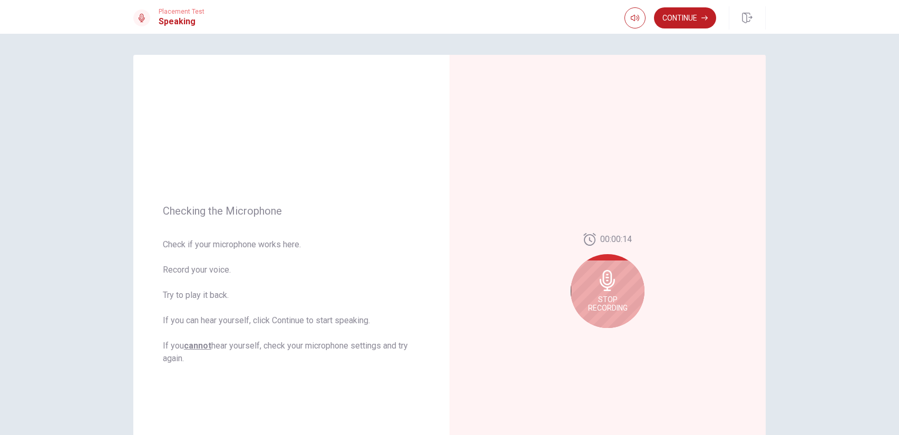
click at [612, 309] on span "Stop Recording" at bounding box center [608, 303] width 40 height 17
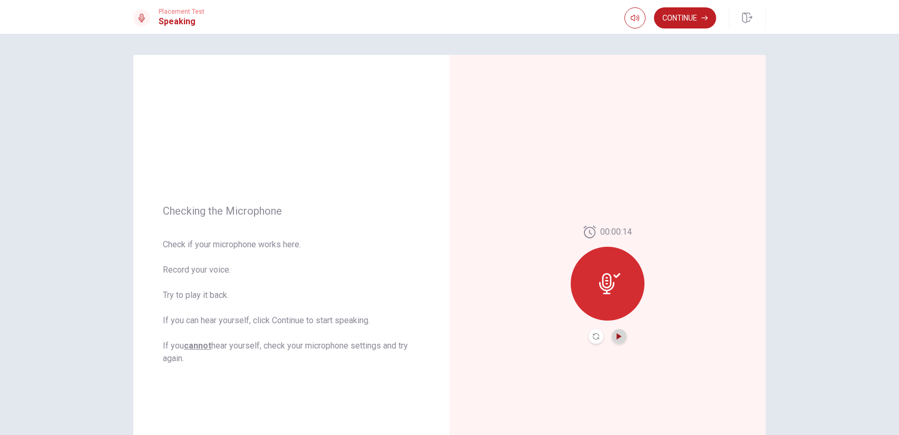
click at [617, 336] on icon "Play Audio" at bounding box center [618, 336] width 5 height 6
click at [598, 334] on icon "Record Again" at bounding box center [596, 336] width 6 height 6
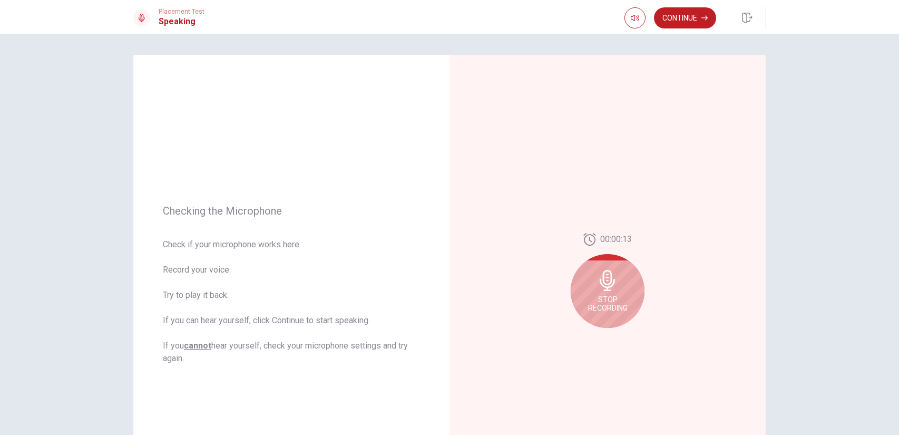
click at [613, 309] on span "Stop Recording" at bounding box center [608, 303] width 40 height 17
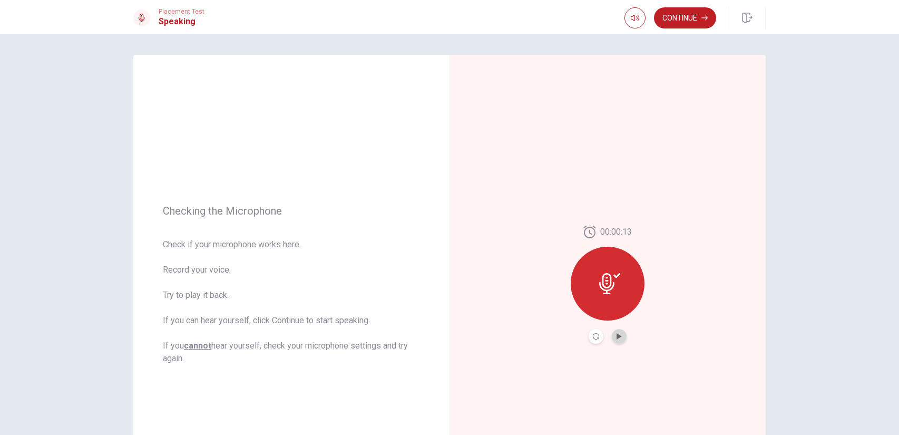
click at [617, 331] on button "Play Audio" at bounding box center [619, 336] width 15 height 15
click at [597, 336] on icon "Record Again" at bounding box center [596, 336] width 6 height 6
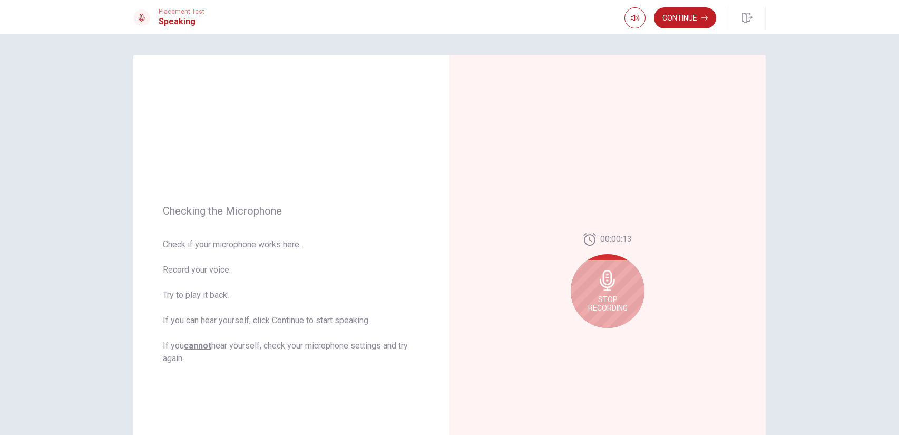
click at [612, 302] on span "Stop Recording" at bounding box center [608, 303] width 40 height 17
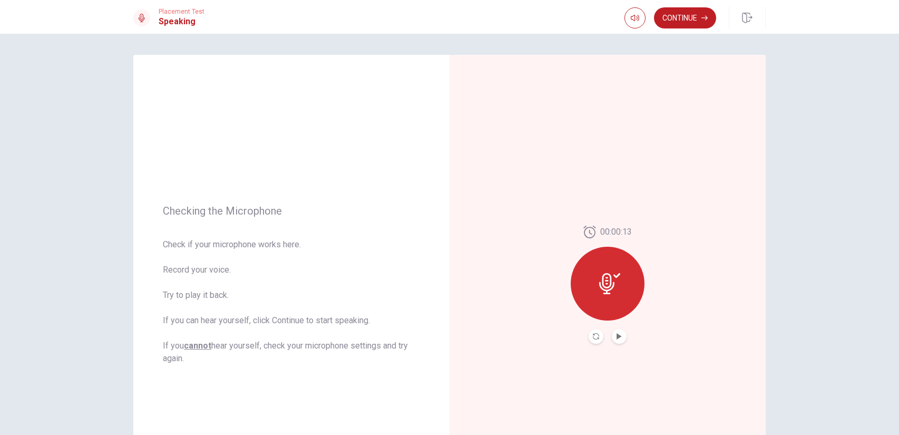
click at [615, 339] on button "Play Audio" at bounding box center [619, 336] width 15 height 15
click at [689, 13] on button "Continue" at bounding box center [685, 17] width 62 height 21
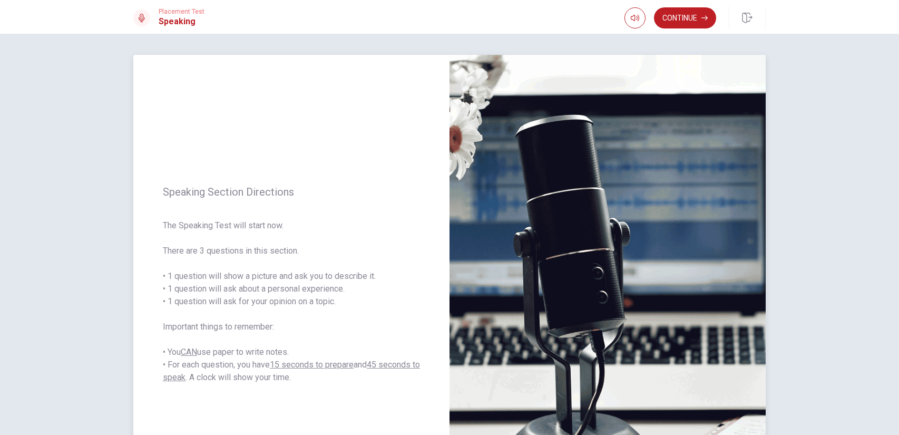
scroll to position [86, 0]
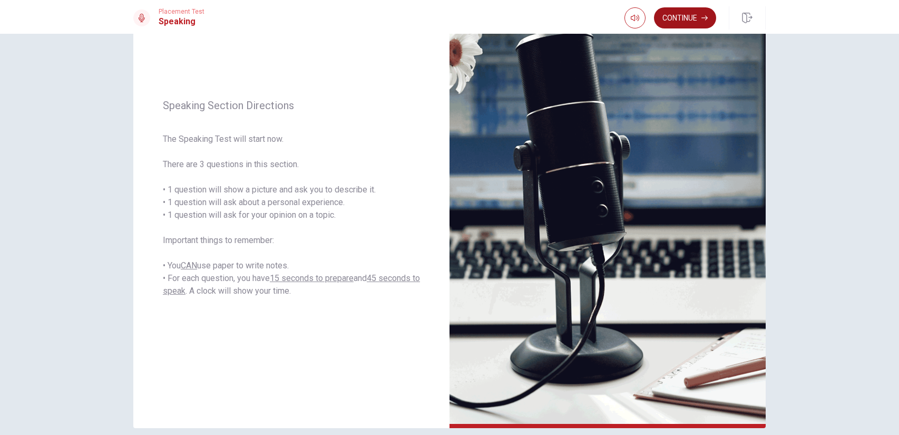
click at [697, 17] on button "Continue" at bounding box center [685, 17] width 62 height 21
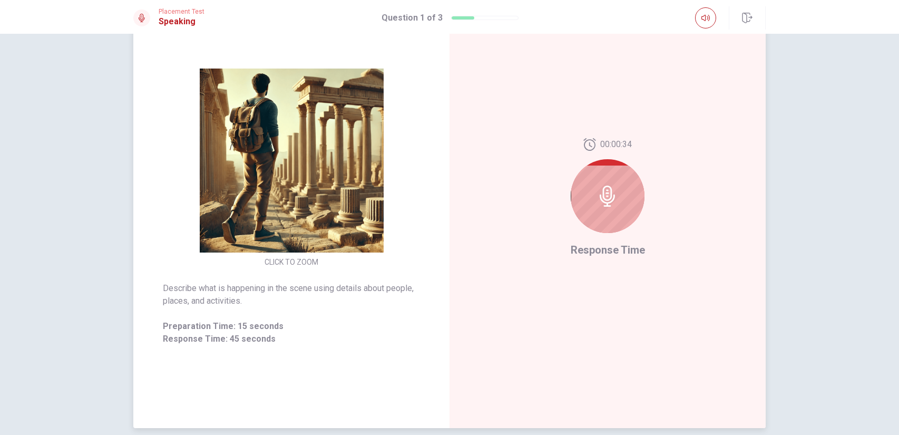
click at [612, 208] on div at bounding box center [608, 196] width 74 height 74
click at [622, 232] on div "00:00:04" at bounding box center [608, 189] width 74 height 103
click at [617, 226] on div at bounding box center [608, 196] width 74 height 74
click at [609, 202] on icon at bounding box center [606, 195] width 15 height 21
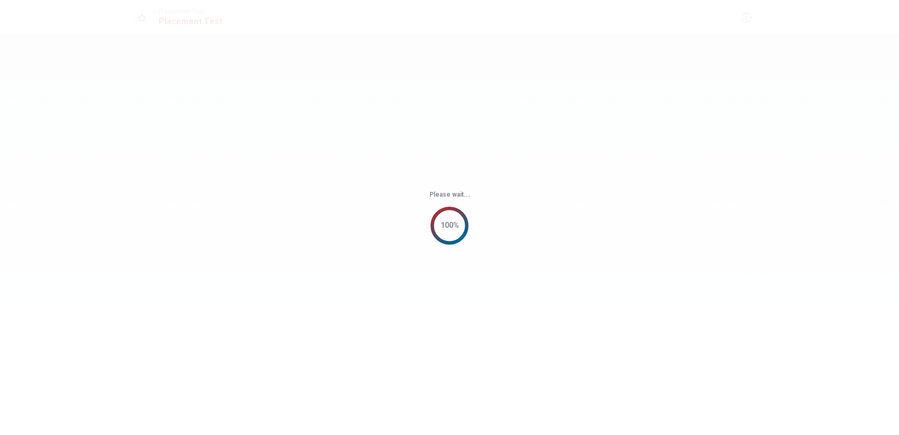
scroll to position [0, 0]
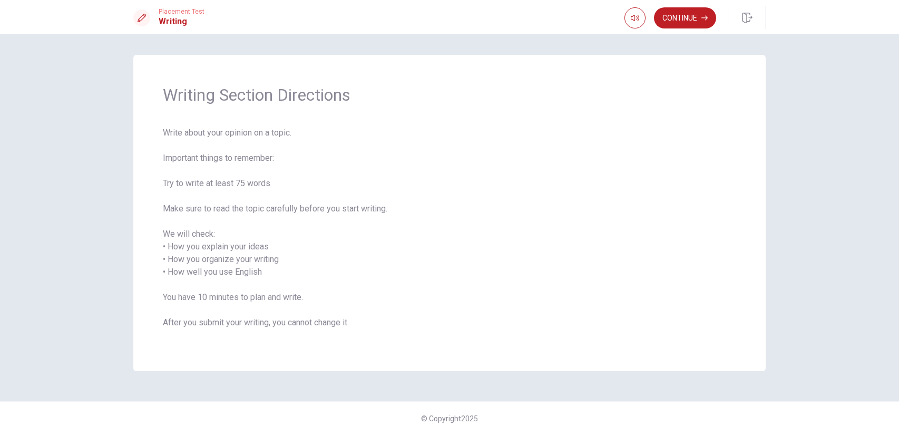
click at [505, 124] on div "Writing Section Directions Write about your opinion on a topic. Important thing…" at bounding box center [449, 213] width 632 height 316
click at [682, 21] on button "Continue" at bounding box center [685, 17] width 62 height 21
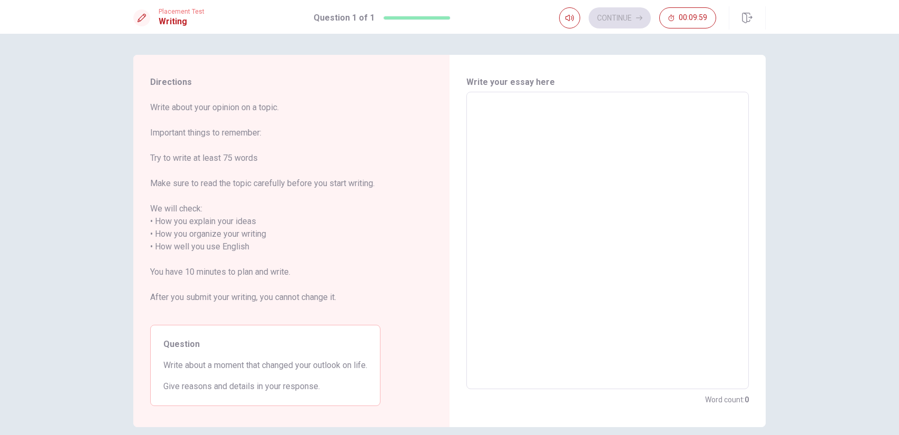
click at [516, 122] on textarea at bounding box center [608, 241] width 268 height 280
type textarea "a"
type textarea "x"
type textarea "a o"
type textarea "x"
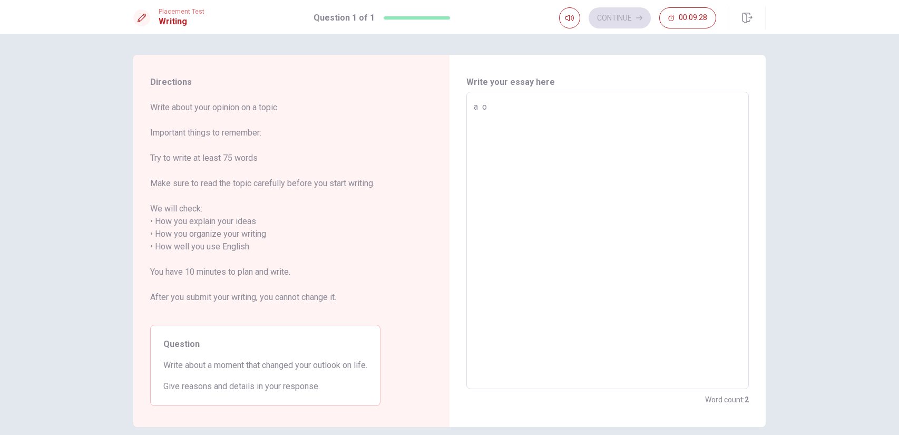
type textarea "a"
type textarea "x"
type textarea "a"
type textarea "x"
type textarea "a m"
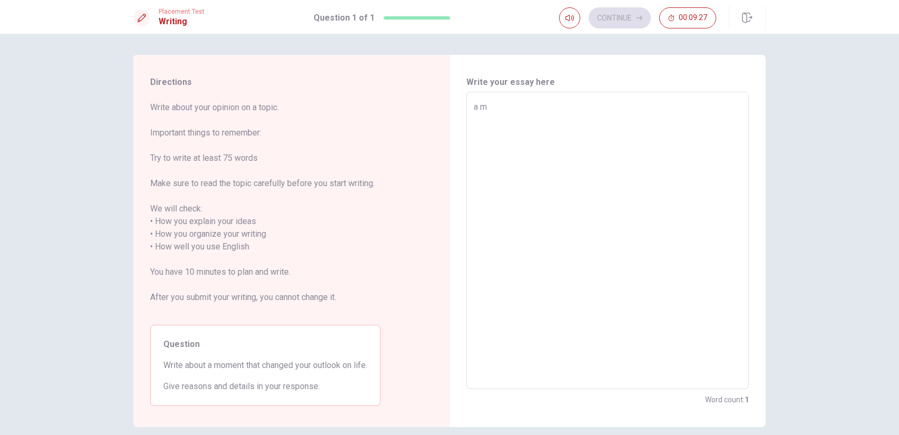
type textarea "x"
type textarea "a mo"
type textarea "x"
type textarea "a m"
type textarea "x"
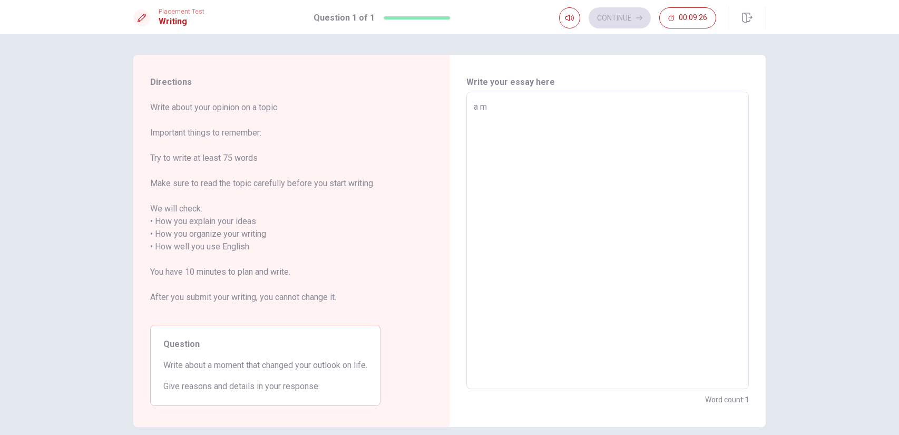
type textarea "a"
type textarea "x"
type textarea "a"
type textarea "x"
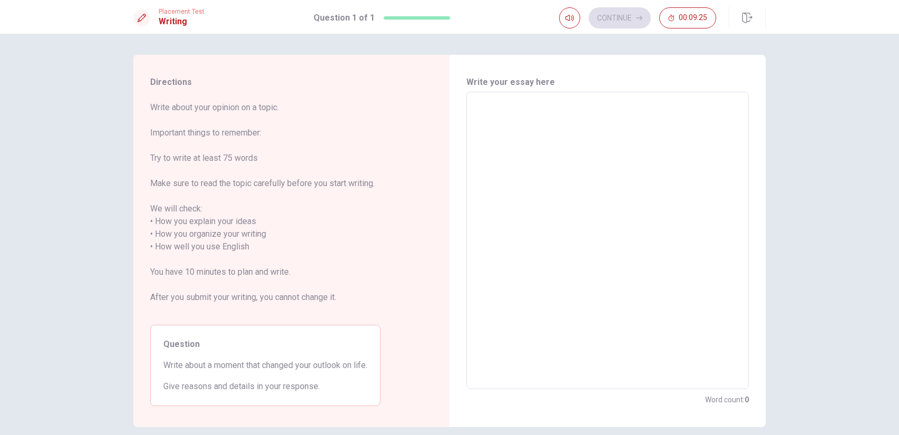
type textarea "A"
type textarea "x"
type textarea "A"
type textarea "x"
type textarea "A m"
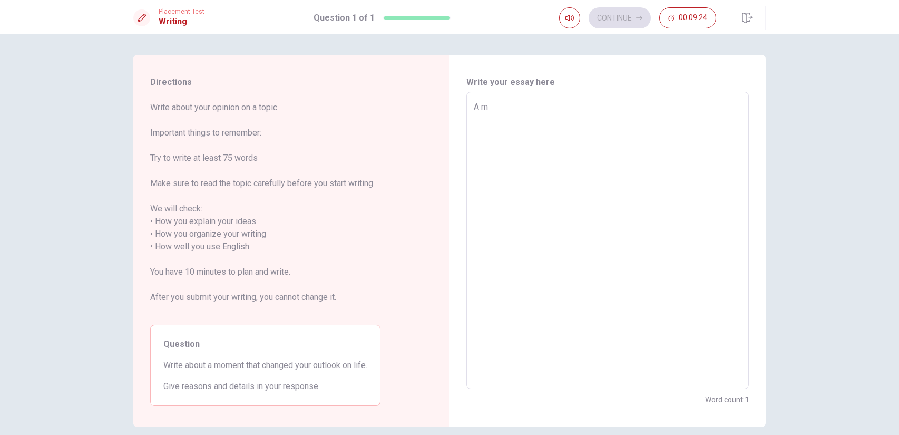
type textarea "x"
type textarea "A mo"
type textarea "x"
type textarea "A mom"
type textarea "x"
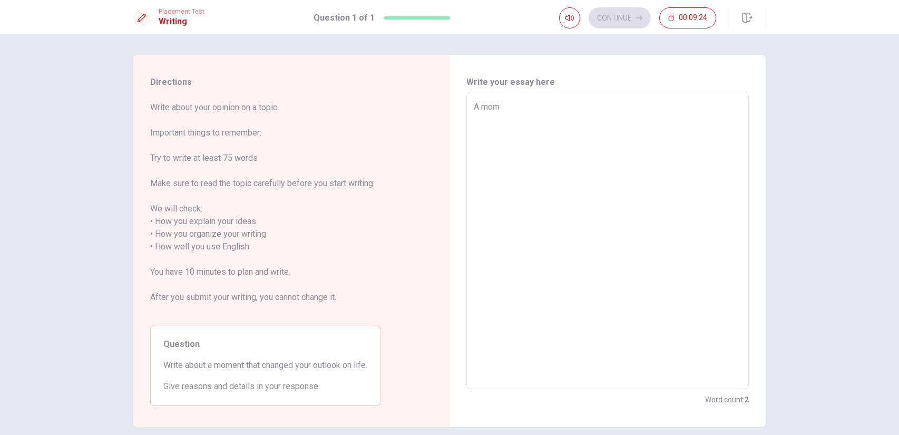
type textarea "A mome"
type textarea "x"
type textarea "A momen"
type textarea "x"
type textarea "A moment"
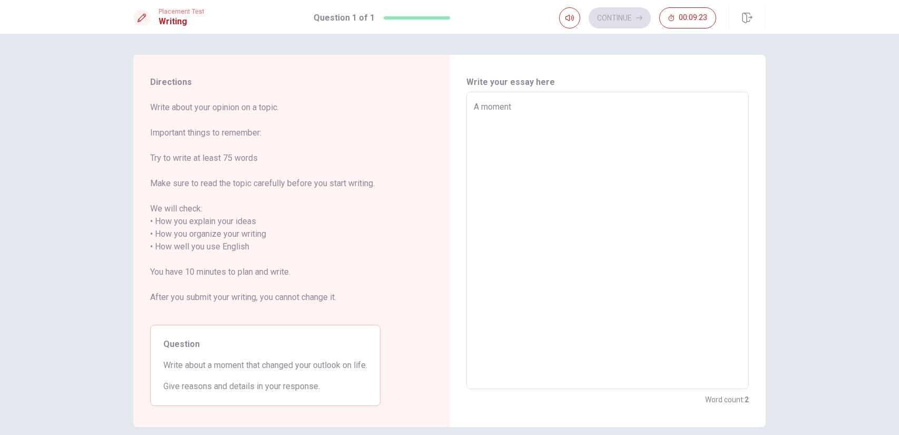
type textarea "x"
type textarea "A moment th"
type textarea "x"
type textarea "A moment tha"
type textarea "x"
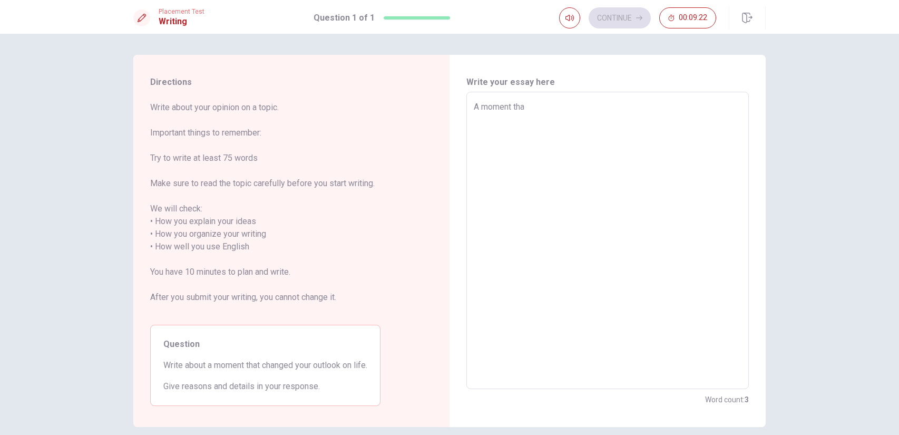
type textarea "A moment that"
type textarea "x"
type textarea "A moment that"
type textarea "x"
type textarea "A moment that c"
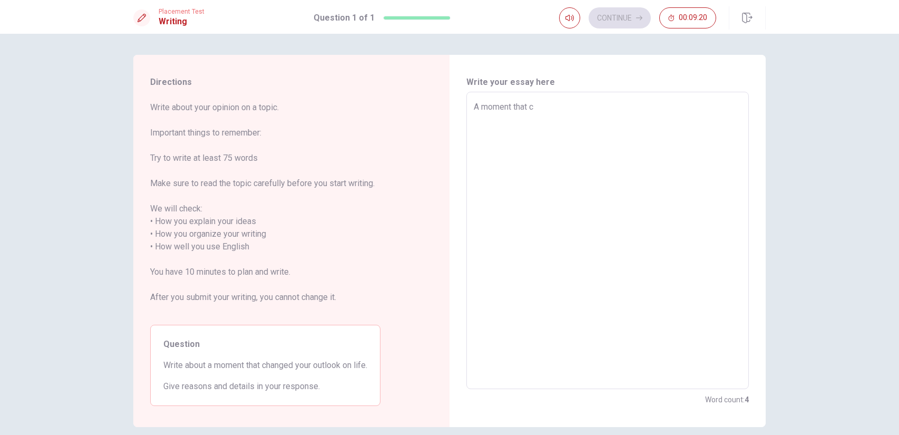
type textarea "x"
type textarea "A moment that ch"
type textarea "x"
type textarea "A moment that cha"
type textarea "x"
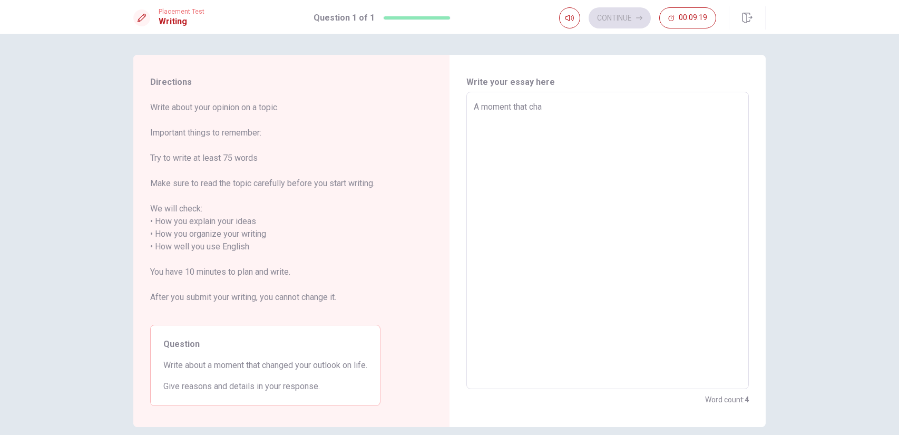
type textarea "A moment that [PERSON_NAME]"
type textarea "x"
type textarea "A moment that [PERSON_NAME]"
type textarea "x"
type textarea "A moment that change"
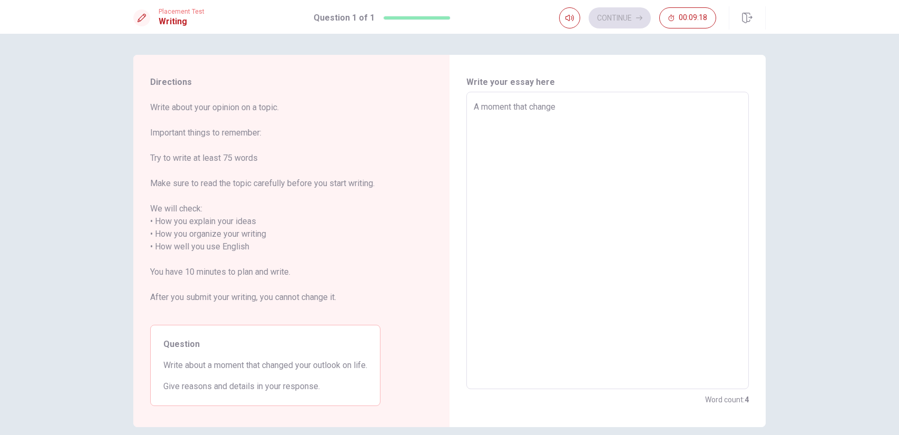
type textarea "x"
type textarea "A moment that changed"
type textarea "x"
type textarea "A moment that changed"
type textarea "x"
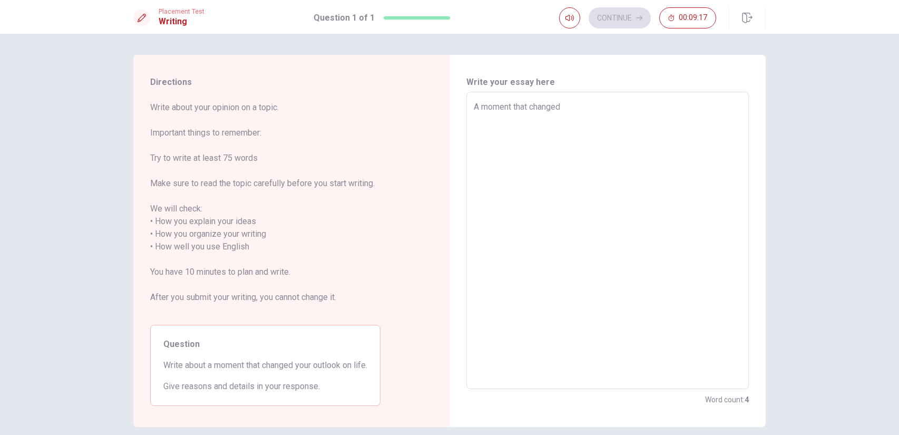
type textarea "A moment that changed m"
type textarea "x"
type textarea "A moment that changed my"
type textarea "x"
type textarea "A moment that changed my"
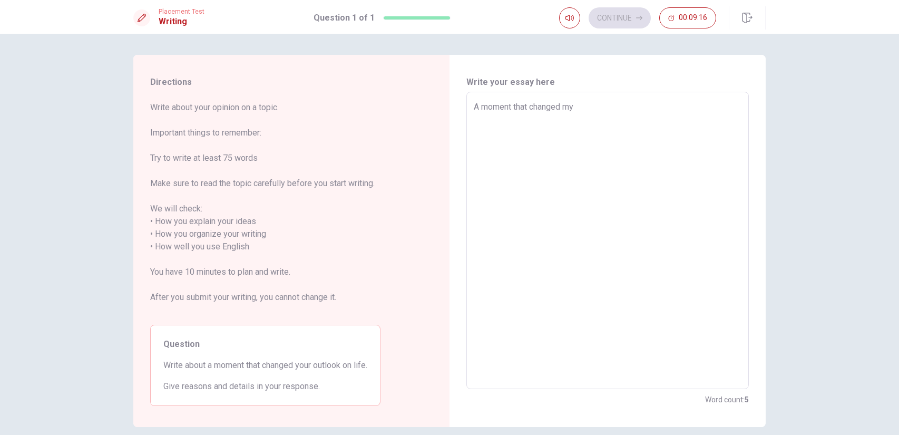
type textarea "x"
type textarea "A moment that changed my o"
type textarea "x"
type textarea "A moment that changed my ou"
type textarea "x"
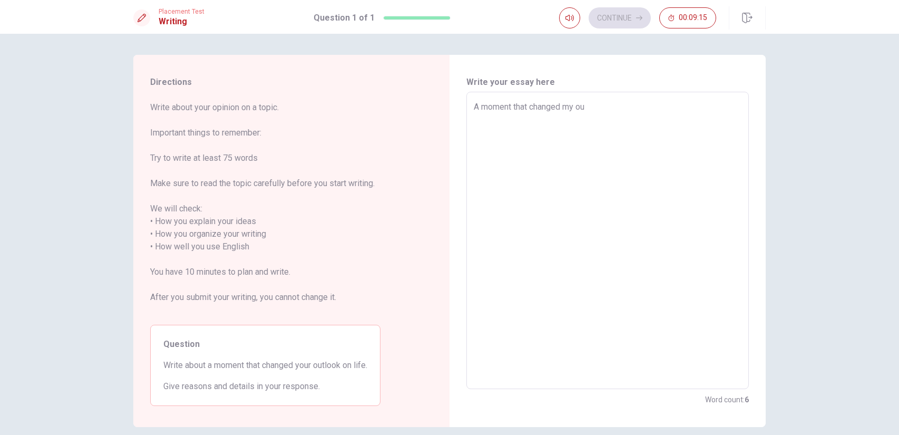
type textarea "A moment that changed my out"
type textarea "x"
type textarea "A moment that changed my outlo"
type textarea "x"
type textarea "A moment that changed my outloo"
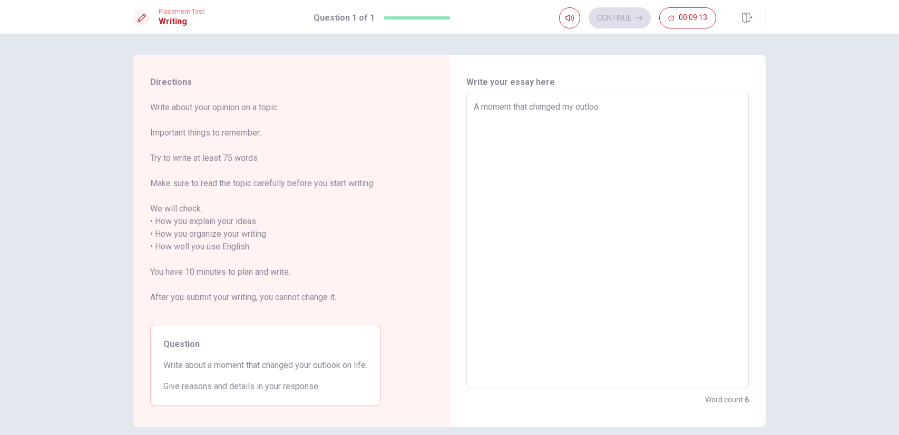
type textarea "x"
type textarea "A moment that changed my outlook"
type textarea "x"
type textarea "A moment that changed my outlook"
type textarea "x"
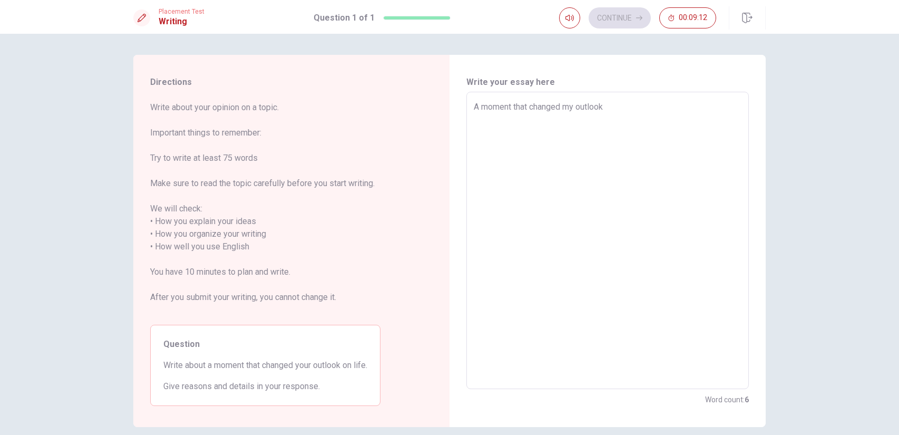
type textarea "A moment that changed my outlook o"
type textarea "x"
type textarea "A moment that changed my outlook on"
type textarea "x"
type textarea "A moment that changed my outlook on"
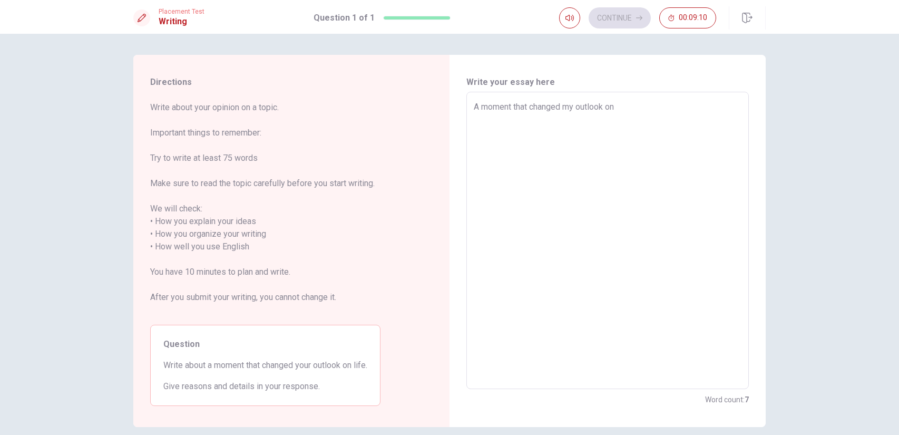
type textarea "x"
type textarea "A moment that changed my outlook on l"
type textarea "x"
type textarea "A moment that changed my outlook on li"
type textarea "x"
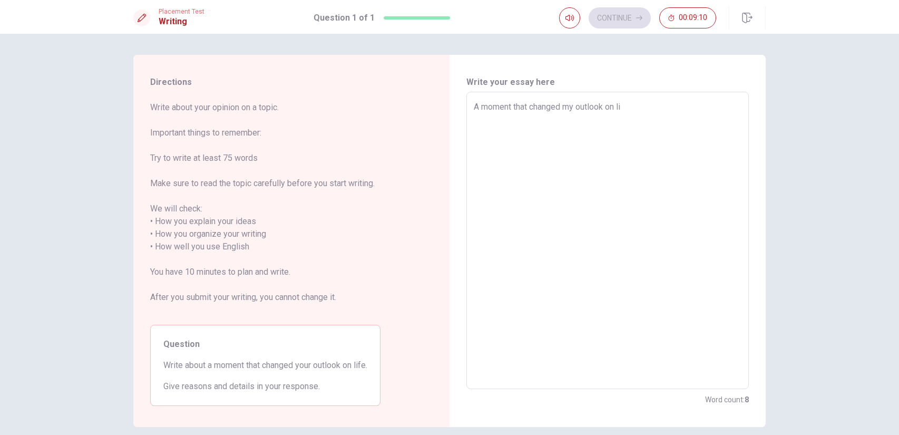
type textarea "A moment that changed my outlook on lif"
type textarea "x"
type textarea "A moment that changed my outlook on life"
type textarea "x"
type textarea "A moment that changed my outlook on life"
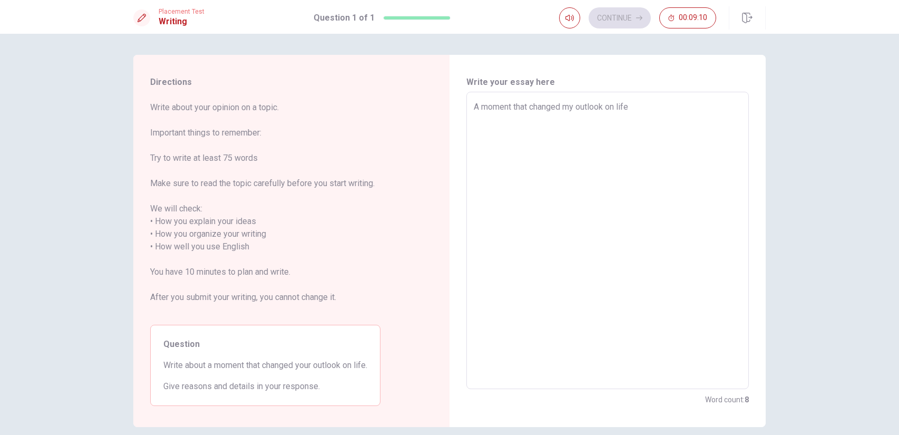
type textarea "x"
type textarea "A moment that changed my outlook on life w"
type textarea "x"
type textarea "A moment that changed my outlook on life wa"
type textarea "x"
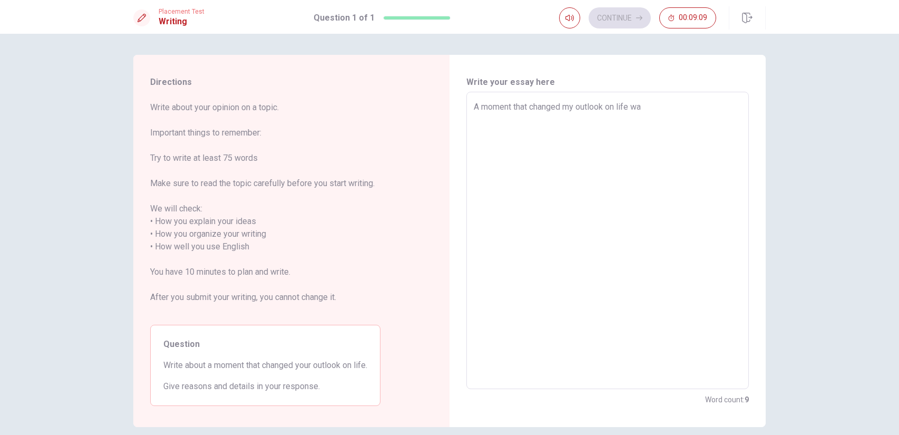
type textarea "A moment that changed my outlook on life was"
type textarea "x"
type textarea "A moment that changed my outlook on life was"
type textarea "x"
type textarea "A moment that changed my outlook on life was"
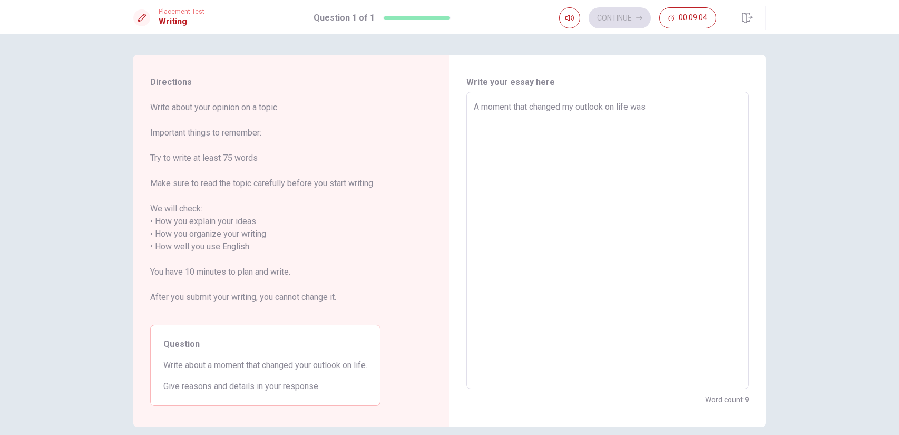
type textarea "x"
type textarea "A moment that changed my outlook on life wa"
type textarea "x"
type textarea "A moment that changed my outlook on life w"
type textarea "x"
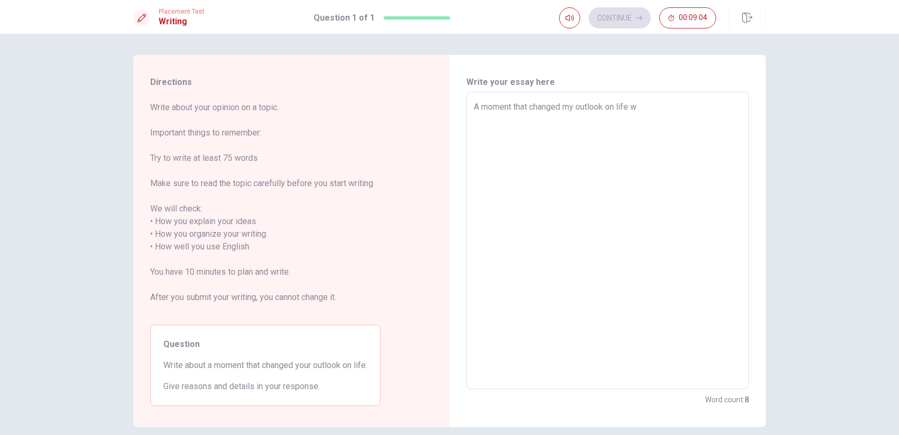
type textarea "A moment that changed my outlook on life"
type textarea "x"
type textarea "A moment that changed my outlook on life e"
type textarea "x"
type textarea "A moment that changed my outlook on life"
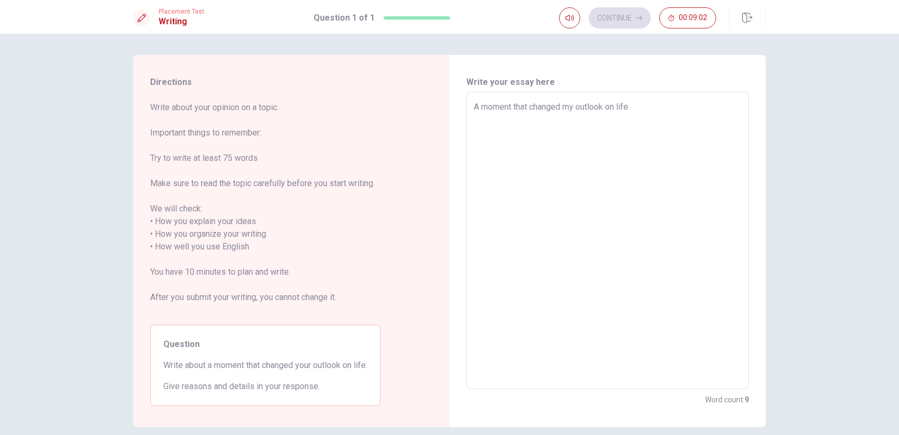
type textarea "x"
type textarea "A moment that changed my outlook on life w"
type textarea "x"
type textarea "A moment that changed my outlook on life wa"
type textarea "x"
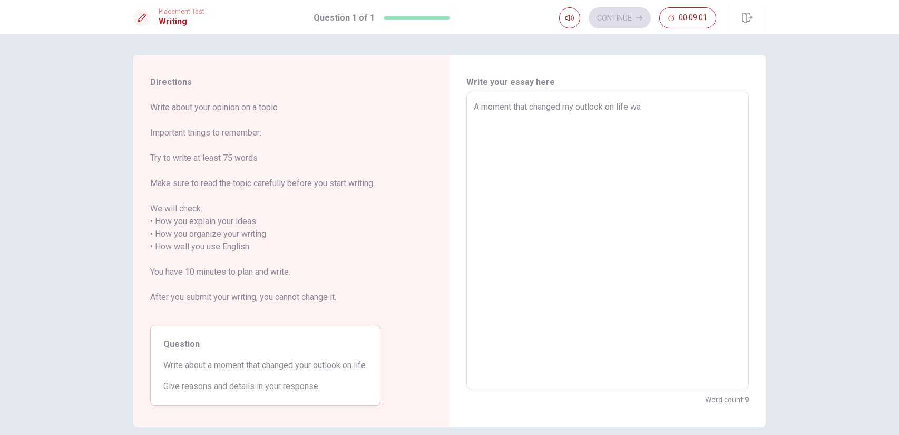
type textarea "A moment that changed my outlook on life was"
type textarea "x"
type textarea "A moment that changed my outlook on life was"
type textarea "x"
type textarea "A moment that changed my outlook on life was w"
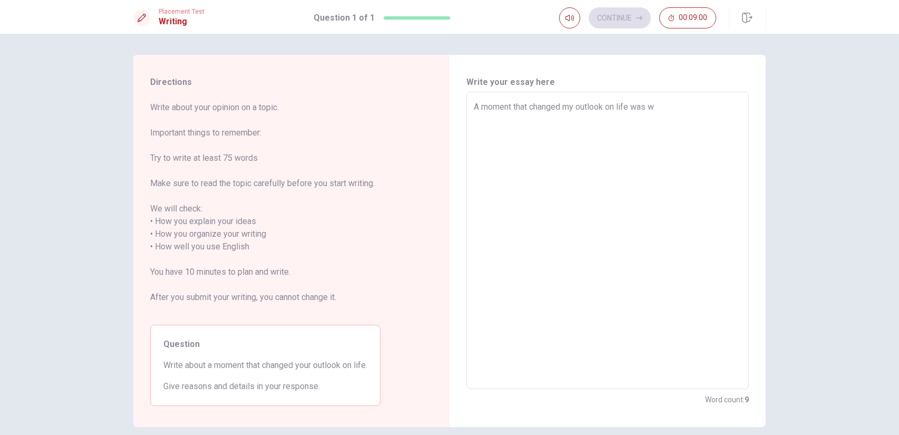
type textarea "x"
type textarea "A moment that changed my outlook on life was wh"
type textarea "x"
type textarea "A moment that changed my outlook on life was whe"
type textarea "x"
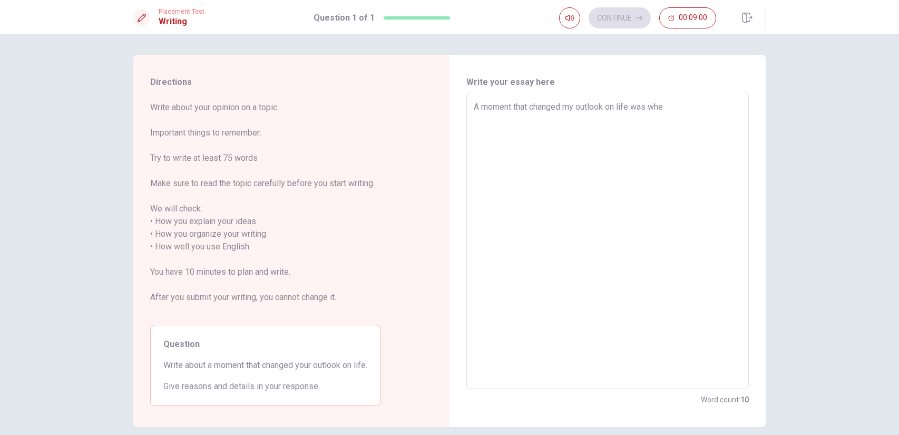
type textarea "A moment that changed my outlook on life was when"
type textarea "x"
type textarea "A moment that changed my outlook on life was when"
type textarea "x"
type textarea "A moment that changed my outlook on life was when i"
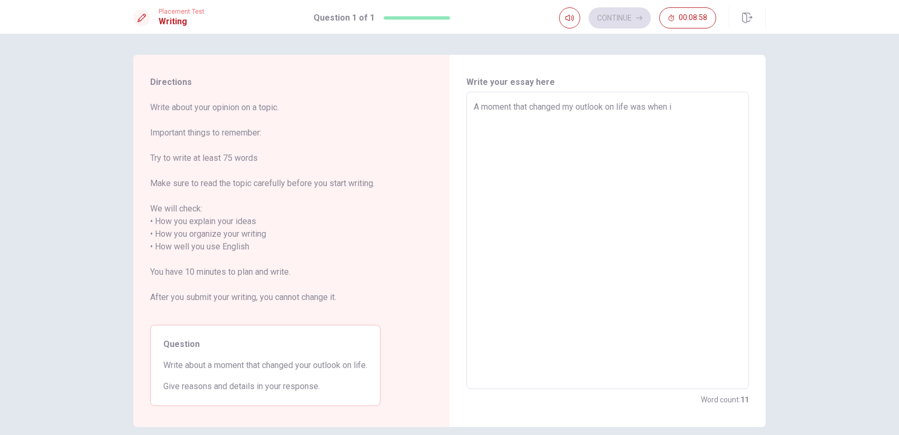
type textarea "x"
type textarea "A moment that changed my outlook on life was when i"
type textarea "x"
type textarea "A moment that changed my outlook on life was when i"
type textarea "x"
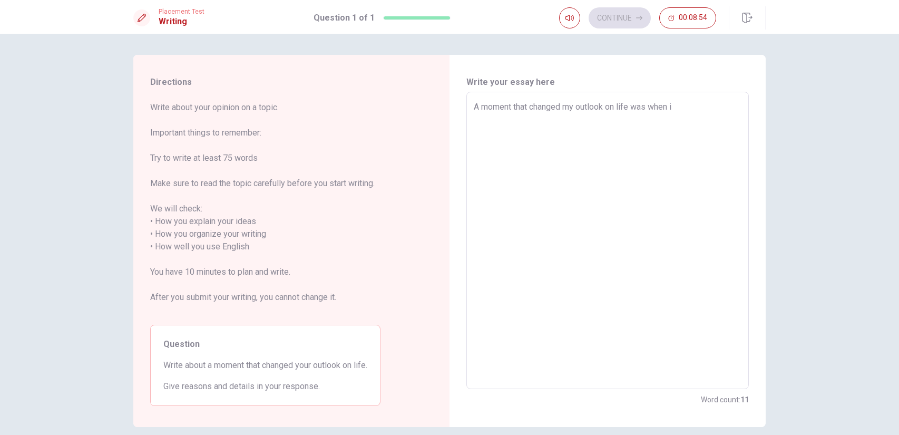
type textarea "A moment that changed my outlook on life was when"
type textarea "x"
type textarea "A moment that changed my outlook on life was when m"
type textarea "x"
type textarea "A moment that changed my outlook on life was when my"
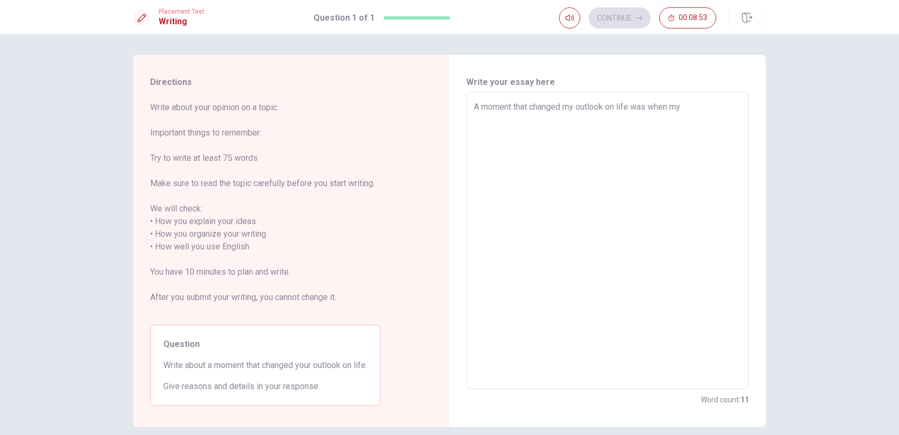
type textarea "x"
type textarea "A moment that changed my outlook on life was when my f"
type textarea "x"
type textarea "A moment that changed my outlook on life was when my fa"
type textarea "x"
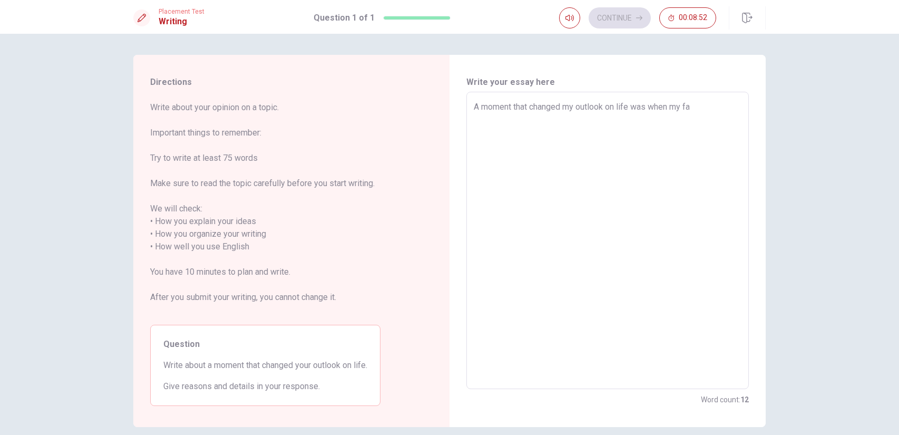
type textarea "A moment that changed my outlook on life was when my fat"
type textarea "x"
type textarea "A moment that changed my outlook on life was when my fath"
type textarea "x"
type textarea "A moment that changed my outlook on life was when my fathe"
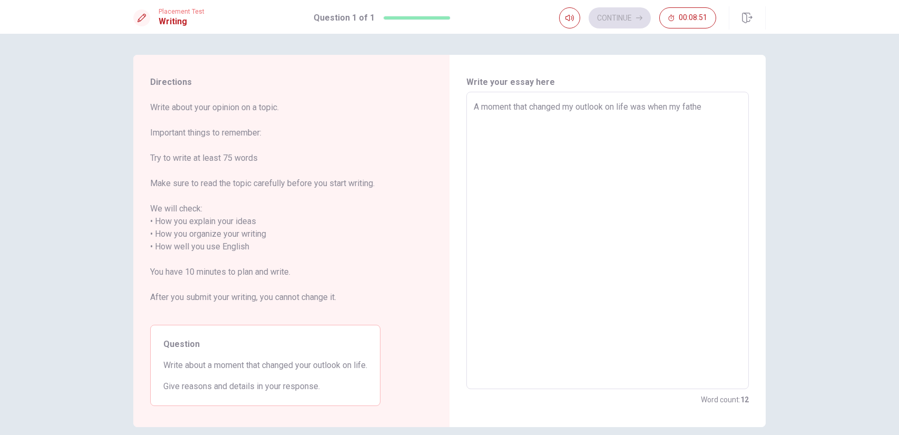
type textarea "x"
type textarea "A moment that changed my outlook on life was when my father"
type textarea "x"
type textarea "A moment that changed my outlook on life was when my father"
type textarea "x"
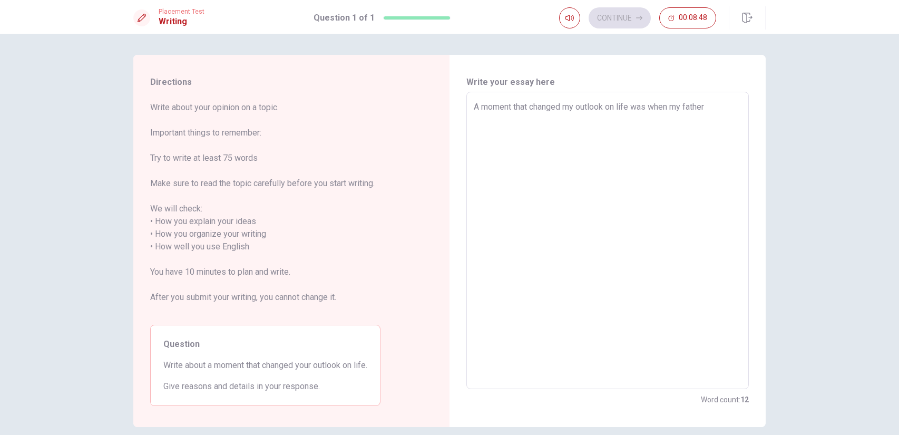
type textarea "A moment that changed my outlook on life was when my father h"
type textarea "x"
type textarea "A moment that changed my outlook on life was when my father ha"
type textarea "x"
type textarea "A moment that changed my outlook on life was when my father had"
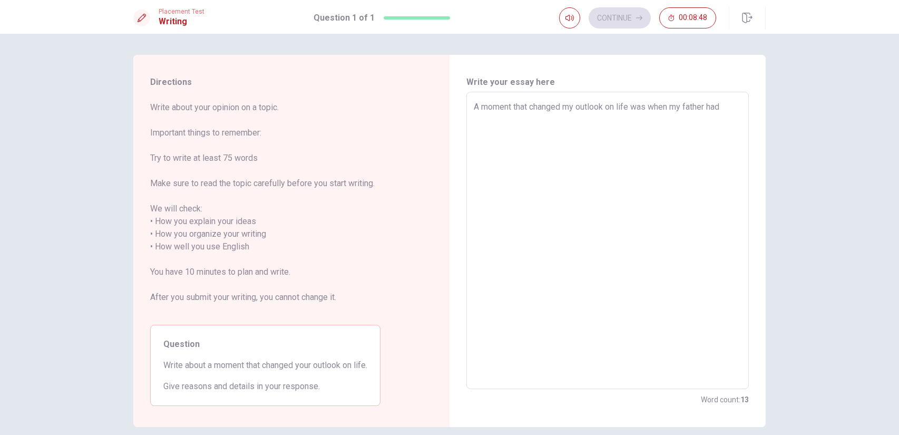
type textarea "x"
type textarea "A moment that changed my outlook on life was when my father had a"
type textarea "x"
type textarea "A moment that changed my outlook on life was when my father had an"
type textarea "x"
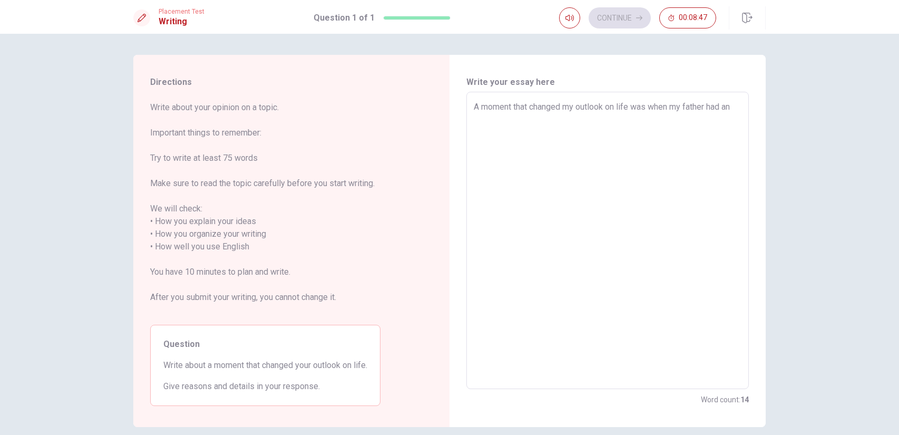
type textarea "A moment that changed my outlook on life was when my father had an"
type textarea "x"
type textarea "A moment that changed my outlook on life was when my father had an a"
type textarea "x"
type textarea "A moment that changed my outlook on life was when my father had an ac"
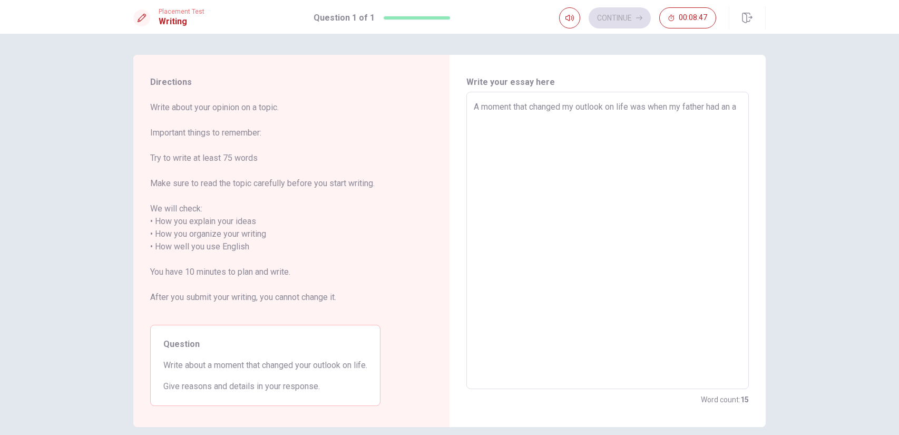
type textarea "x"
type textarea "A moment that changed my outlook on life was when my father had an acc"
type textarea "x"
type textarea "A moment that changed my outlook on life was when my father had an acci"
type textarea "x"
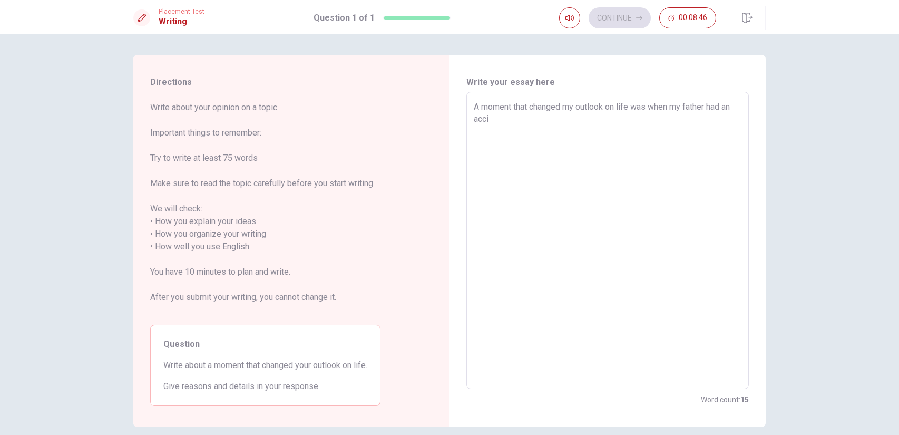
type textarea "A moment that changed my outlook on life was when my father had an accid"
type textarea "x"
type textarea "A moment that changed my outlook on life was when my father had an accide"
type textarea "x"
type textarea "A moment that changed my outlook on life was when my father had an acciden"
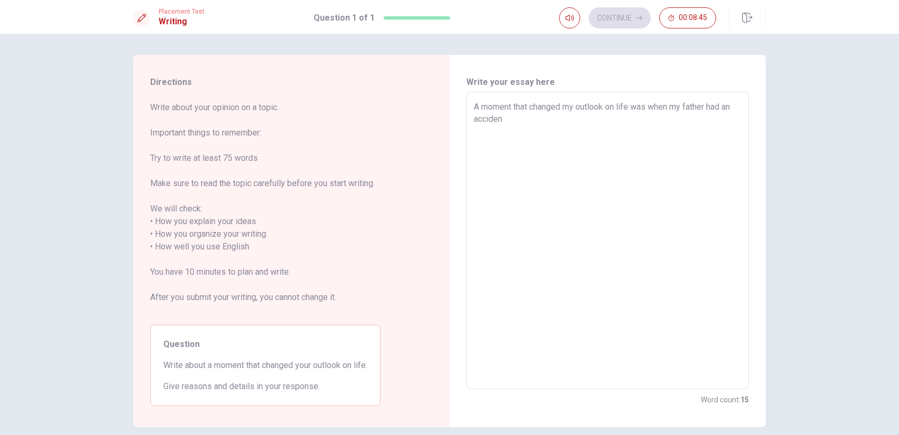
type textarea "x"
type textarea "A moment that changed my outlook on life was when my father had an accident"
type textarea "x"
type textarea "A moment that changed my outlook on life was when my father had an accident"
type textarea "x"
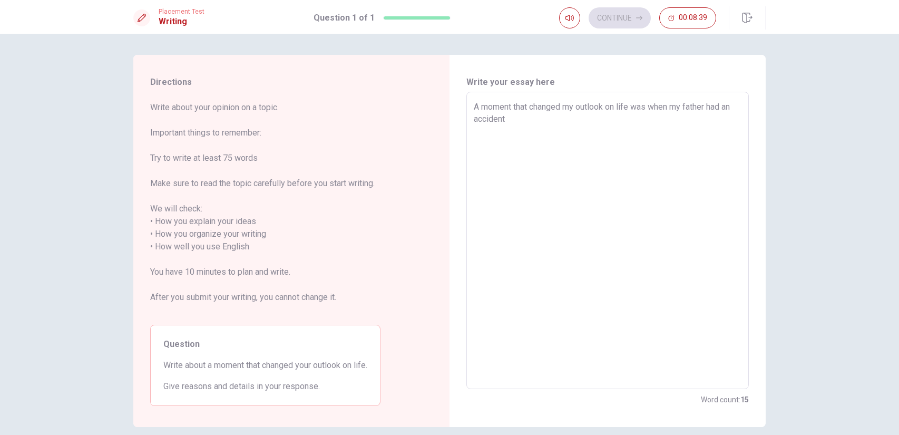
type textarea "A moment that changed my outlook on life was when my father had an accident"
type textarea "x"
type textarea "A moment that changed my outlook on life was when my father had an accident,"
type textarea "x"
type textarea "A moment that changed my outlook on life was when my father had an accident,"
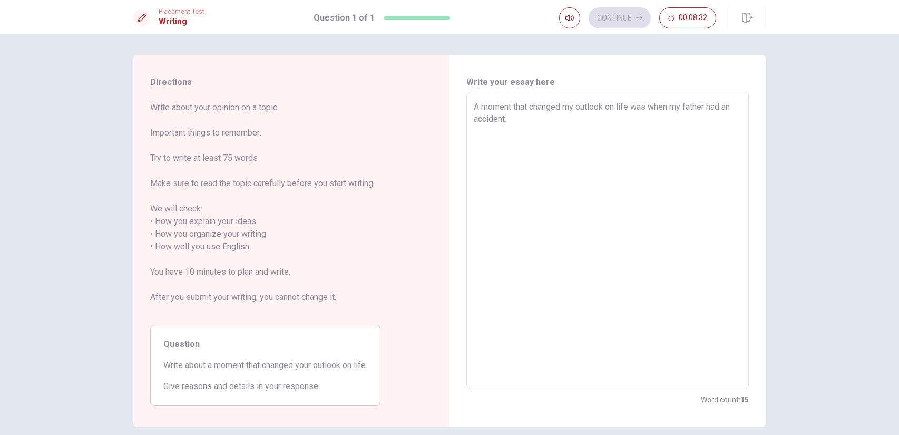
type textarea "x"
type textarea "A moment that changed my outlook on life was when my father had an accident, b"
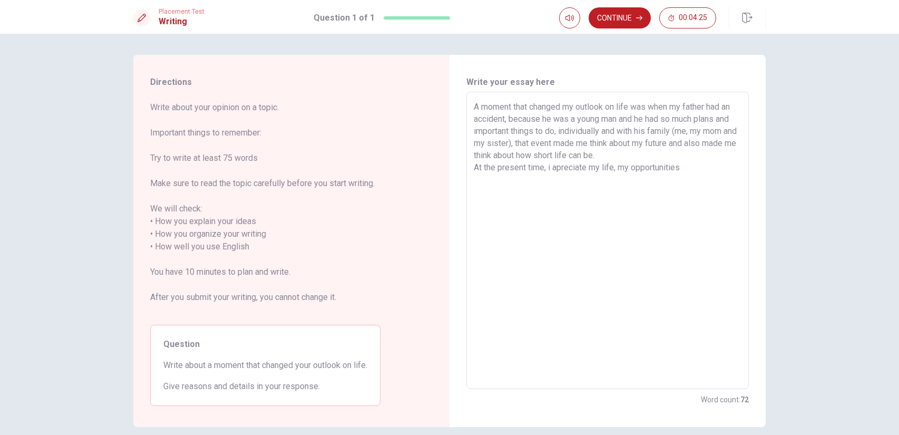
click at [677, 170] on textarea "A moment that changed my outlook on life was when my father had an accident, be…" at bounding box center [608, 241] width 268 height 280
click at [682, 170] on textarea "A moment that changed my outlook on life was when my father had an accident, be…" at bounding box center [608, 241] width 268 height 280
click at [593, 166] on textarea "A moment that changed my outlook on life was when my father had an accident, be…" at bounding box center [608, 241] width 268 height 280
click at [618, 184] on textarea "A moment that changed my outlook on life was when my father had an accident, be…" at bounding box center [608, 241] width 268 height 280
click at [613, 19] on button "Continue" at bounding box center [619, 17] width 62 height 21
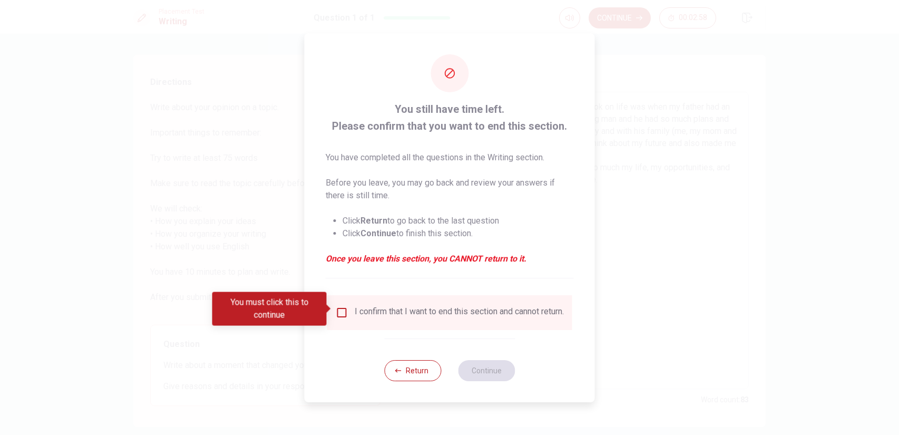
click at [419, 369] on button "Return" at bounding box center [412, 370] width 57 height 21
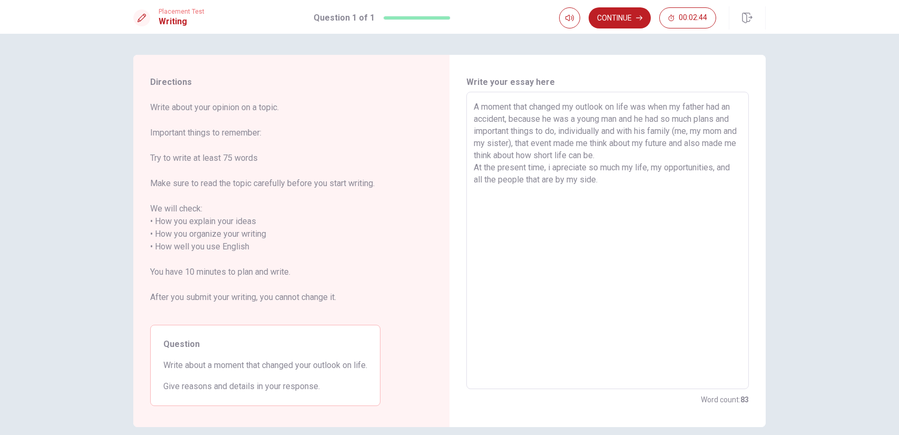
click at [561, 172] on textarea "A moment that changed my outlook on life was when my father had an accident, be…" at bounding box center [608, 241] width 268 height 280
click at [552, 171] on textarea "A moment that changed my outlook on life was when my father had an accident, be…" at bounding box center [608, 241] width 268 height 280
drag, startPoint x: 615, startPoint y: 180, endPoint x: 645, endPoint y: 178, distance: 30.6
click at [615, 181] on textarea "A moment that changed my outlook on life was when my father had an accident, be…" at bounding box center [608, 241] width 268 height 280
click at [611, 174] on textarea "A moment that changed my outlook on life was when my father had an accident, be…" at bounding box center [608, 241] width 268 height 280
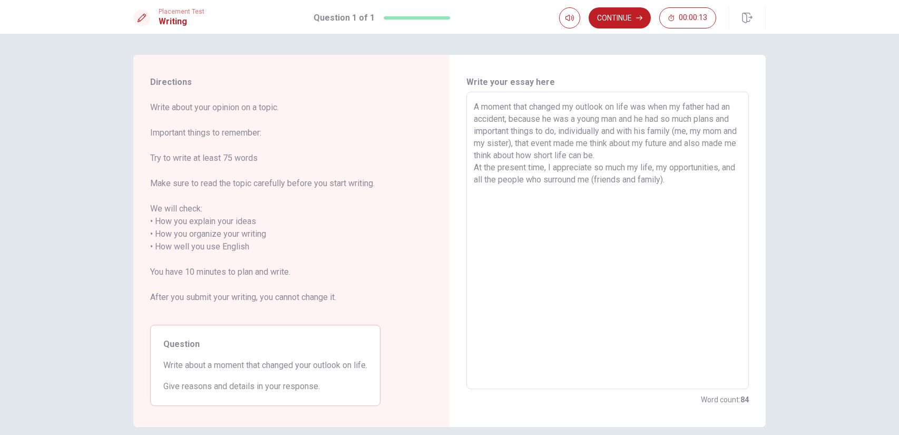
click at [695, 183] on textarea "A moment that changed my outlook on life was when my father had an accident, be…" at bounding box center [608, 241] width 268 height 280
click at [702, 195] on textarea "A moment that changed my outlook on life was when my father had an accident, be…" at bounding box center [608, 241] width 268 height 280
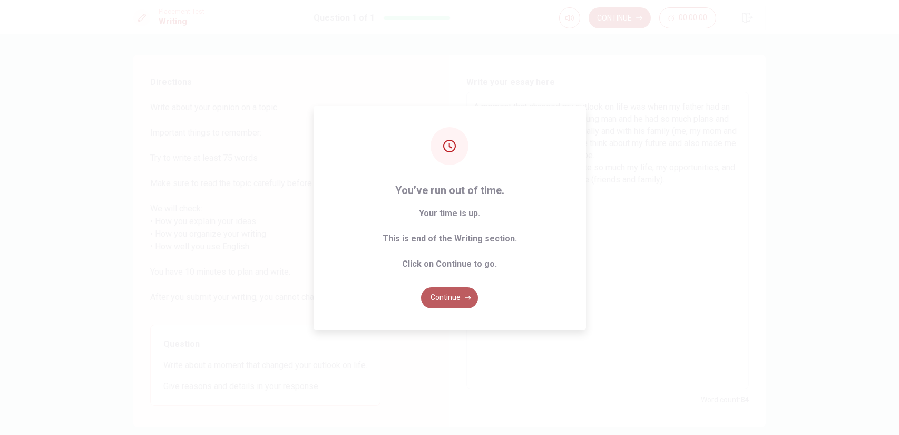
click at [448, 301] on button "Continue" at bounding box center [449, 297] width 57 height 21
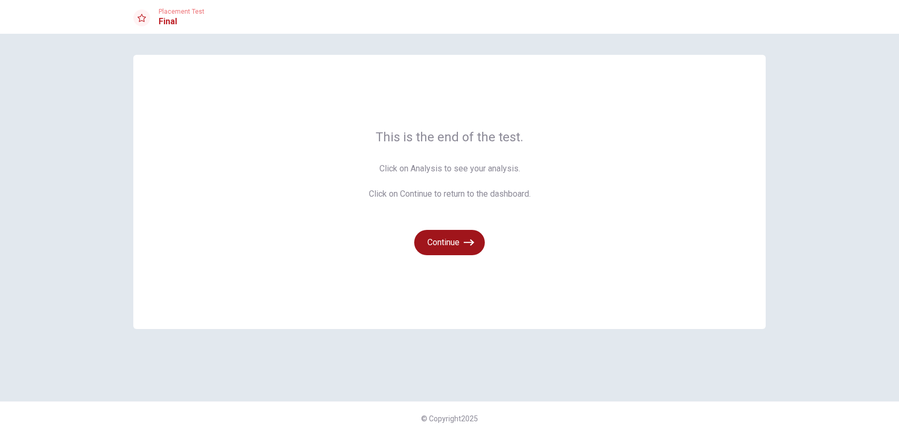
click at [470, 245] on icon "button" at bounding box center [469, 242] width 11 height 11
